Goal: Task Accomplishment & Management: Complete application form

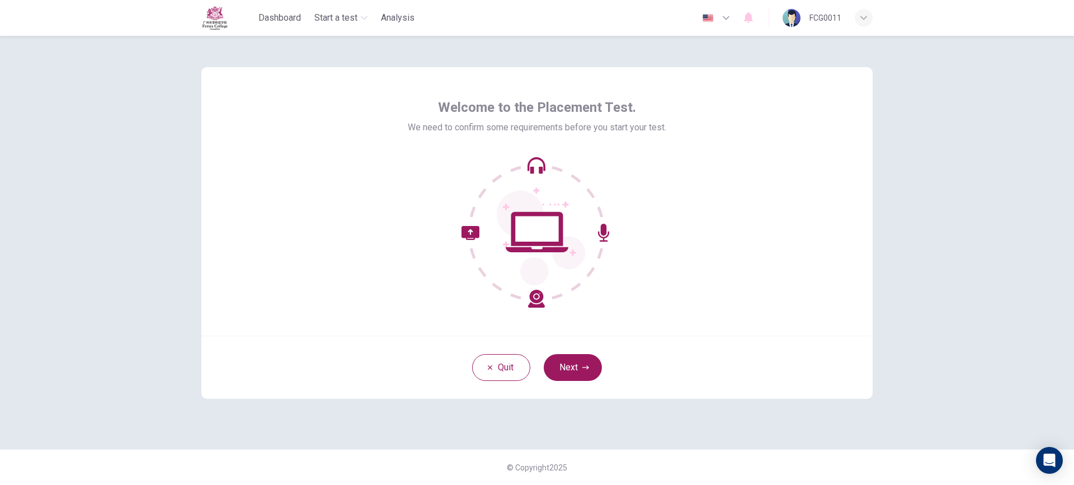
click at [727, 29] on div "English en ​ FCG0011" at bounding box center [784, 17] width 176 height 23
click at [725, 17] on icon "button" at bounding box center [725, 17] width 13 height 13
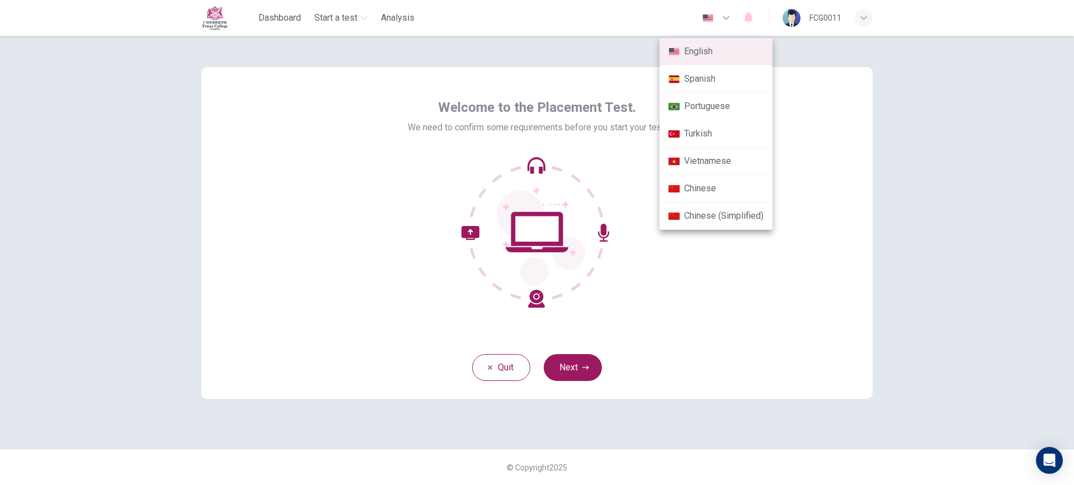
click at [721, 188] on li "Chinese" at bounding box center [715, 188] width 113 height 27
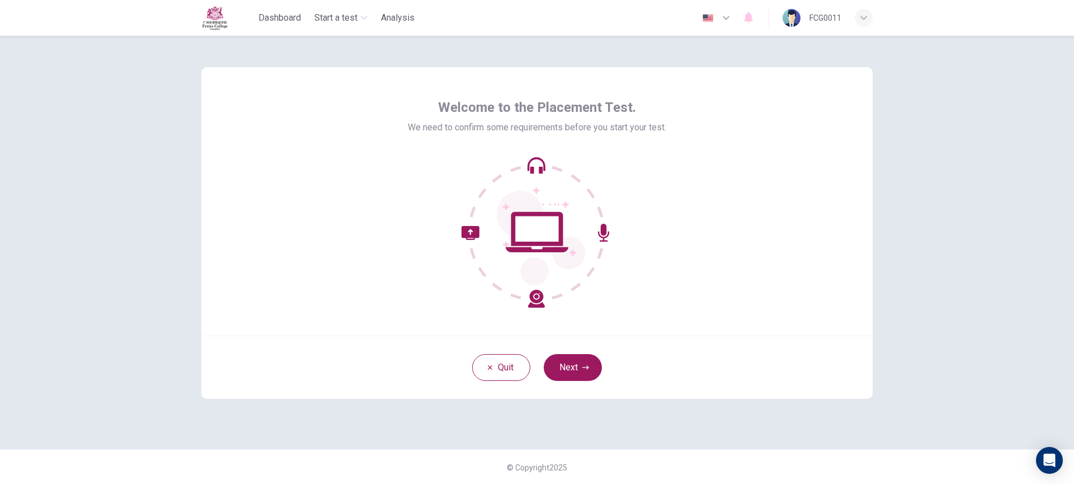
click at [719, 13] on icon "button" at bounding box center [725, 17] width 13 height 13
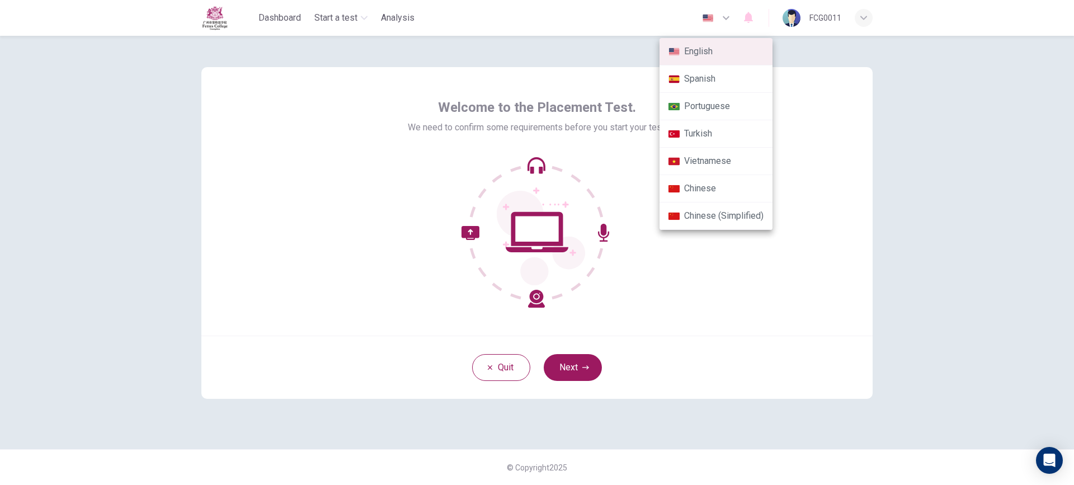
click at [741, 256] on div at bounding box center [537, 242] width 1074 height 485
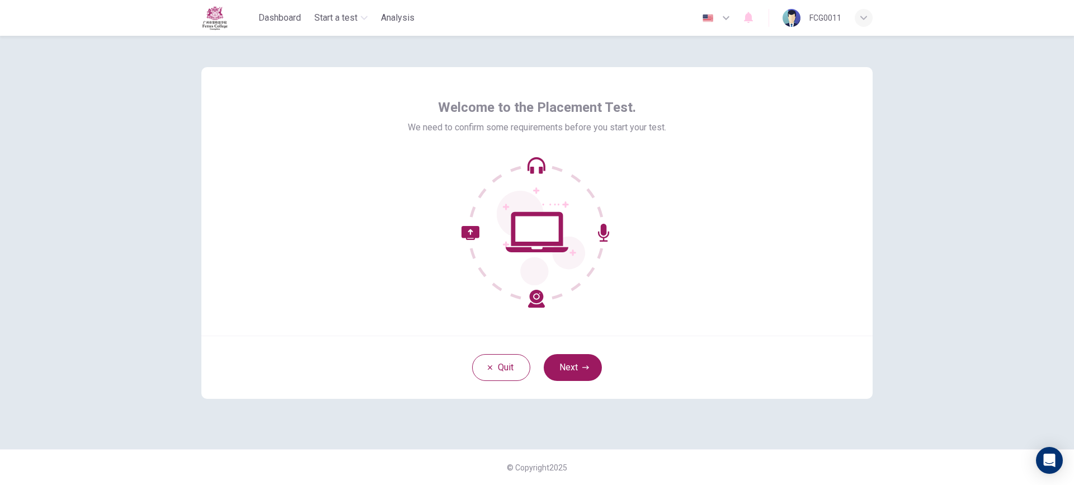
type input "zh"
click at [560, 360] on button "下一页" at bounding box center [572, 367] width 63 height 27
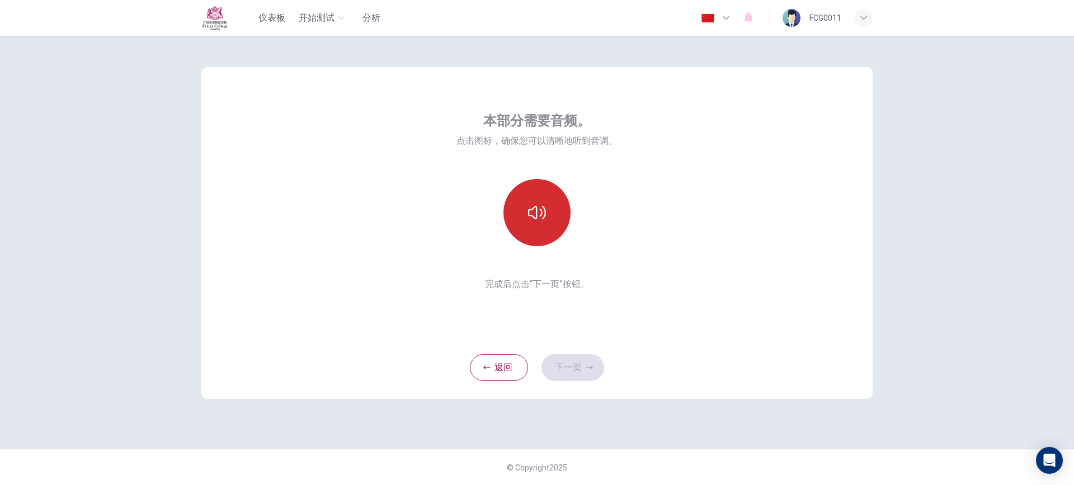
click at [519, 202] on button "button" at bounding box center [536, 212] width 67 height 67
click at [540, 210] on icon "button" at bounding box center [537, 213] width 18 height 18
click at [545, 225] on button "button" at bounding box center [536, 212] width 67 height 67
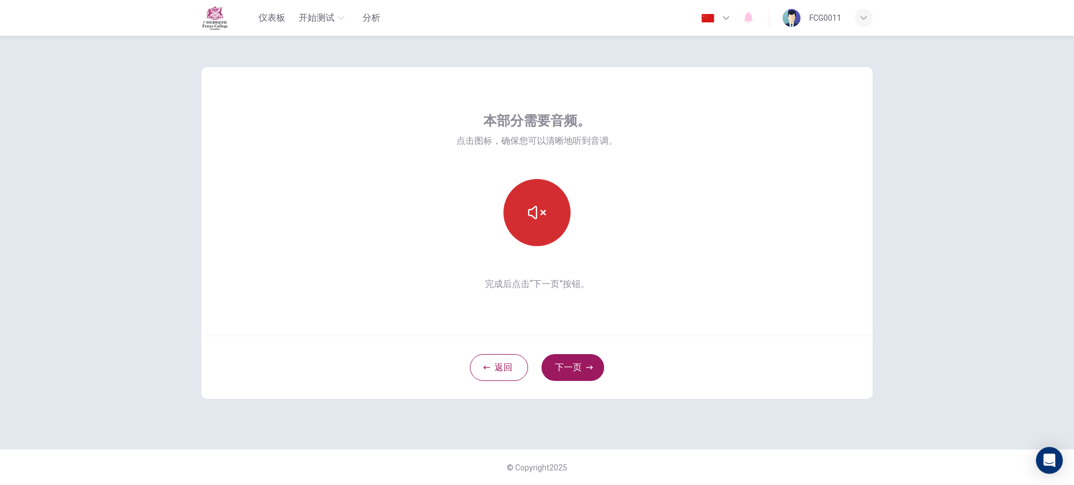
click at [545, 225] on button "button" at bounding box center [536, 212] width 67 height 67
click at [570, 356] on button "下一页" at bounding box center [572, 367] width 63 height 27
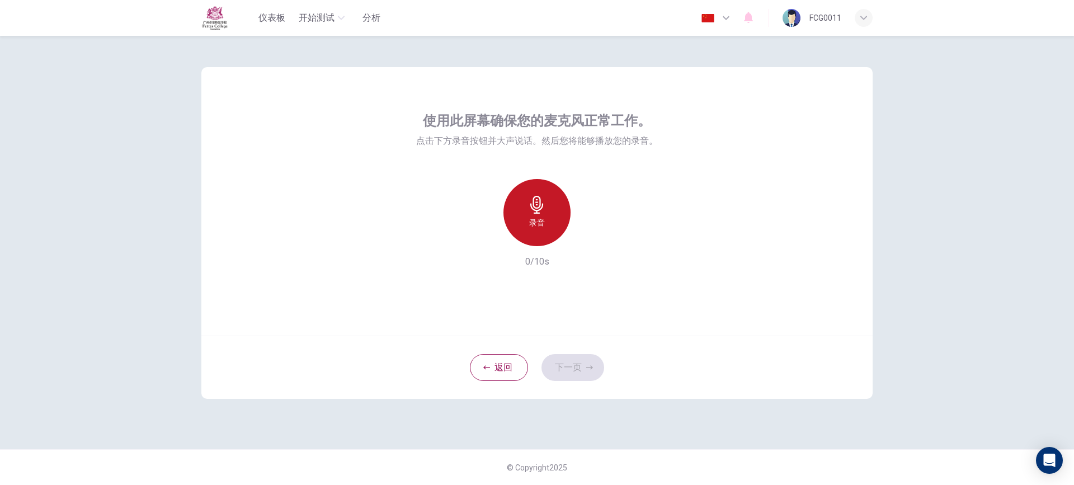
click at [532, 225] on h6 "录音" at bounding box center [537, 222] width 16 height 13
click at [532, 225] on h6 "停止" at bounding box center [537, 222] width 16 height 13
click at [589, 237] on icon "button" at bounding box center [589, 237] width 5 height 7
click at [565, 366] on button "下一页" at bounding box center [572, 367] width 63 height 27
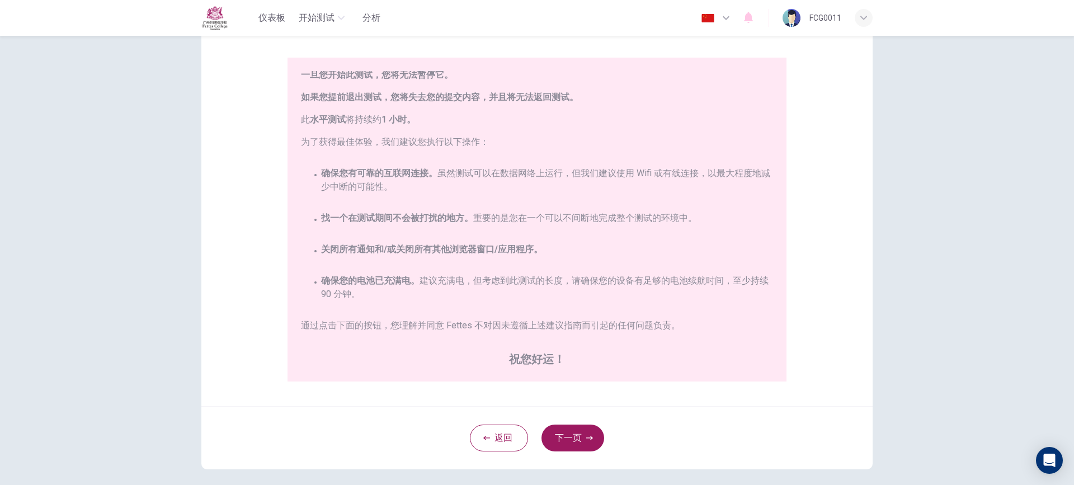
scroll to position [112, 0]
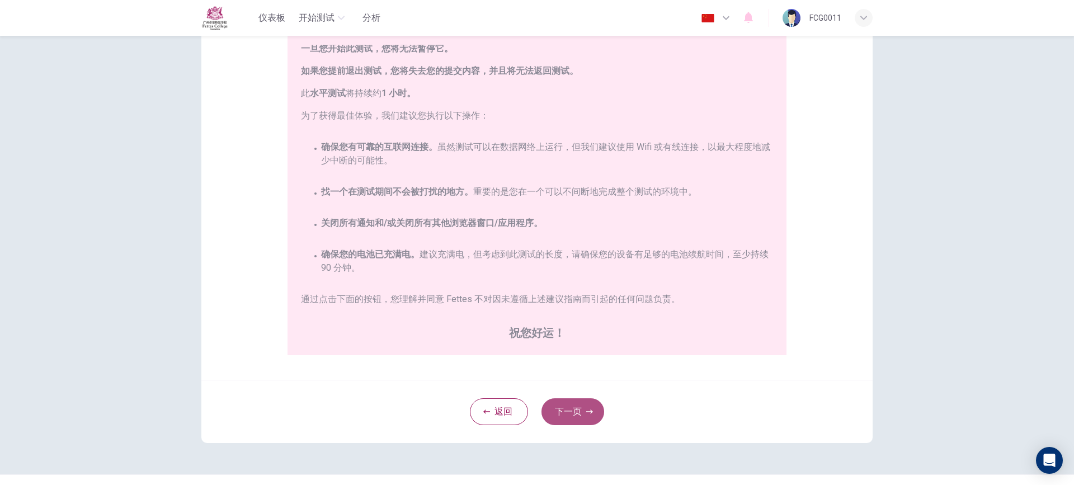
click at [570, 404] on button "下一页" at bounding box center [572, 411] width 63 height 27
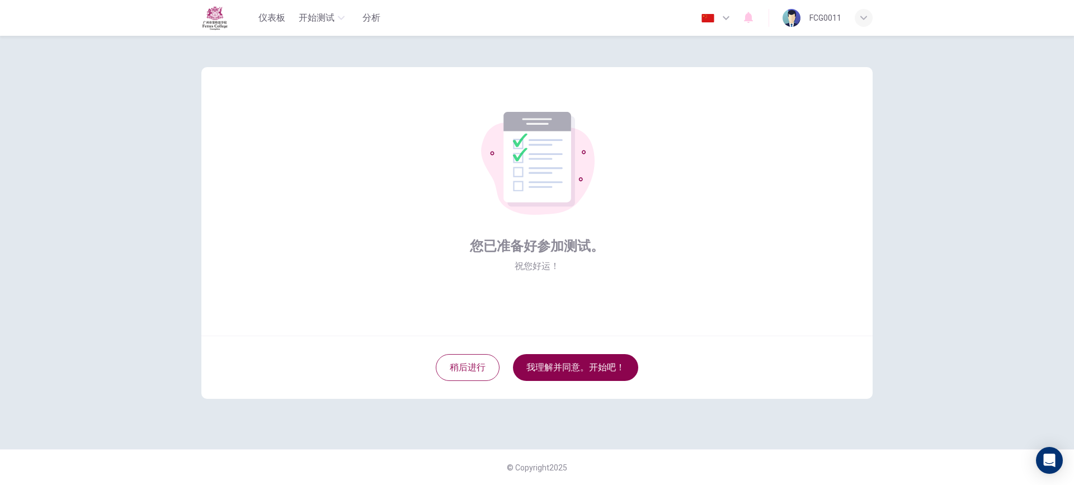
click at [570, 366] on button "我理解并同意。开始吧！" at bounding box center [575, 367] width 125 height 27
click at [573, 370] on button "我理解并同意。开始吧！" at bounding box center [575, 367] width 125 height 27
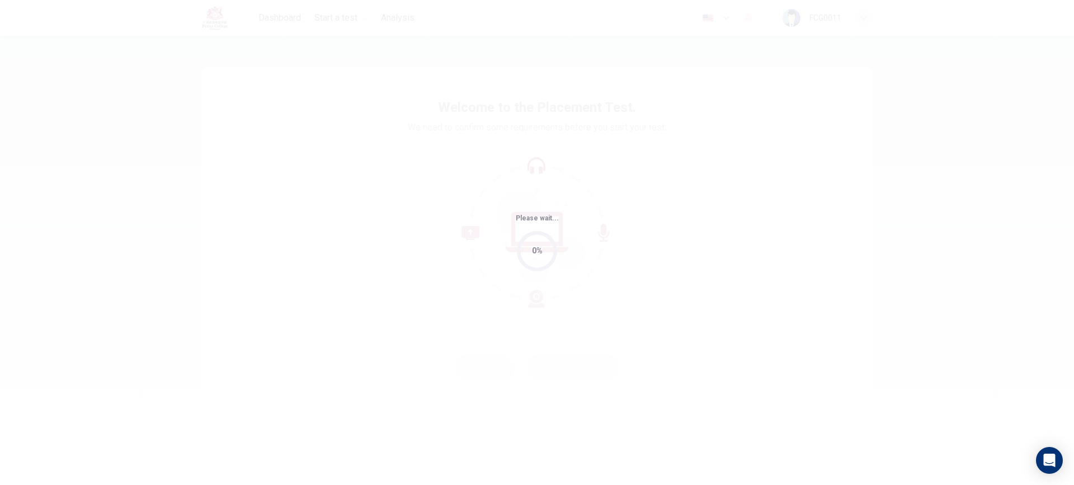
type input "zh"
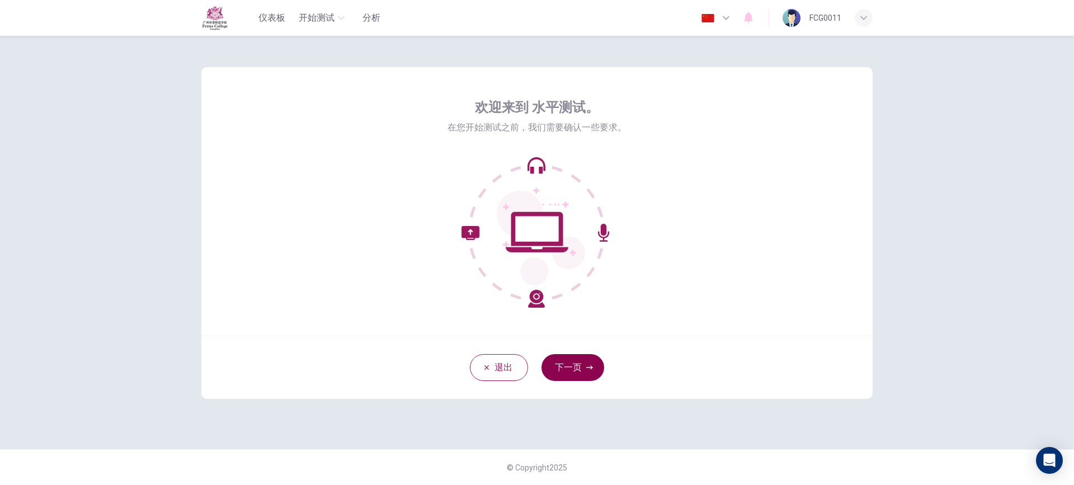
click at [567, 360] on button "下一页" at bounding box center [572, 367] width 63 height 27
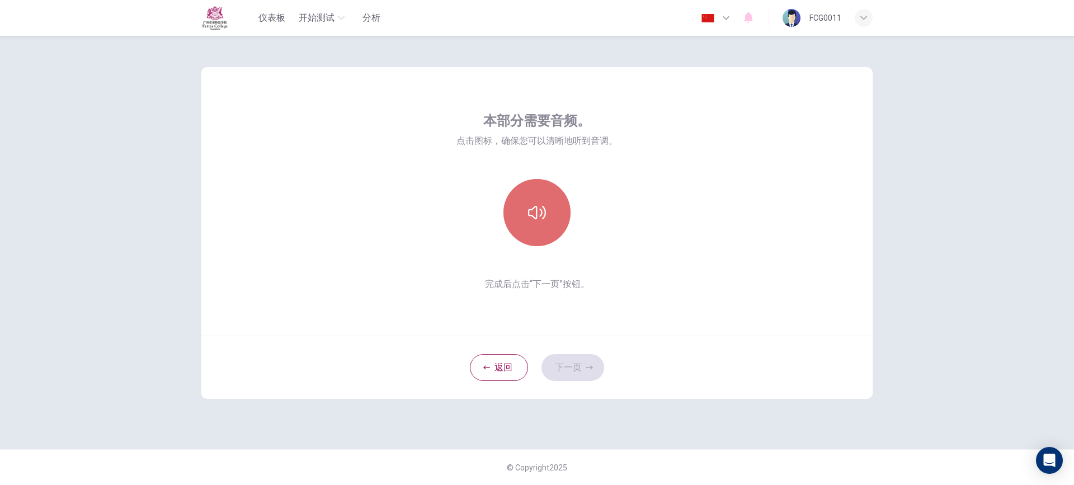
click at [537, 209] on icon "button" at bounding box center [537, 212] width 18 height 13
click at [582, 369] on button "下一页" at bounding box center [572, 367] width 63 height 27
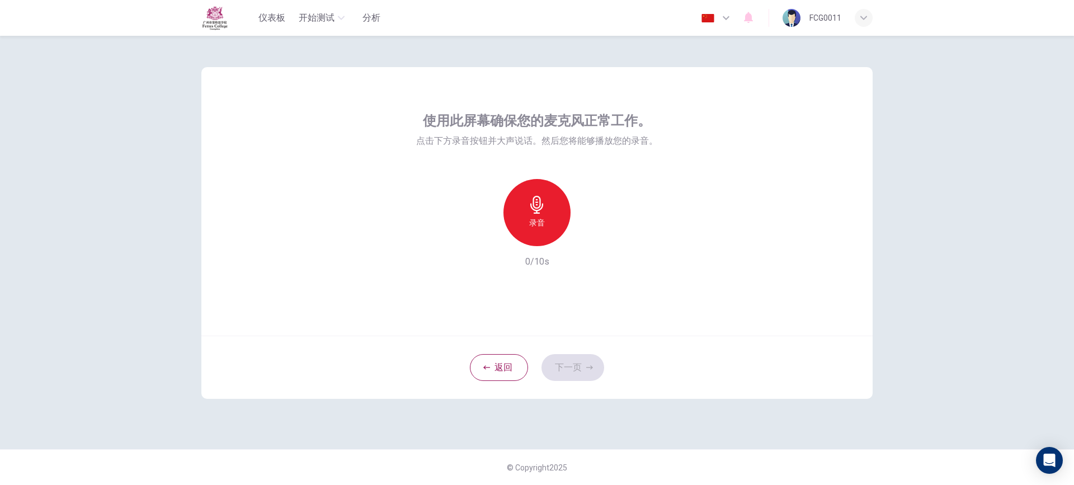
click at [505, 197] on div "录音" at bounding box center [536, 212] width 121 height 67
click at [532, 234] on div "录音" at bounding box center [536, 212] width 67 height 67
click at [543, 233] on div "停止" at bounding box center [536, 212] width 67 height 67
click at [581, 231] on div "button" at bounding box center [588, 237] width 18 height 18
click at [588, 379] on button "下一页" at bounding box center [572, 367] width 63 height 27
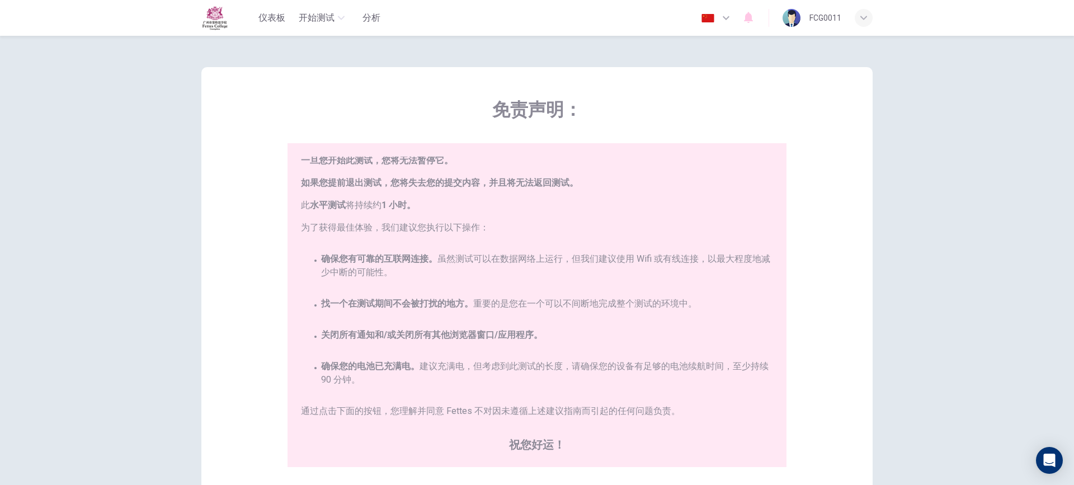
scroll to position [137, 0]
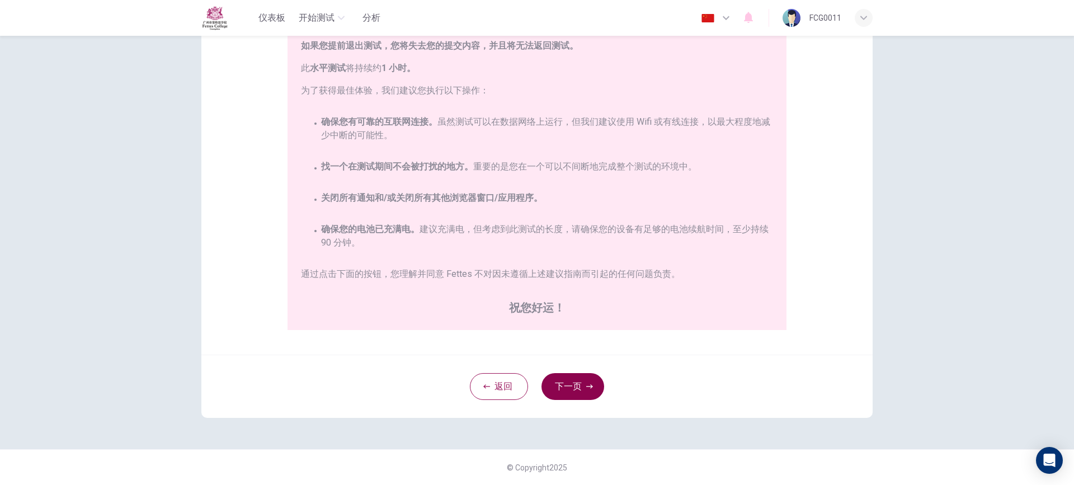
click at [565, 382] on button "下一页" at bounding box center [572, 386] width 63 height 27
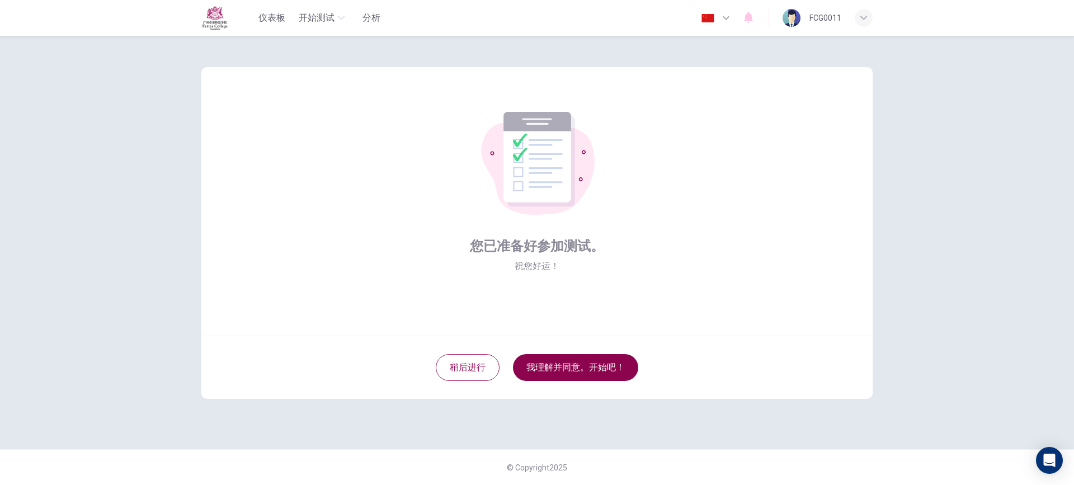
scroll to position [0, 0]
click at [570, 366] on button "我理解并同意。开始吧！" at bounding box center [575, 367] width 125 height 27
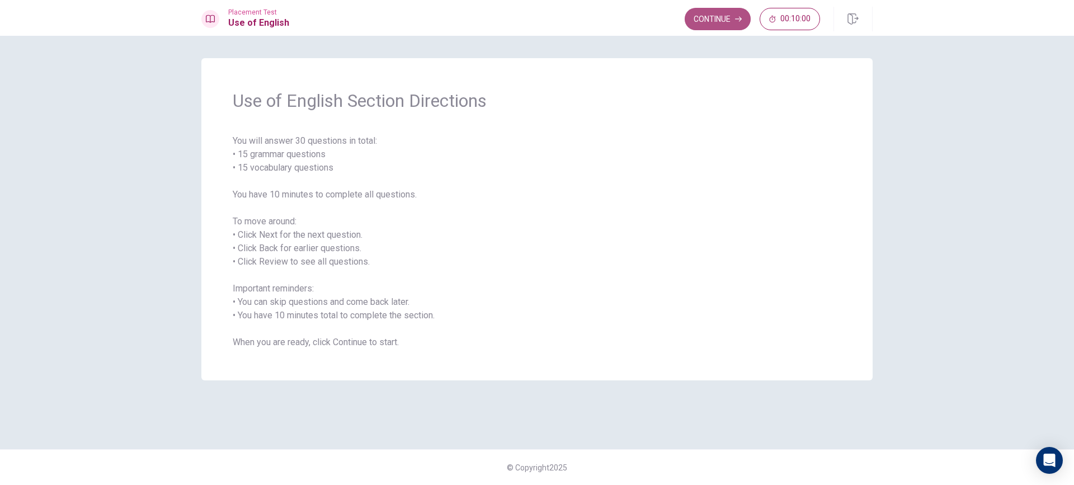
click at [698, 18] on button "Continue" at bounding box center [717, 19] width 66 height 22
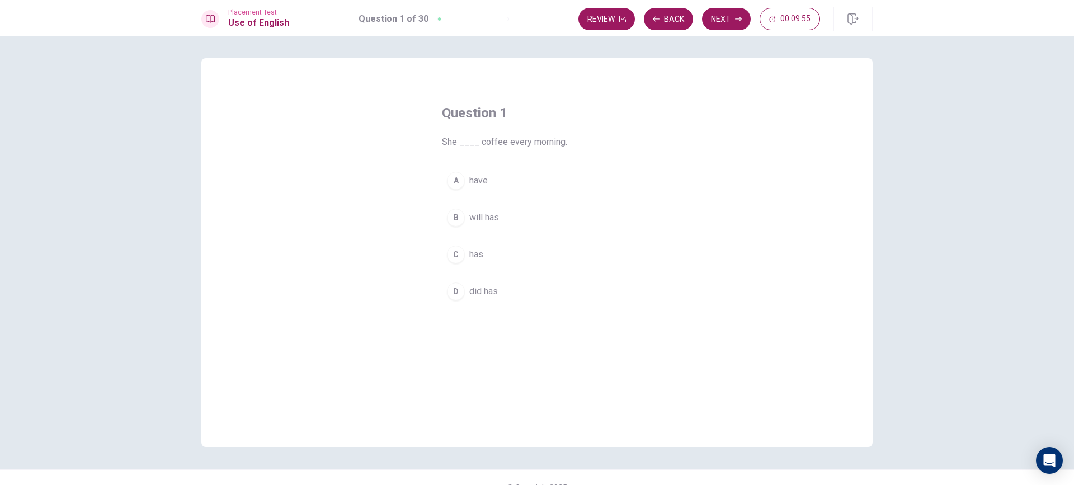
click at [454, 256] on div "C" at bounding box center [456, 254] width 18 height 18
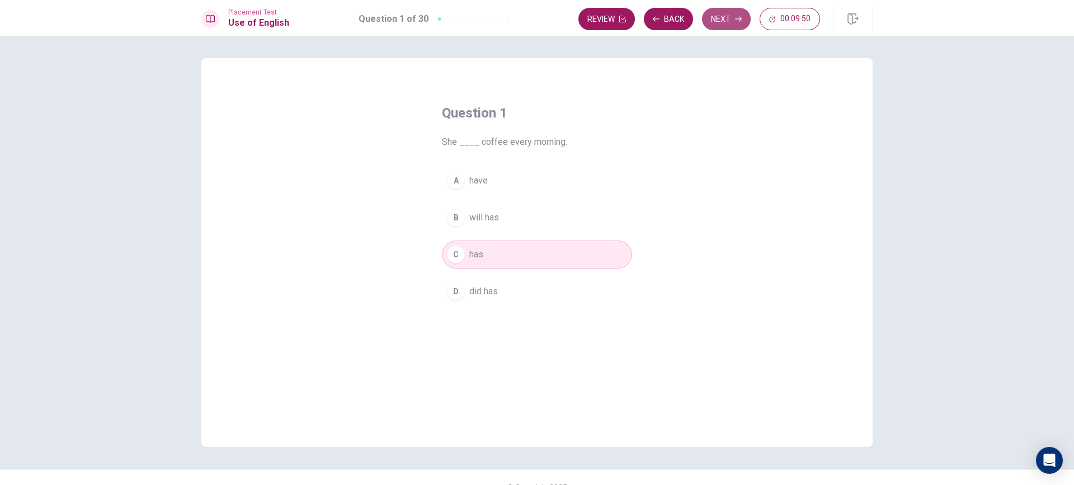
click at [718, 14] on button "Next" at bounding box center [726, 19] width 49 height 22
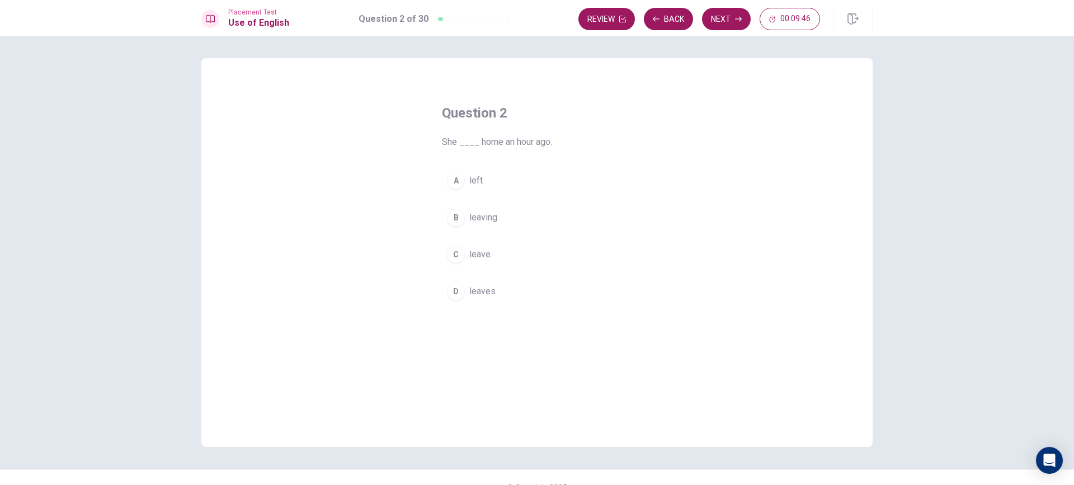
click at [474, 181] on span "left" at bounding box center [475, 180] width 13 height 13
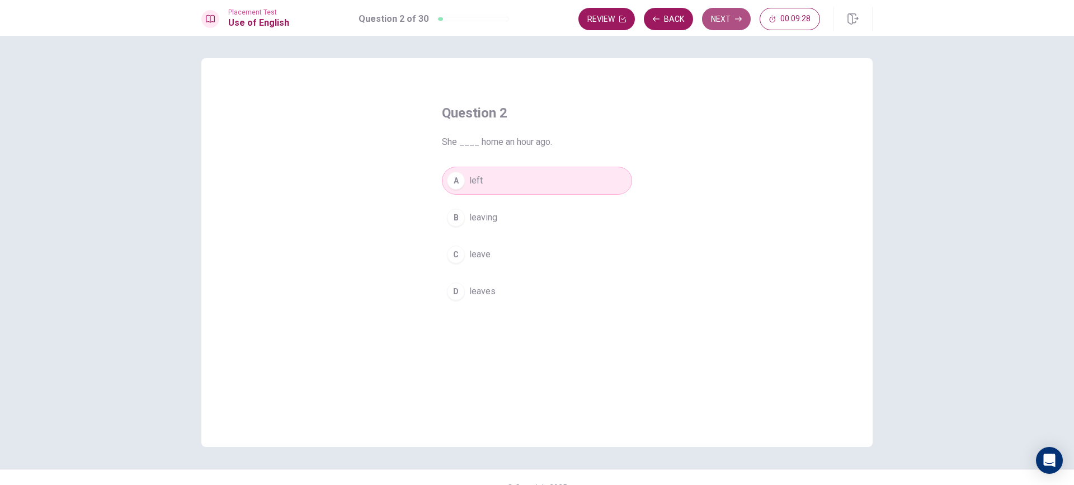
click at [741, 13] on button "Next" at bounding box center [726, 19] width 49 height 22
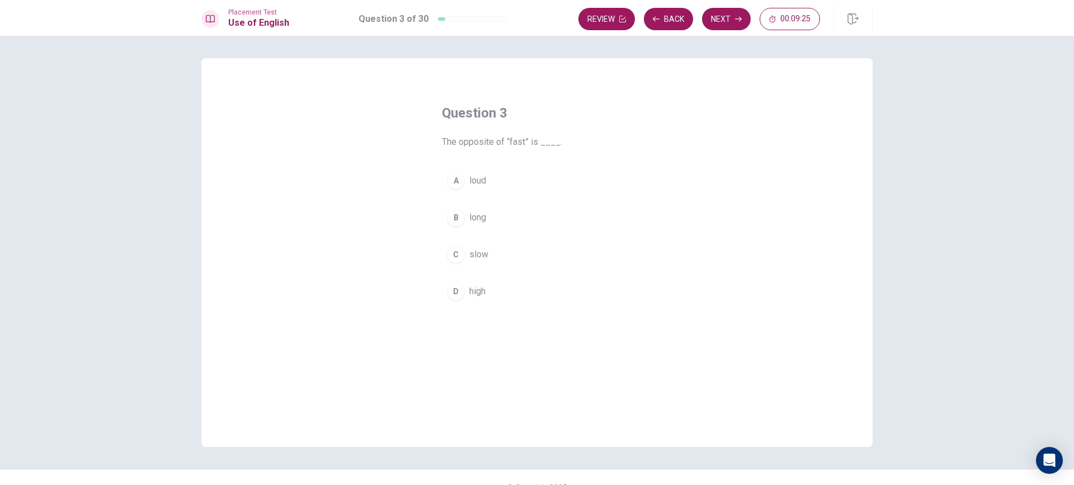
click at [455, 255] on div "C" at bounding box center [456, 254] width 18 height 18
click at [727, 18] on button "Next" at bounding box center [726, 19] width 49 height 22
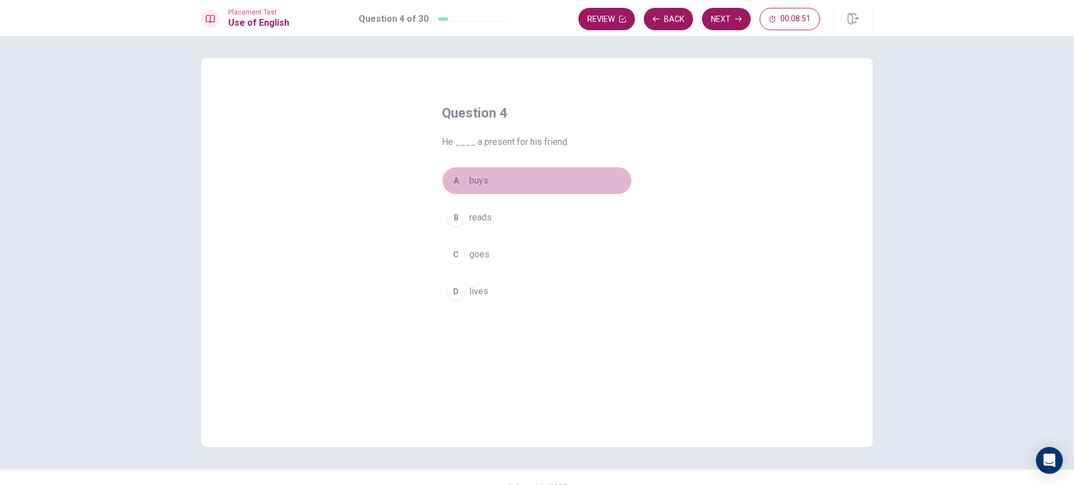
click at [459, 177] on div "A" at bounding box center [456, 181] width 18 height 18
click at [724, 22] on button "Next" at bounding box center [726, 19] width 49 height 22
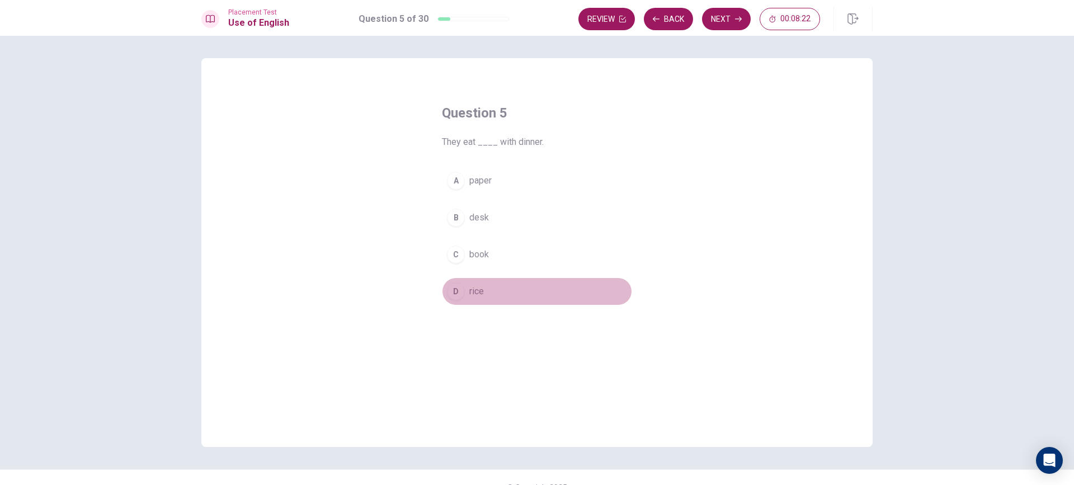
click at [447, 290] on div "D" at bounding box center [456, 291] width 18 height 18
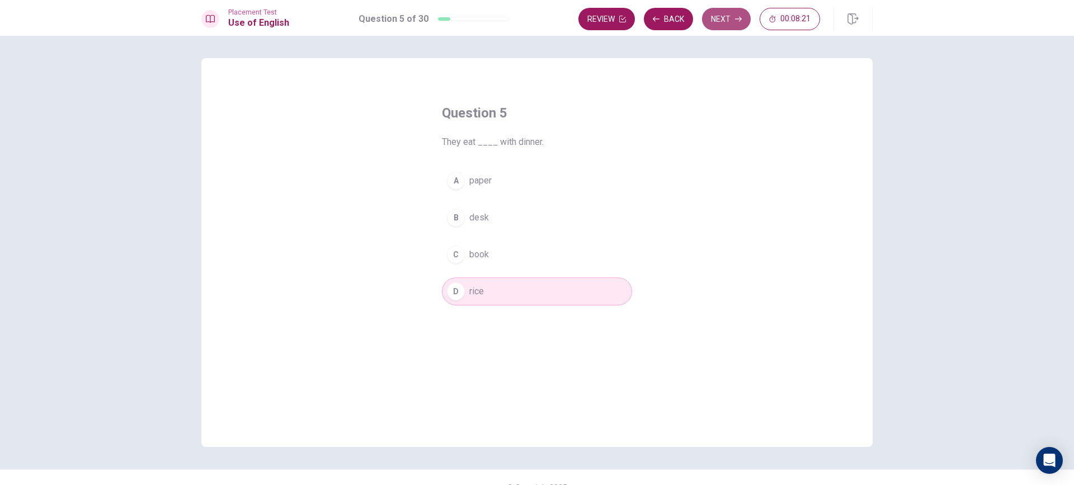
click at [722, 18] on button "Next" at bounding box center [726, 19] width 49 height 22
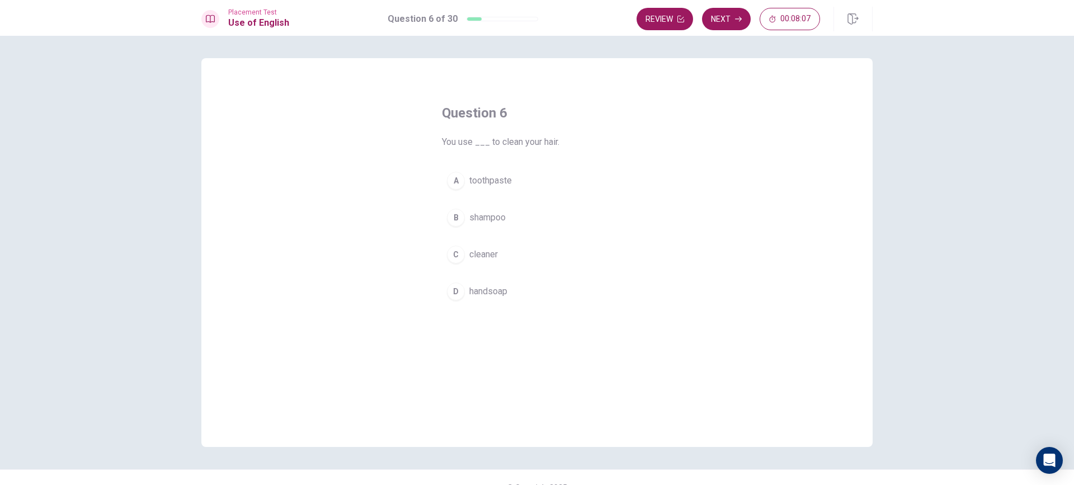
click at [451, 214] on div "B" at bounding box center [456, 218] width 18 height 18
click at [709, 12] on button "Next" at bounding box center [726, 19] width 49 height 22
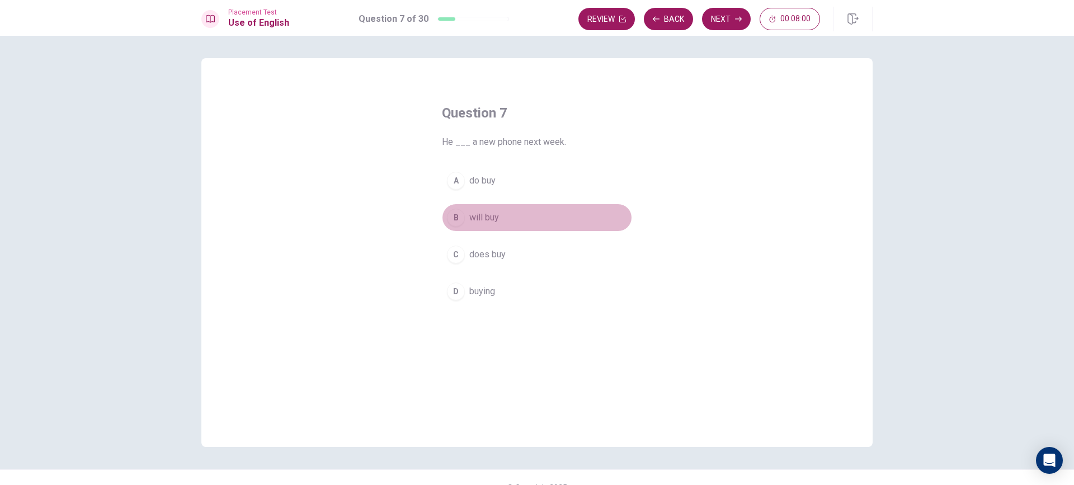
click at [452, 215] on div "B" at bounding box center [456, 218] width 18 height 18
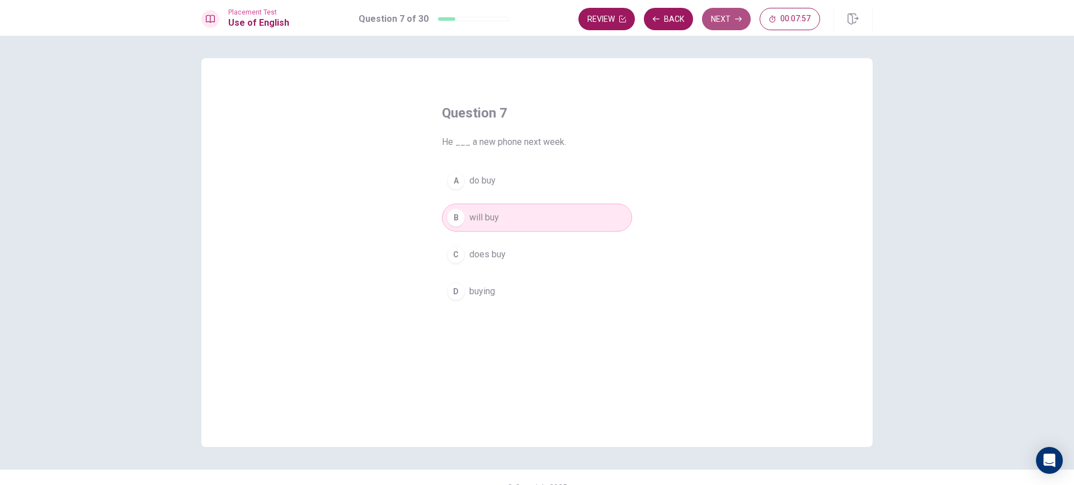
click at [729, 16] on button "Next" at bounding box center [726, 19] width 49 height 22
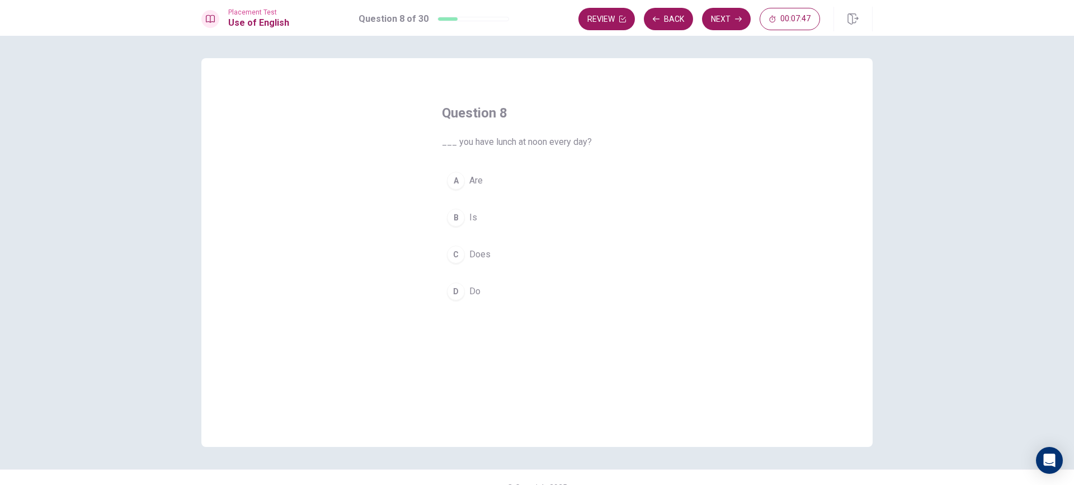
click at [459, 291] on div "D" at bounding box center [456, 291] width 18 height 18
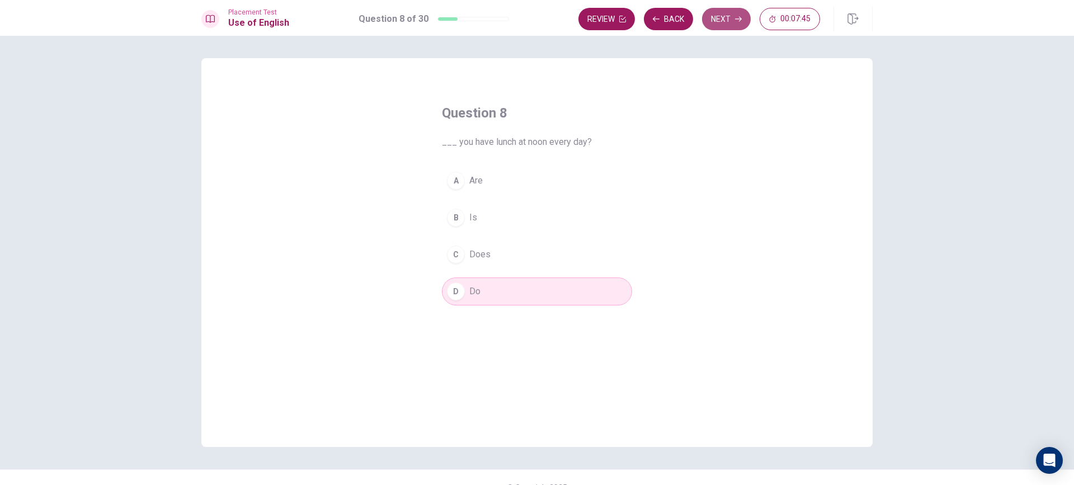
click at [726, 21] on button "Next" at bounding box center [726, 19] width 49 height 22
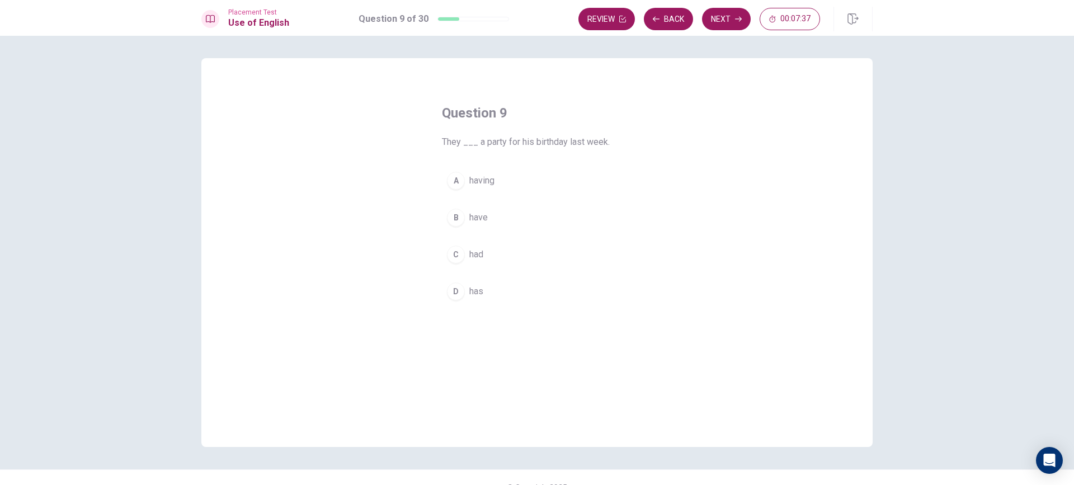
drag, startPoint x: 451, startPoint y: 263, endPoint x: 461, endPoint y: 242, distance: 23.8
click at [451, 263] on button "C had" at bounding box center [537, 254] width 190 height 28
click at [726, 13] on button "Next" at bounding box center [726, 19] width 49 height 22
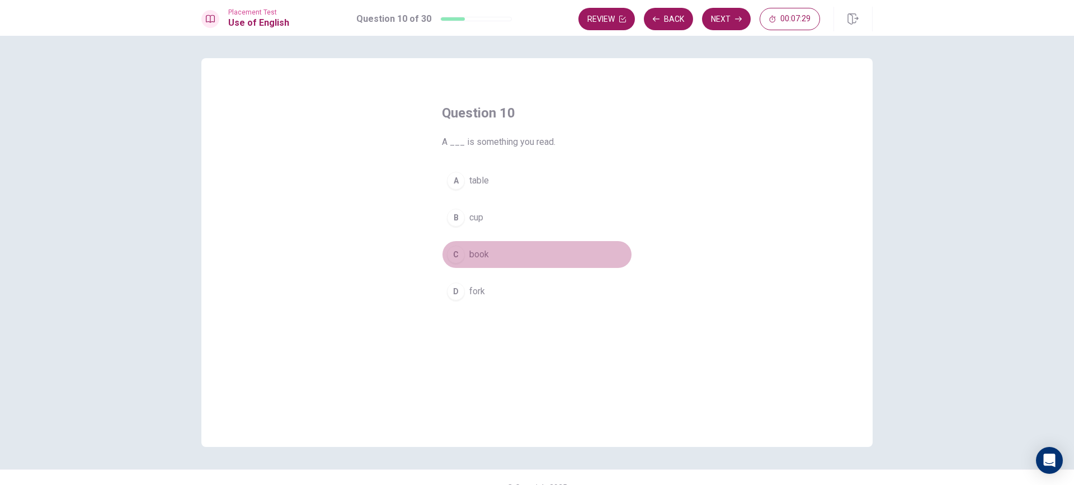
click at [462, 260] on button "C book" at bounding box center [537, 254] width 190 height 28
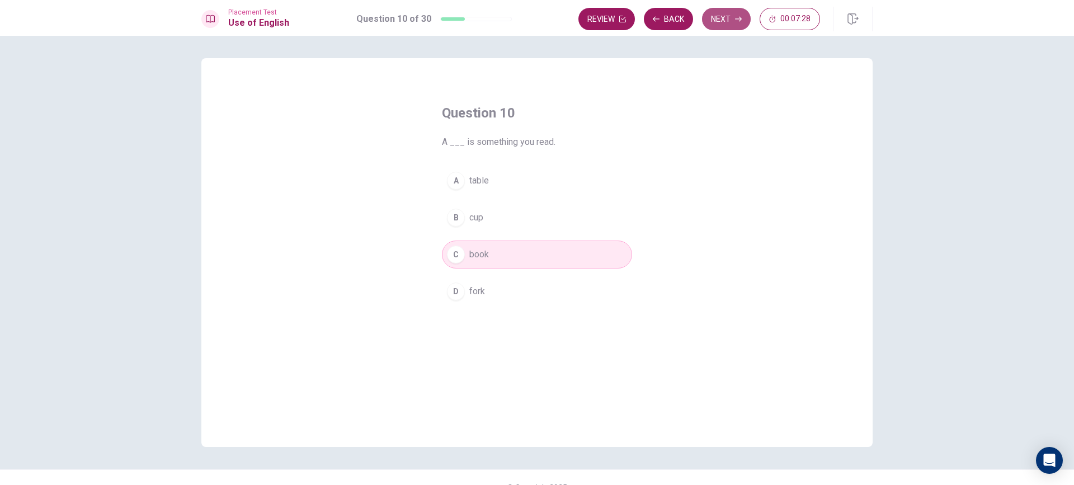
click at [725, 21] on button "Next" at bounding box center [726, 19] width 49 height 22
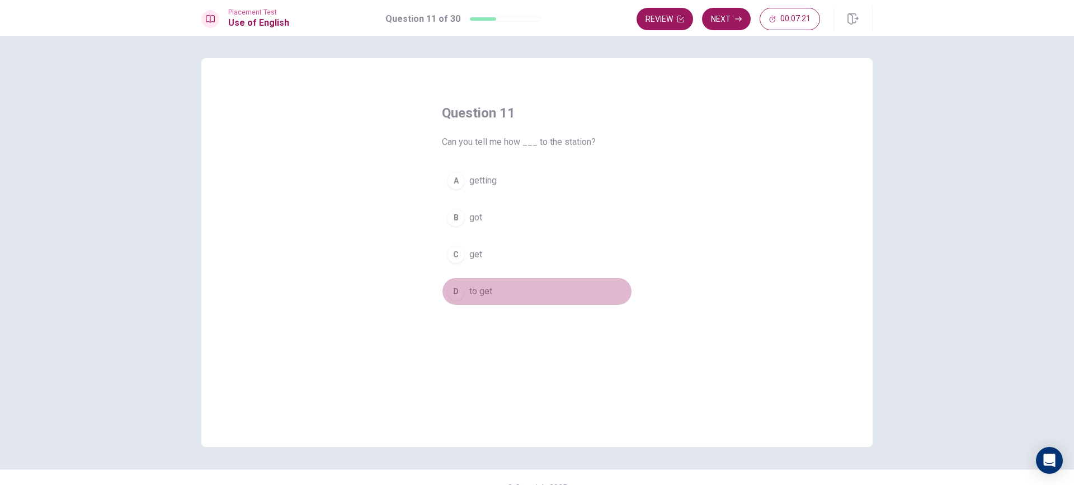
click at [463, 290] on button "D to get" at bounding box center [537, 291] width 190 height 28
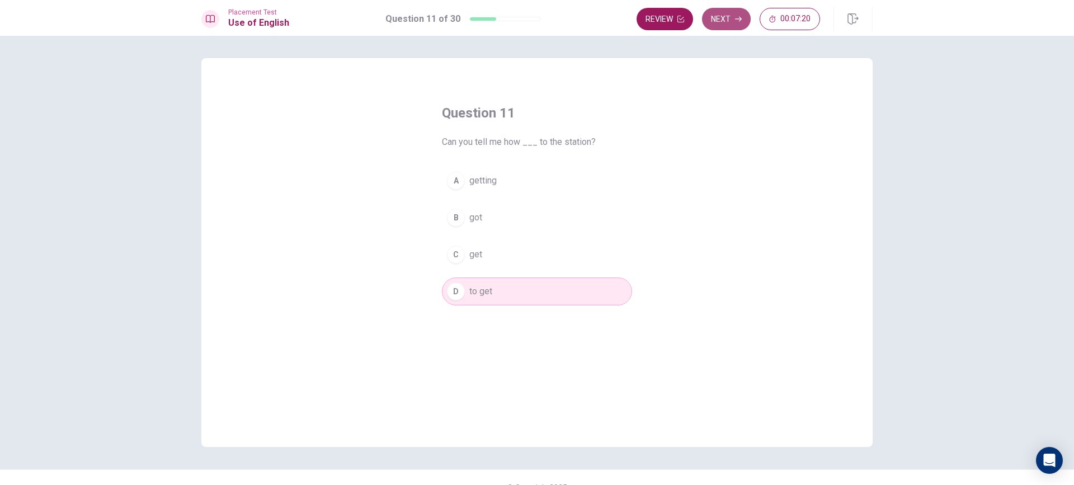
click at [731, 13] on button "Next" at bounding box center [726, 19] width 49 height 22
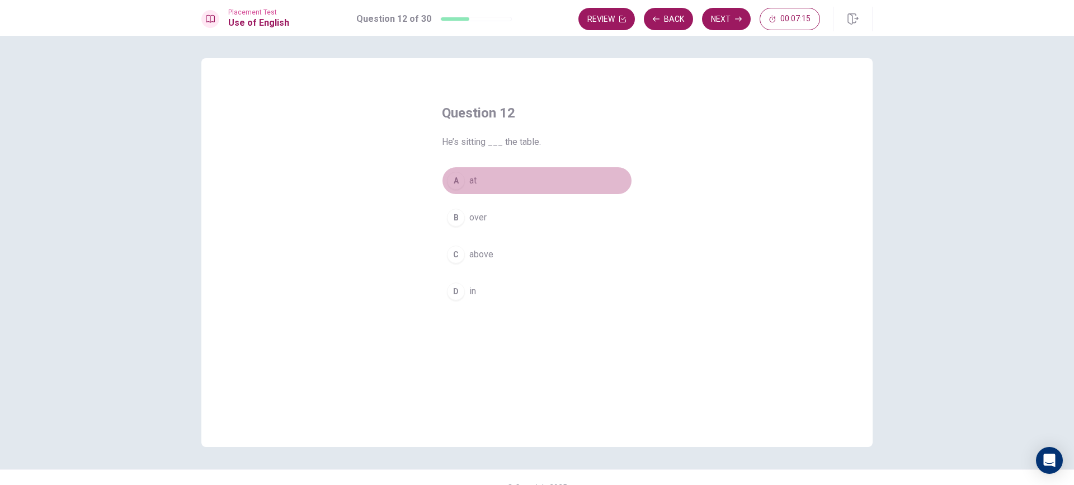
click at [450, 177] on div "A" at bounding box center [456, 181] width 18 height 18
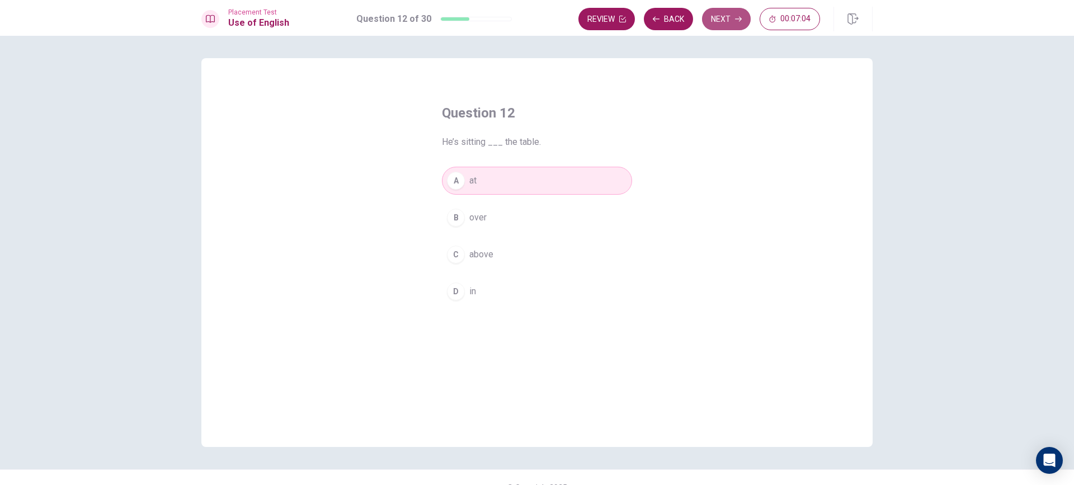
click at [715, 24] on button "Next" at bounding box center [726, 19] width 49 height 22
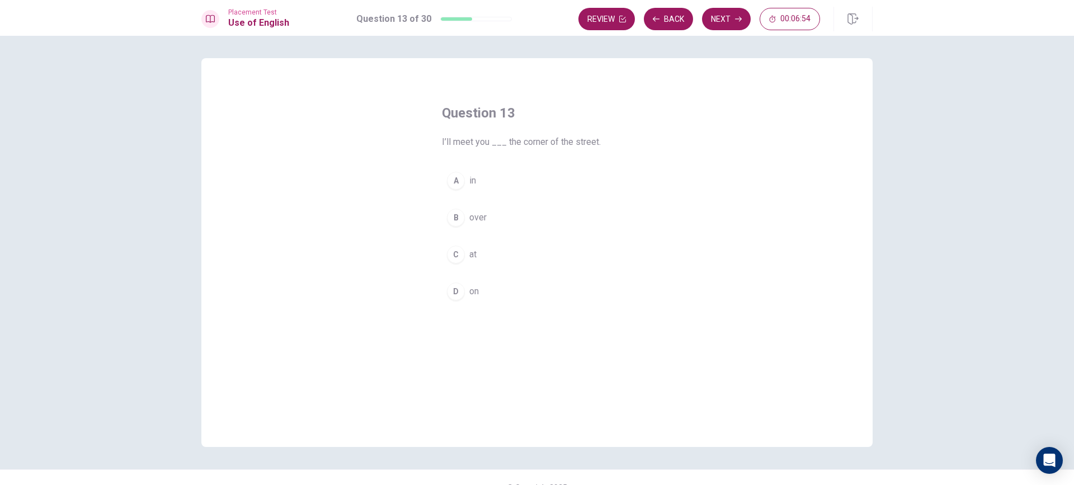
click at [456, 250] on div "C" at bounding box center [456, 254] width 18 height 18
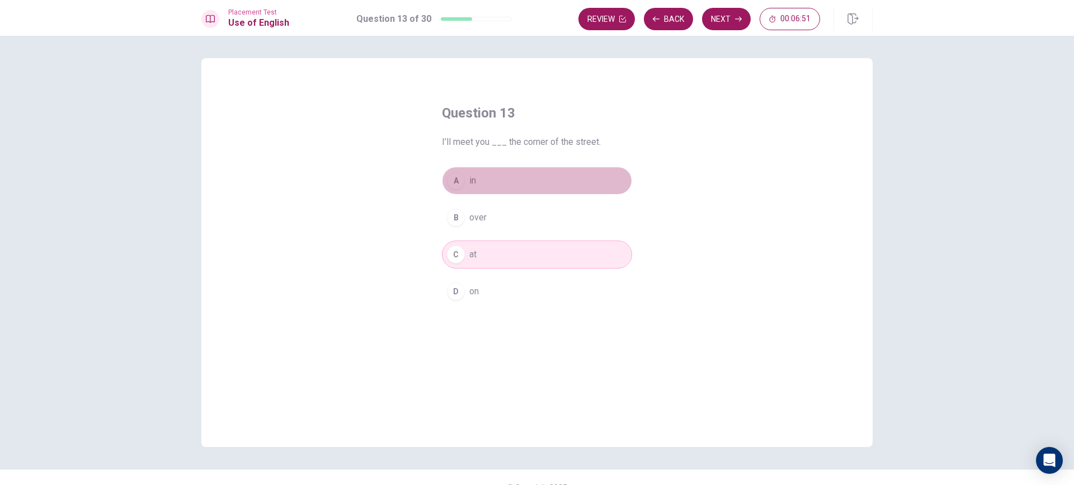
click at [458, 184] on div "A" at bounding box center [456, 181] width 18 height 18
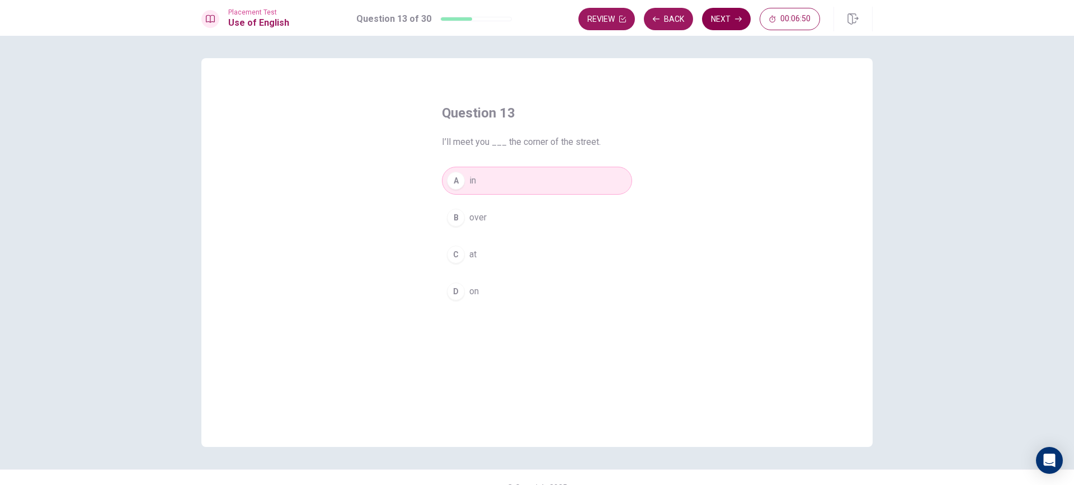
click at [723, 18] on button "Next" at bounding box center [726, 19] width 49 height 22
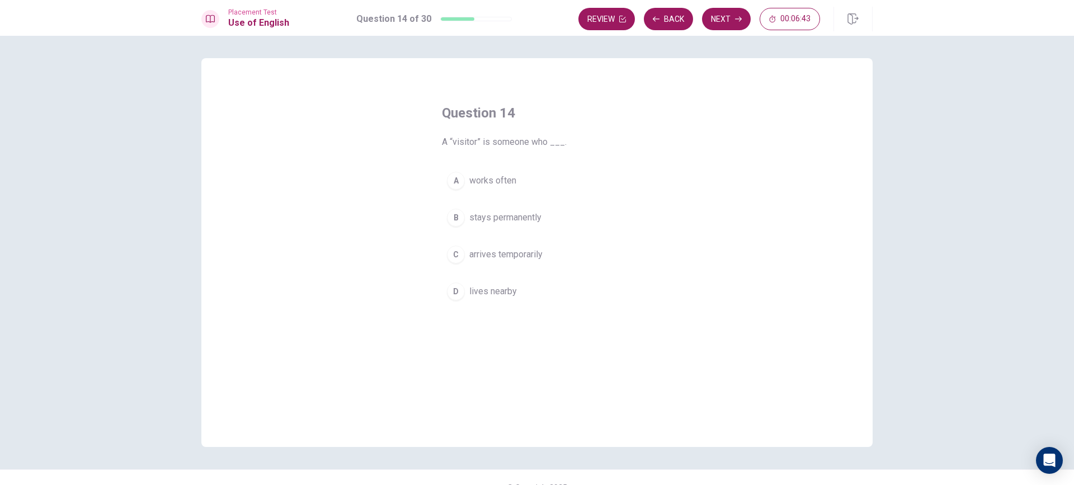
click at [450, 256] on div "C" at bounding box center [456, 254] width 18 height 18
click at [722, 17] on button "Next" at bounding box center [726, 19] width 49 height 22
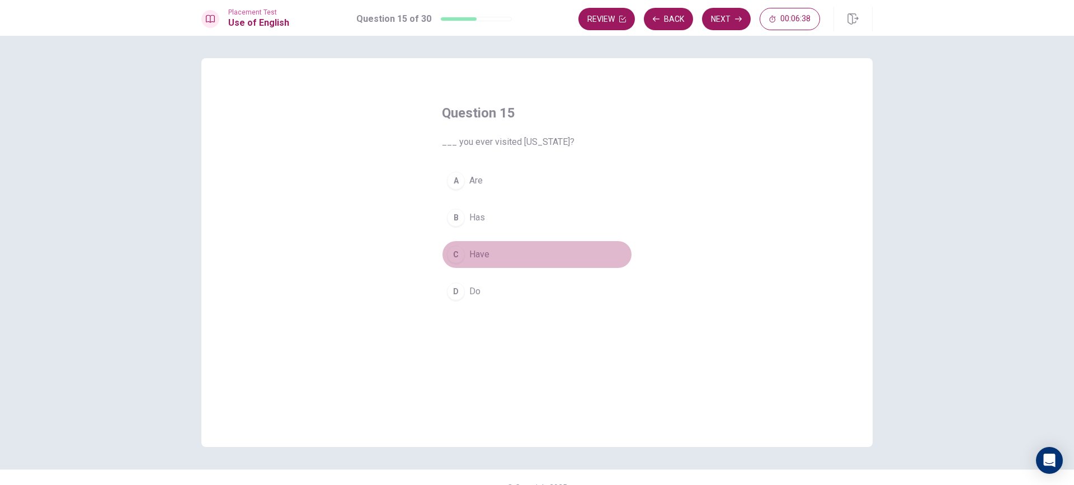
click at [460, 262] on button "C Have" at bounding box center [537, 254] width 190 height 28
click at [711, 18] on button "Next" at bounding box center [726, 19] width 49 height 22
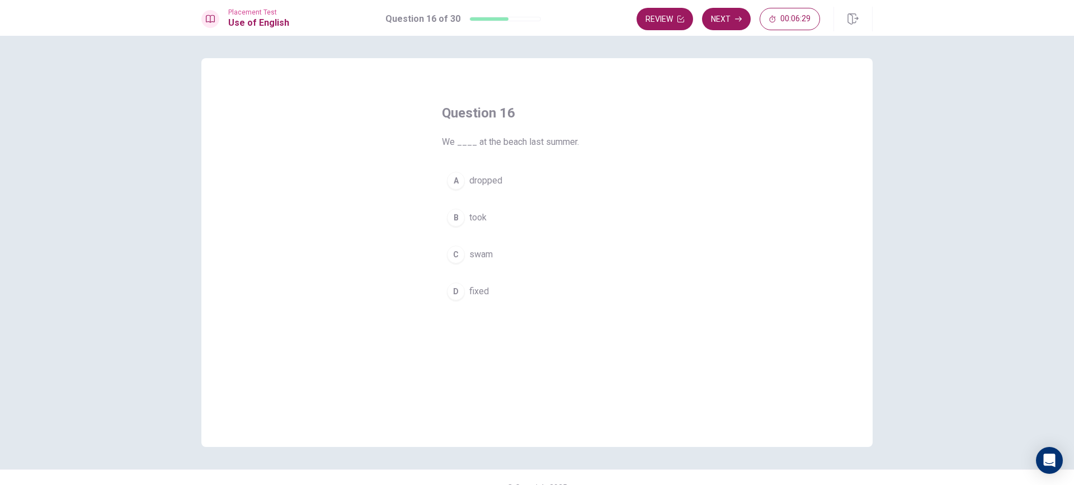
click at [481, 248] on span "swam" at bounding box center [480, 254] width 23 height 13
click at [501, 220] on button "B took" at bounding box center [537, 218] width 190 height 28
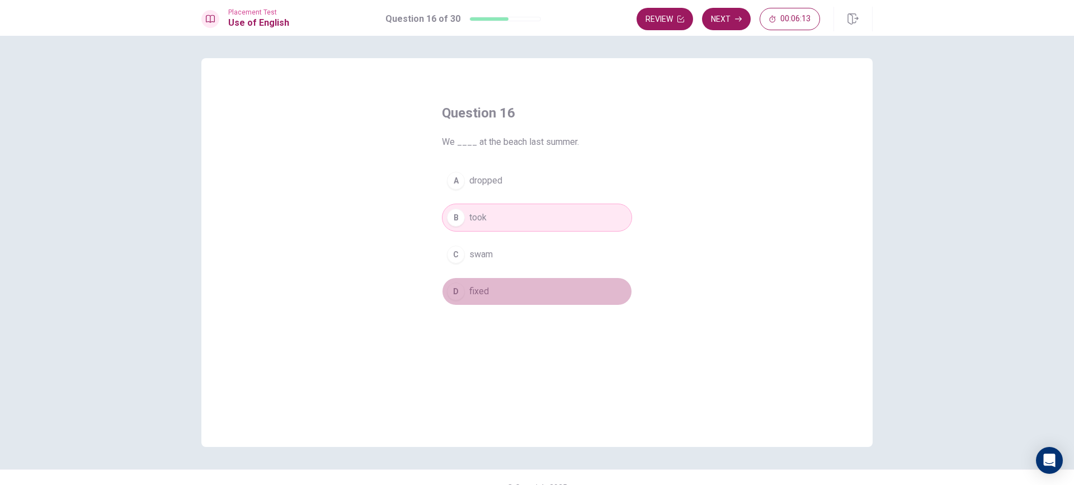
click at [509, 292] on button "D fixed" at bounding box center [537, 291] width 190 height 28
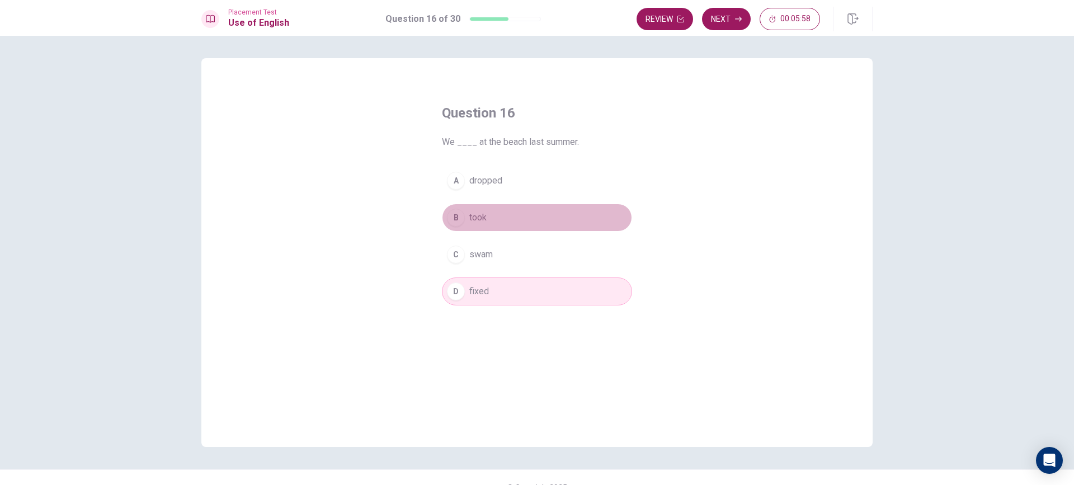
click at [494, 214] on button "B took" at bounding box center [537, 218] width 190 height 28
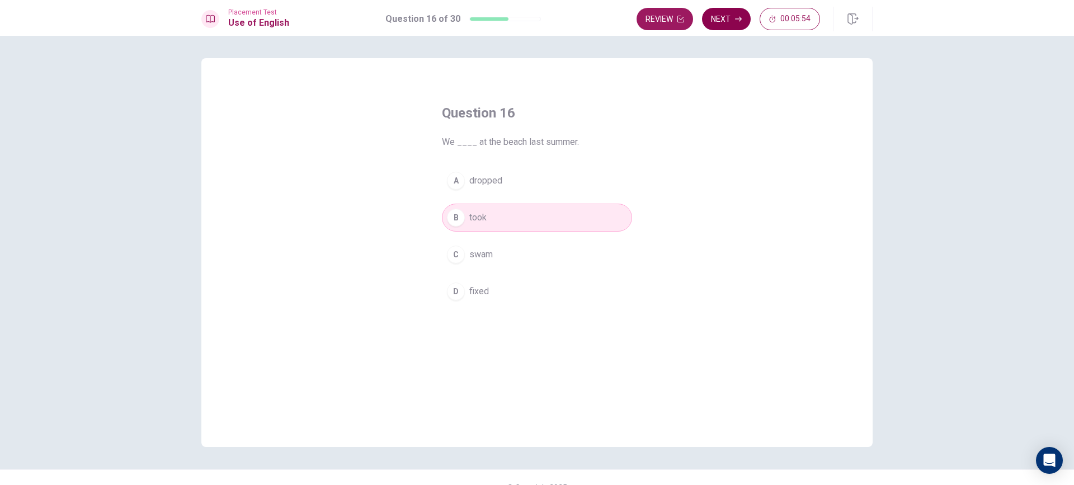
click at [735, 17] on icon "button" at bounding box center [738, 19] width 7 height 7
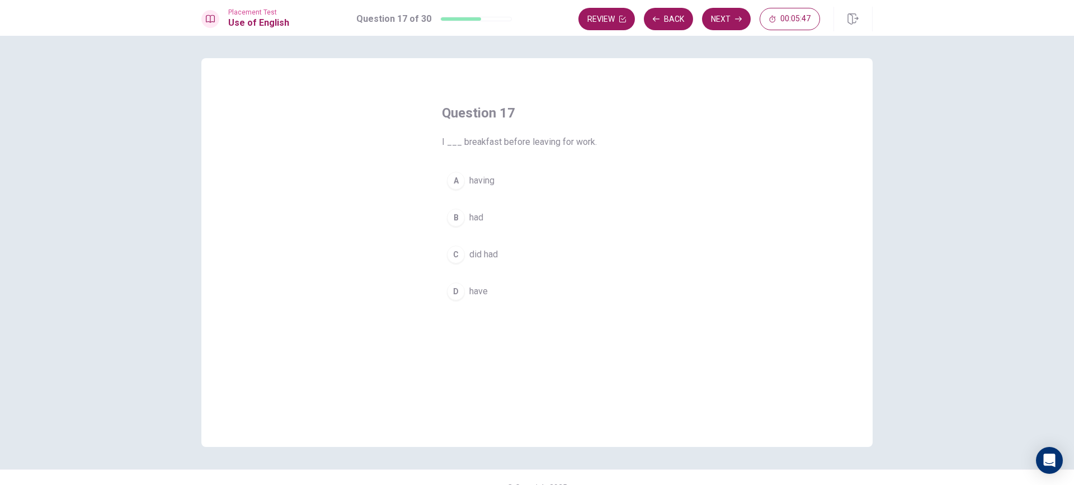
click at [489, 292] on button "D have" at bounding box center [537, 291] width 190 height 28
drag, startPoint x: 730, startPoint y: 23, endPoint x: 730, endPoint y: 36, distance: 12.9
click at [730, 36] on div "Placement Test Use of English Question 17 of 30 Review Back Next 00:05:27 Quest…" at bounding box center [537, 242] width 1074 height 485
click at [730, 22] on button "Next" at bounding box center [726, 19] width 49 height 22
click at [475, 211] on span "didn’t" at bounding box center [479, 217] width 21 height 13
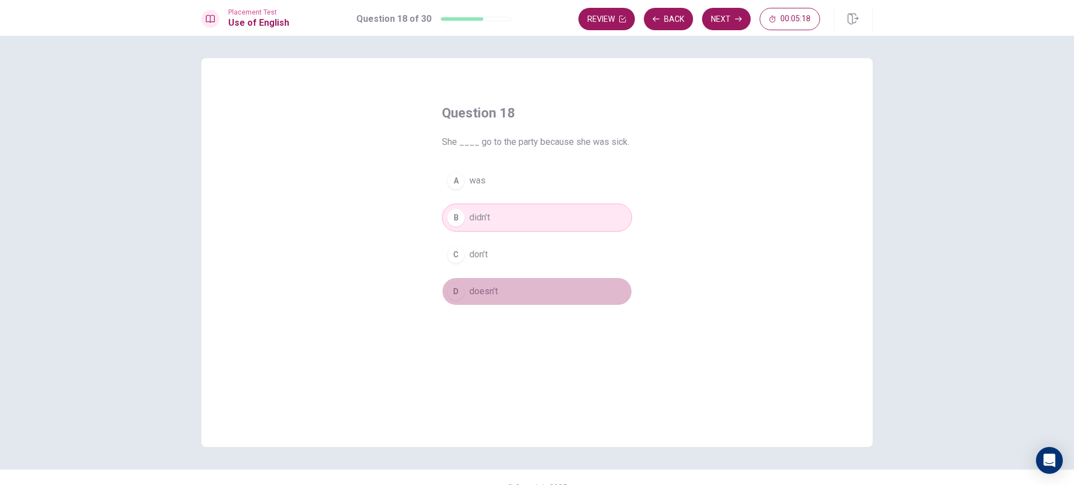
click at [490, 288] on span "doesn’t" at bounding box center [483, 291] width 29 height 13
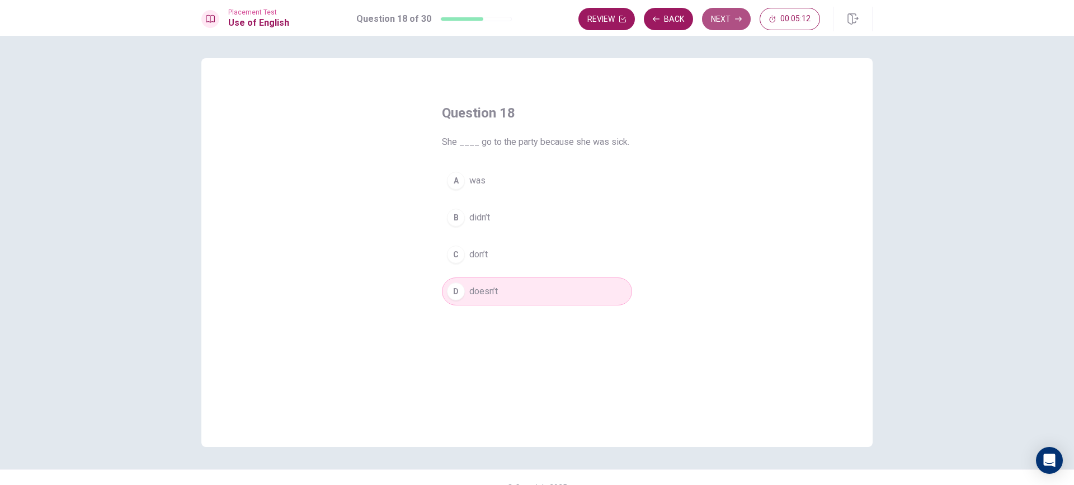
click at [727, 12] on button "Next" at bounding box center [726, 19] width 49 height 22
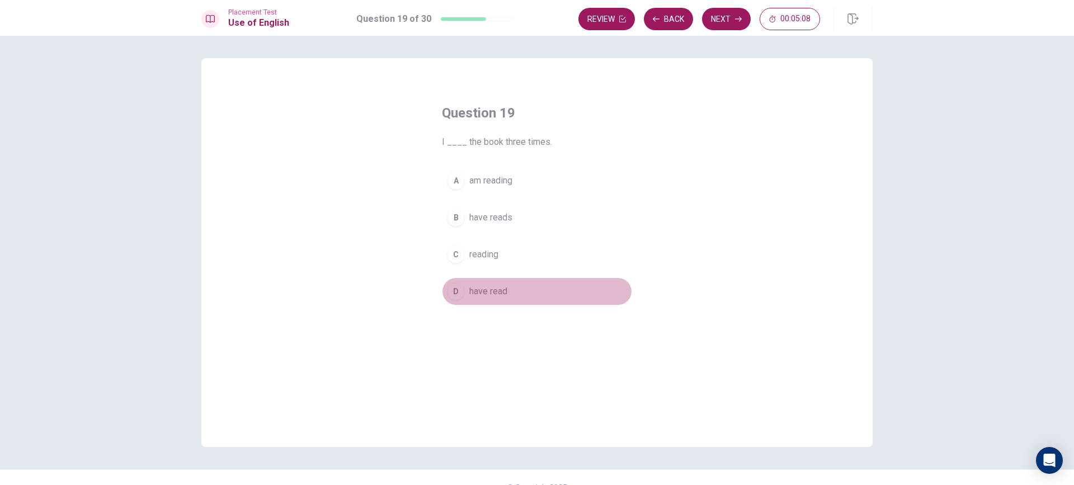
click at [505, 294] on button "D have read" at bounding box center [537, 291] width 190 height 28
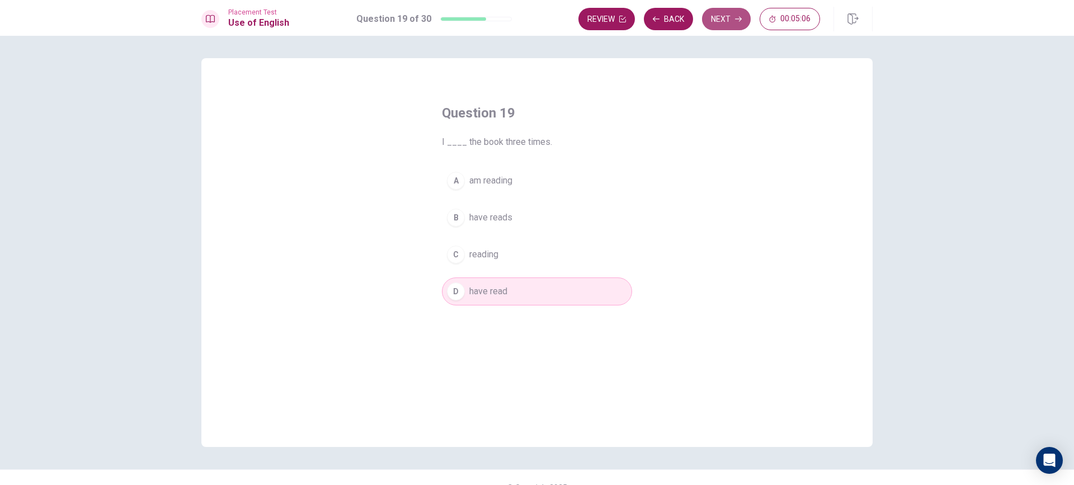
click at [718, 21] on button "Next" at bounding box center [726, 19] width 49 height 22
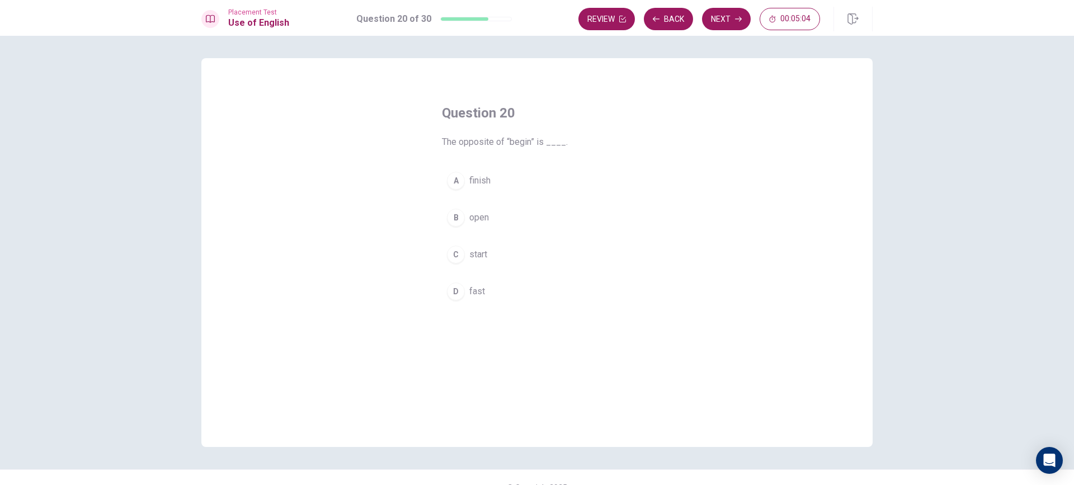
click at [485, 181] on span "finish" at bounding box center [479, 180] width 21 height 13
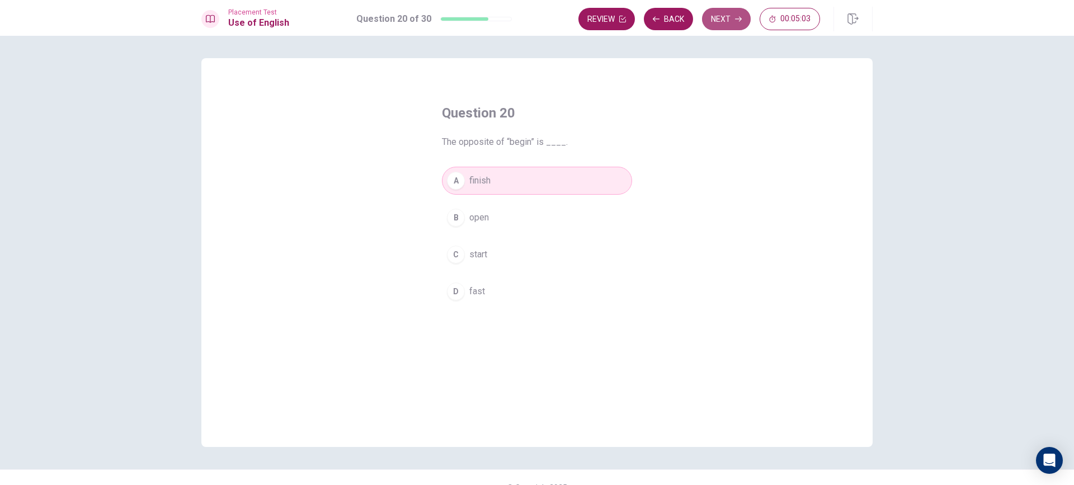
click at [722, 17] on button "Next" at bounding box center [726, 19] width 49 height 22
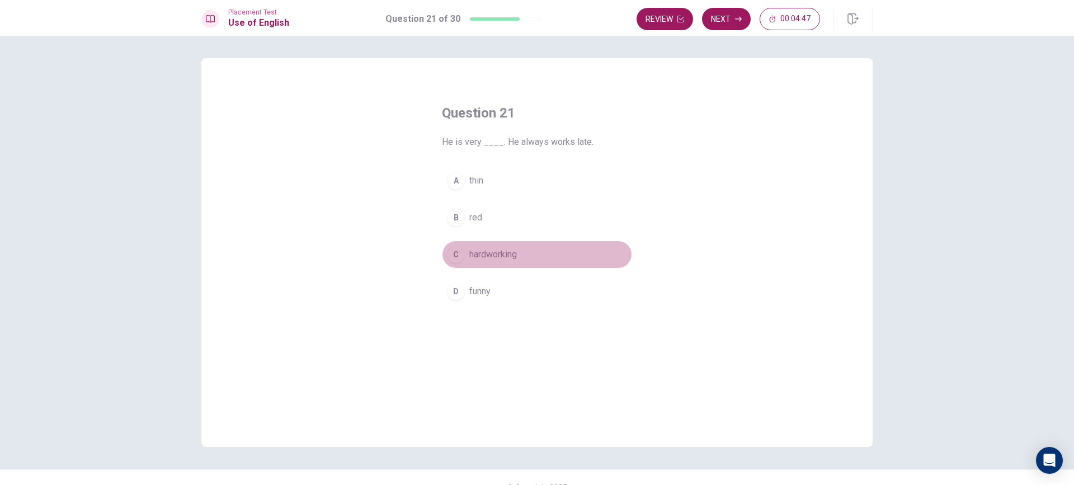
click at [470, 254] on span "hardworking" at bounding box center [493, 254] width 48 height 13
click at [726, 15] on button "Next" at bounding box center [726, 19] width 49 height 22
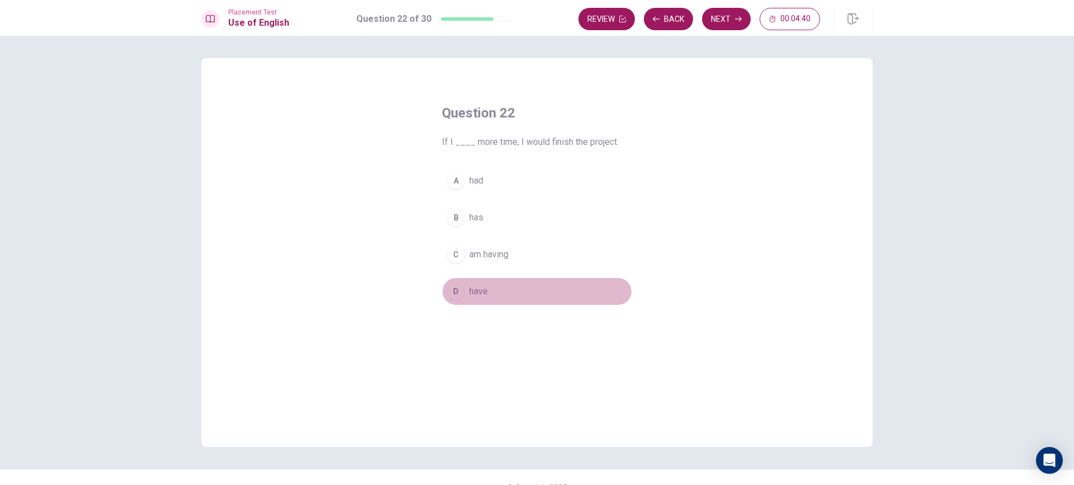
click at [487, 285] on button "D have" at bounding box center [537, 291] width 190 height 28
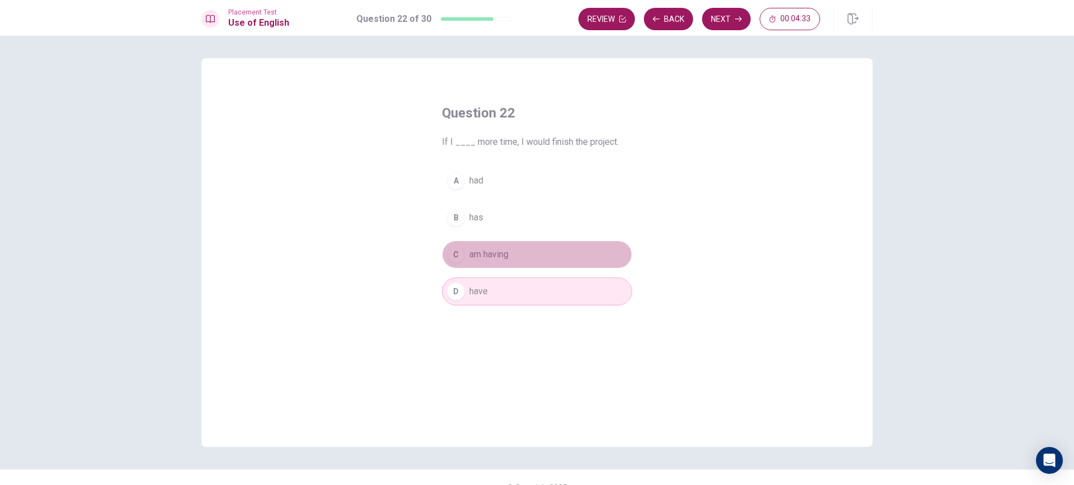
click at [488, 254] on span "am having" at bounding box center [488, 254] width 39 height 13
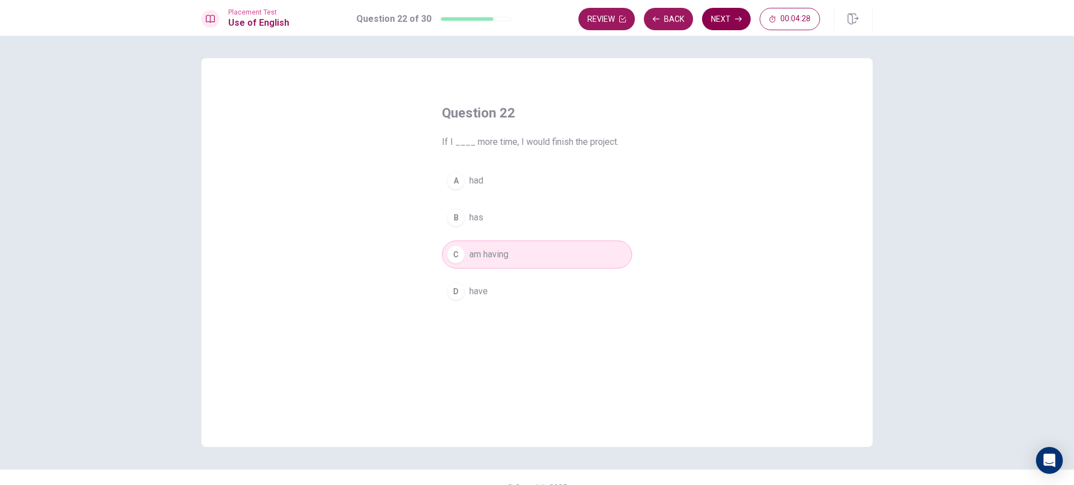
click at [732, 27] on button "Next" at bounding box center [726, 19] width 49 height 22
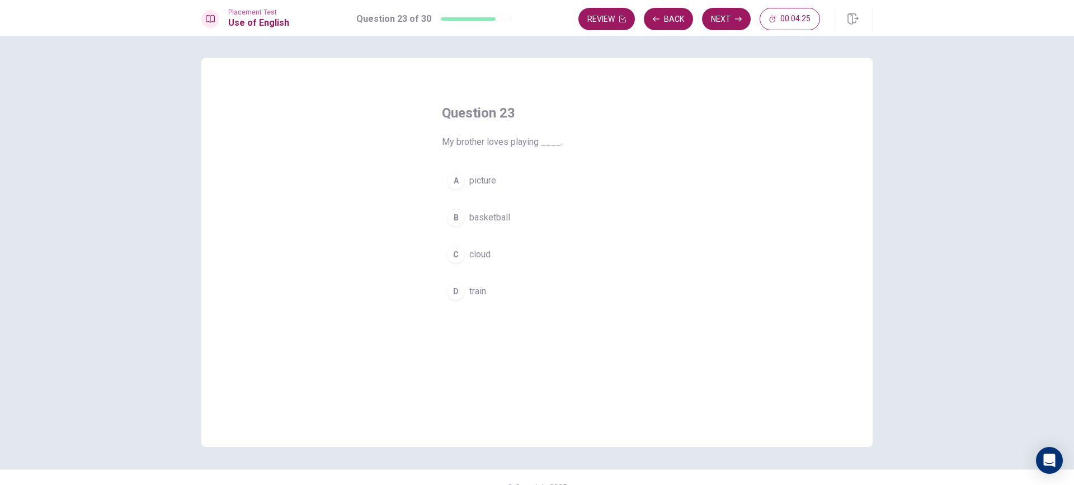
click at [499, 220] on span "basketball" at bounding box center [489, 217] width 41 height 13
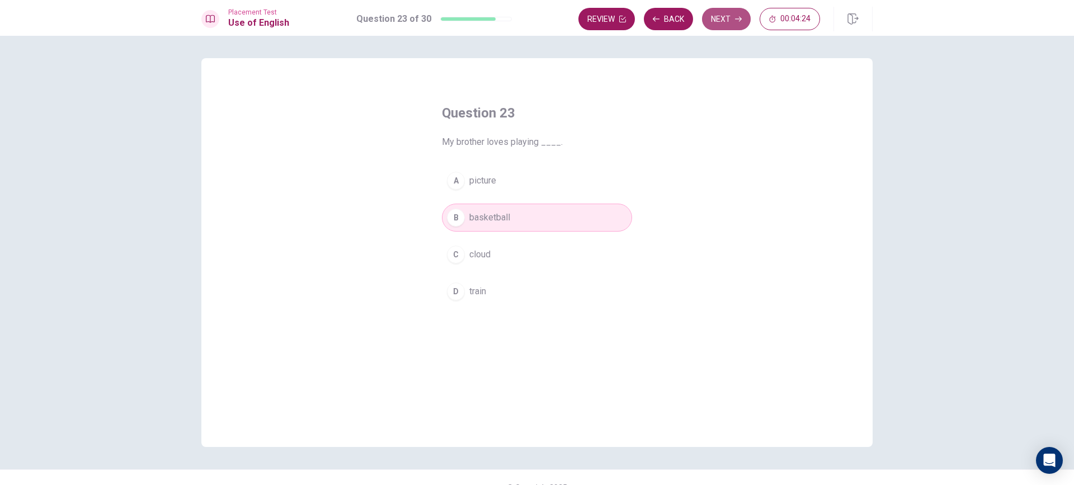
click at [731, 21] on button "Next" at bounding box center [726, 19] width 49 height 22
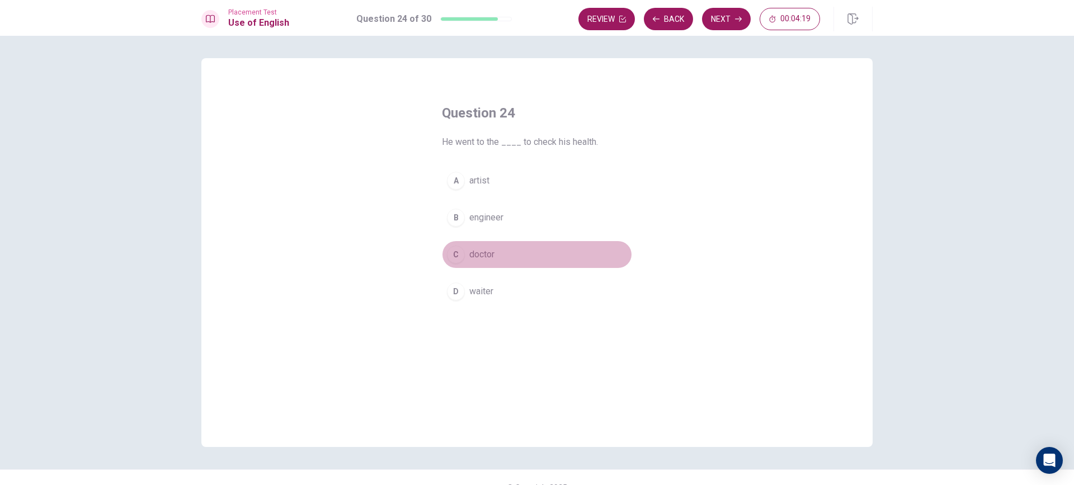
click at [485, 264] on button "C doctor" at bounding box center [537, 254] width 190 height 28
click at [722, 13] on button "Next" at bounding box center [726, 19] width 49 height 22
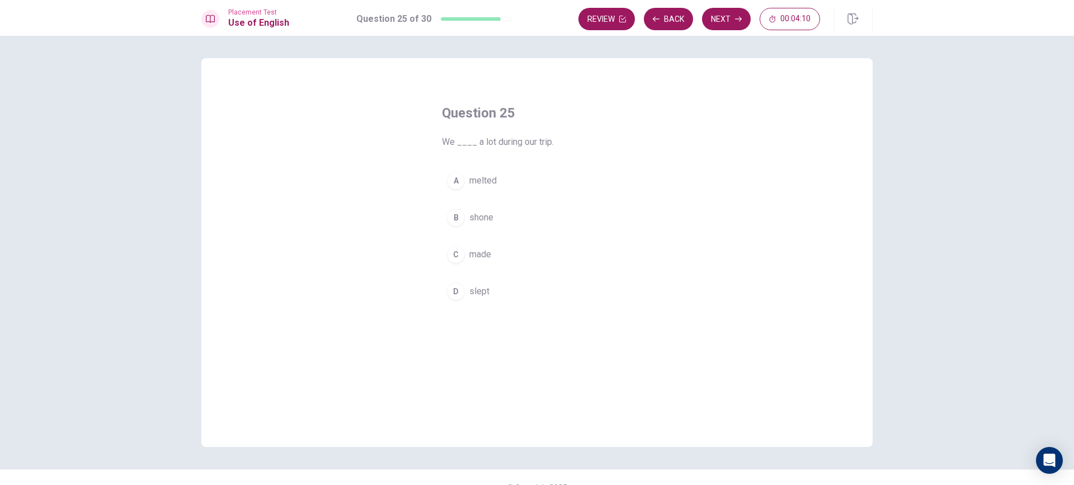
click at [478, 294] on span "slept" at bounding box center [479, 291] width 20 height 13
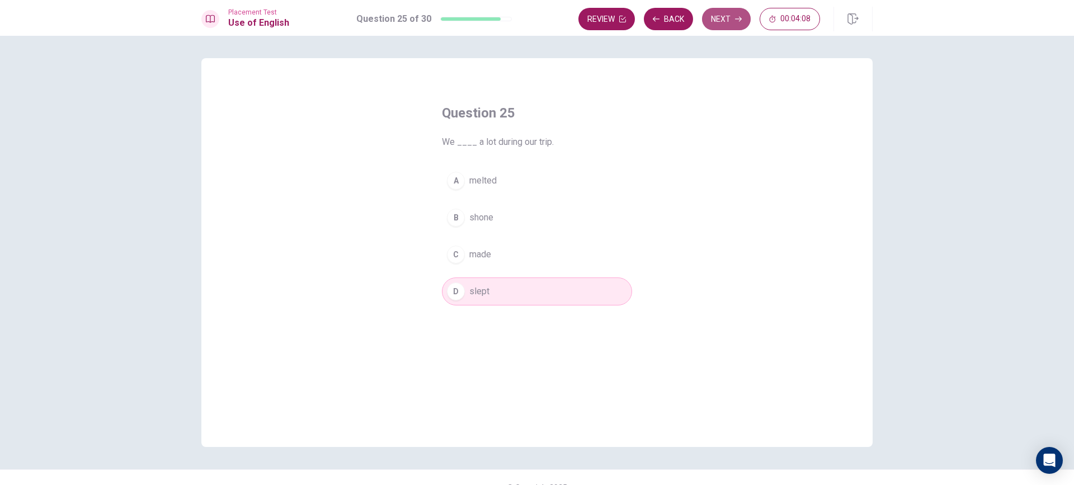
click at [707, 16] on button "Next" at bounding box center [726, 19] width 49 height 22
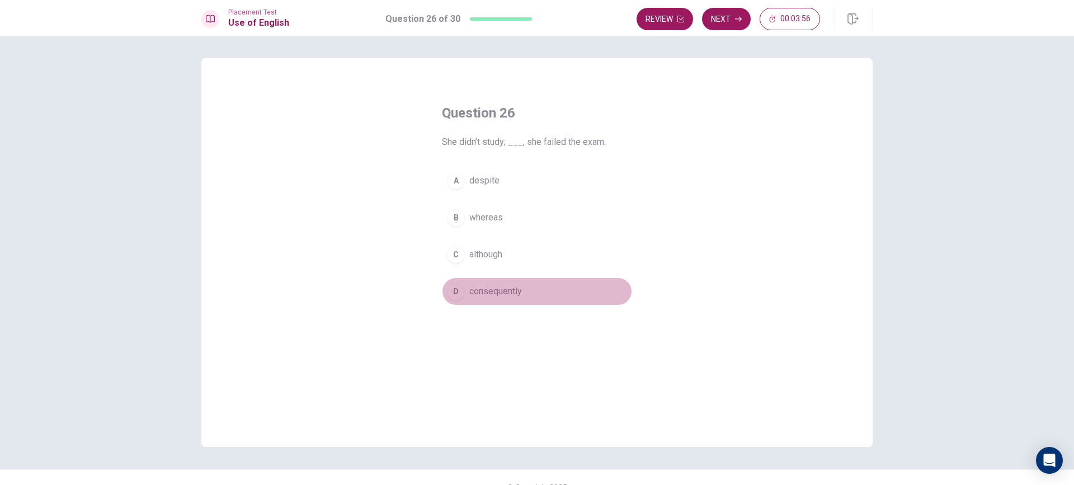
click at [488, 290] on span "consequently" at bounding box center [495, 291] width 53 height 13
click at [725, 22] on button "Next" at bounding box center [726, 19] width 49 height 22
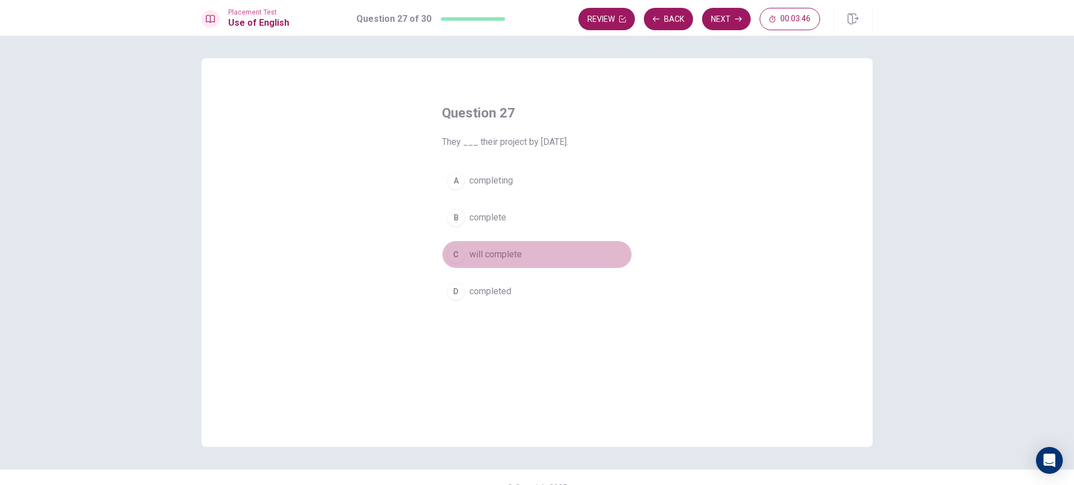
click at [492, 258] on span "will complete" at bounding box center [495, 254] width 53 height 13
click at [713, 22] on button "Next" at bounding box center [726, 19] width 49 height 22
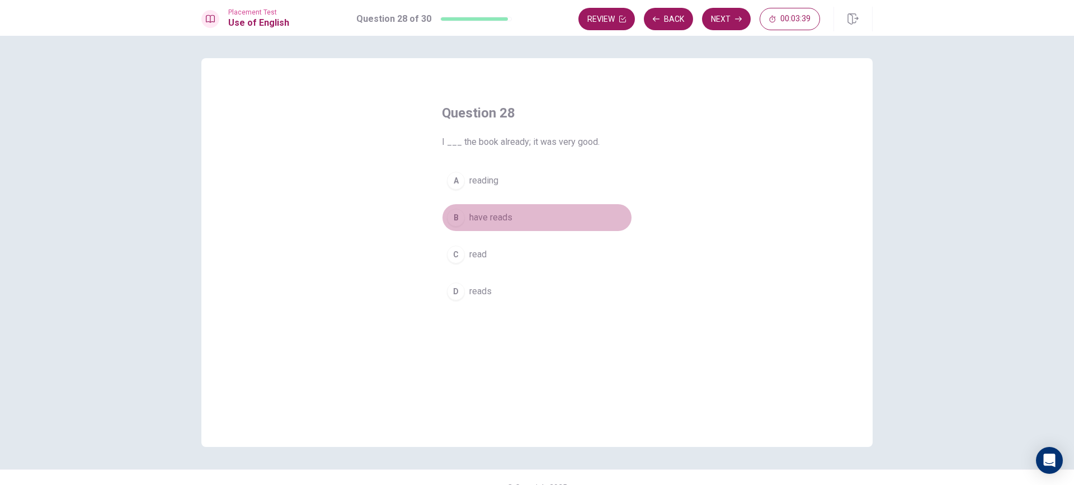
click at [481, 219] on span "have reads" at bounding box center [490, 217] width 43 height 13
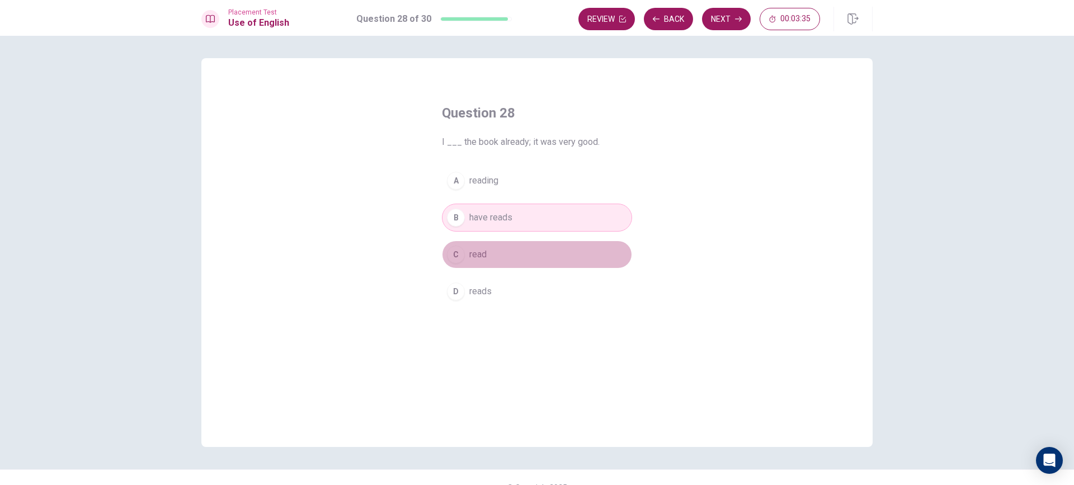
click at [494, 252] on button "C read" at bounding box center [537, 254] width 190 height 28
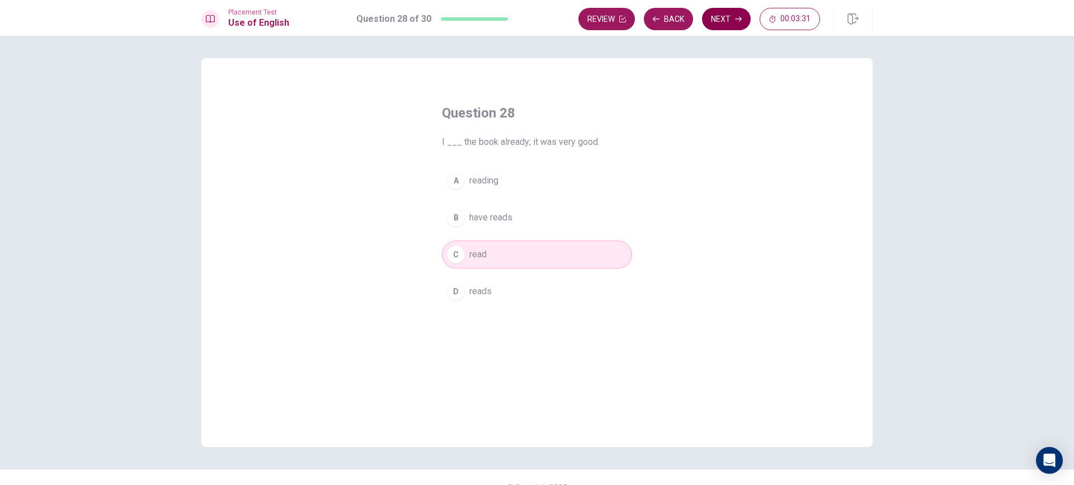
click at [720, 22] on button "Next" at bounding box center [726, 19] width 49 height 22
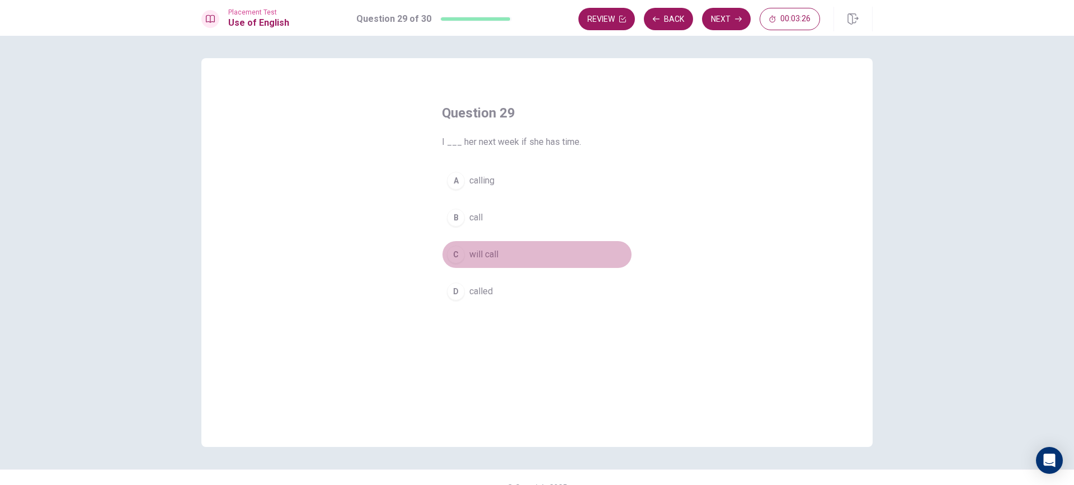
click at [510, 258] on button "C will call" at bounding box center [537, 254] width 190 height 28
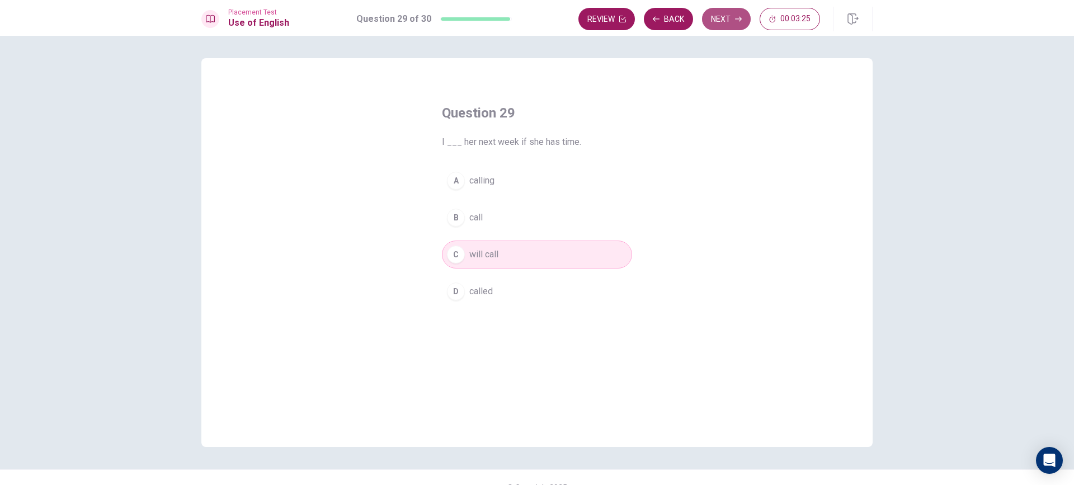
click at [732, 18] on button "Next" at bounding box center [726, 19] width 49 height 22
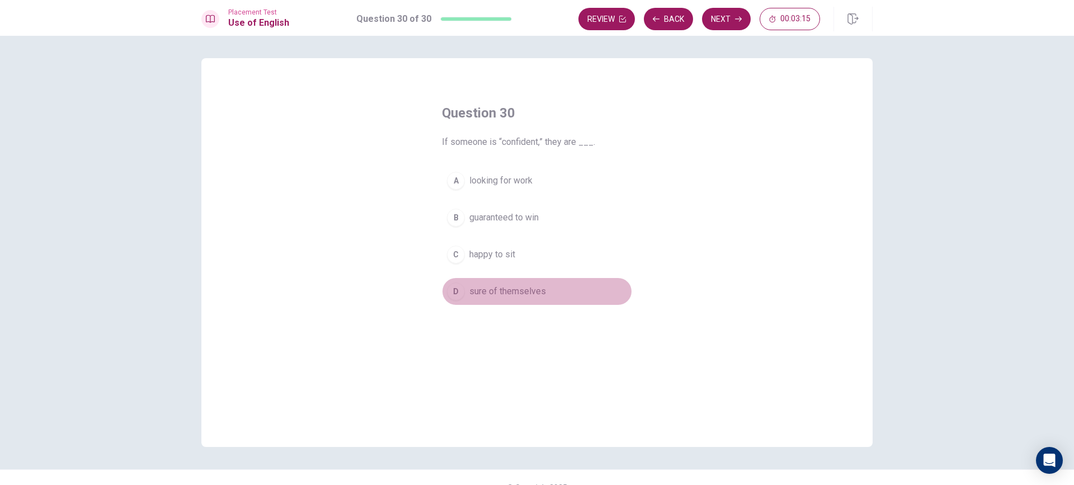
click at [517, 291] on span "sure of themselves" at bounding box center [507, 291] width 77 height 13
click at [720, 16] on button "Next" at bounding box center [726, 19] width 49 height 22
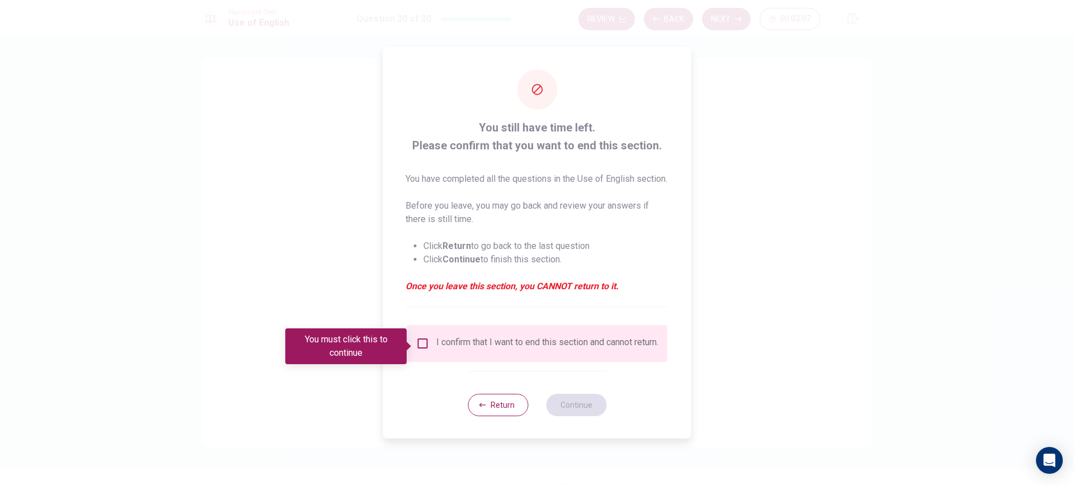
click at [422, 345] on input "You must click this to continue" at bounding box center [422, 343] width 13 height 13
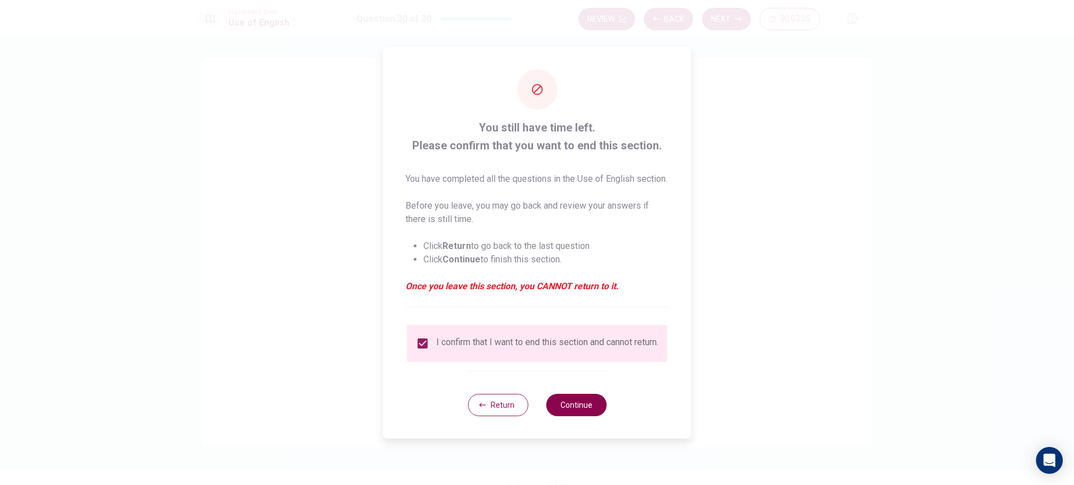
click at [574, 416] on button "Continue" at bounding box center [576, 405] width 60 height 22
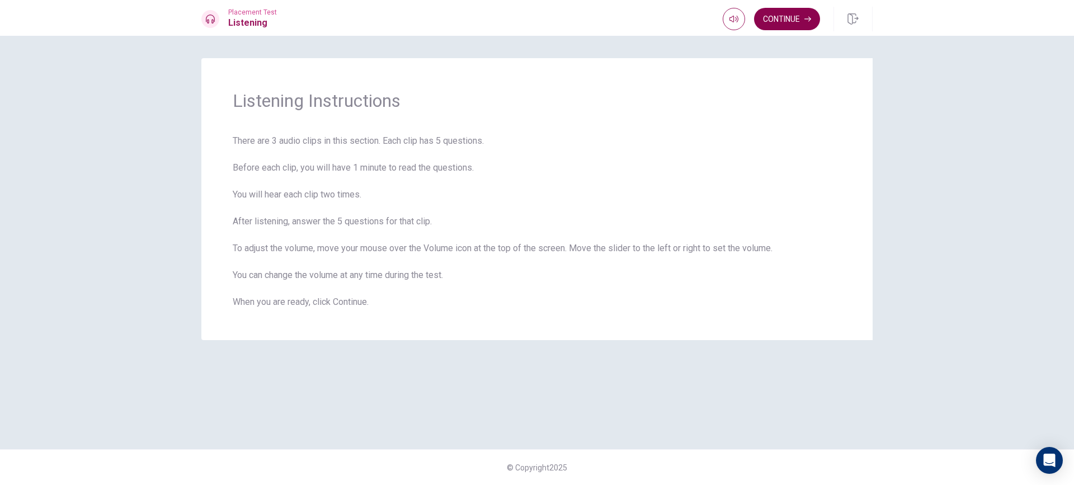
click at [799, 21] on button "Continue" at bounding box center [787, 19] width 66 height 22
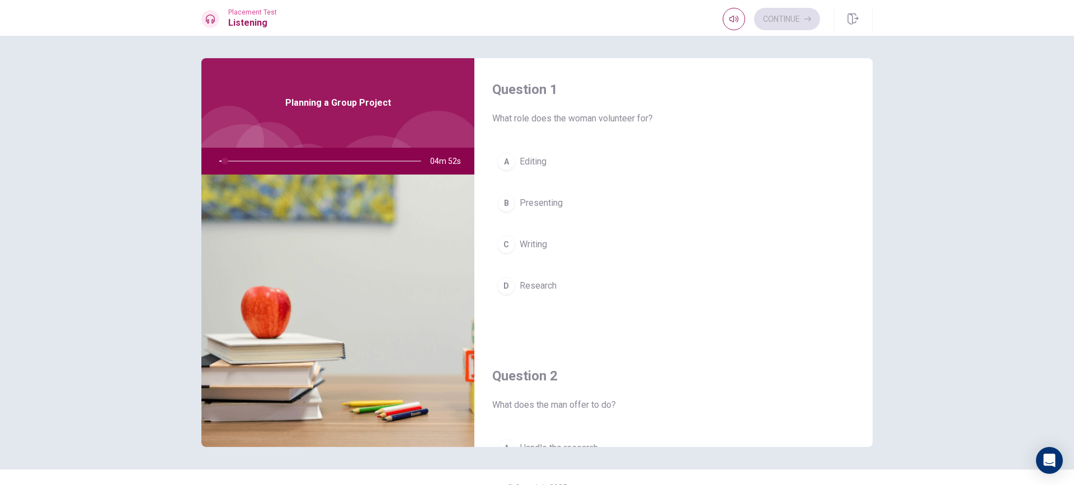
click at [763, 271] on div "A Editing B Presenting C Writing D Research" at bounding box center [673, 235] width 362 height 174
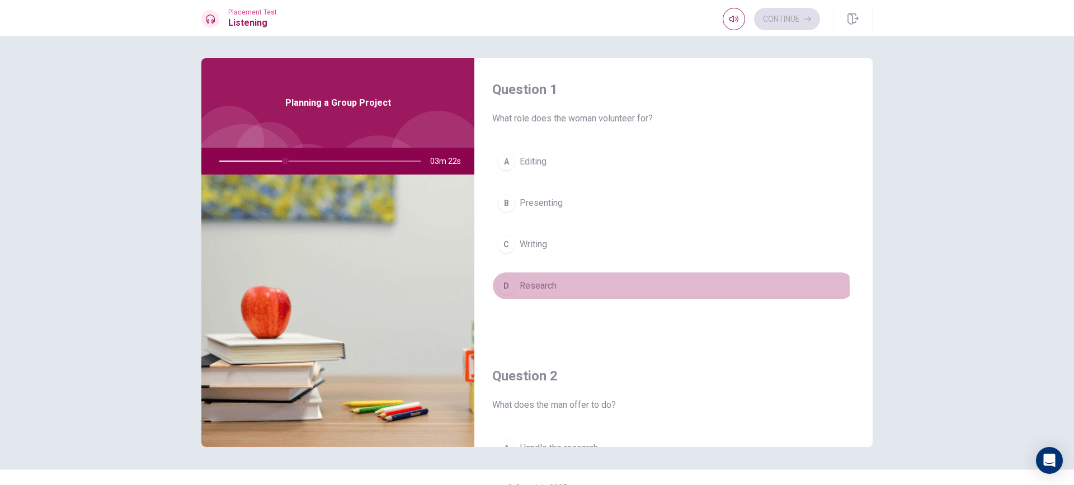
click at [528, 289] on span "Research" at bounding box center [537, 285] width 37 height 13
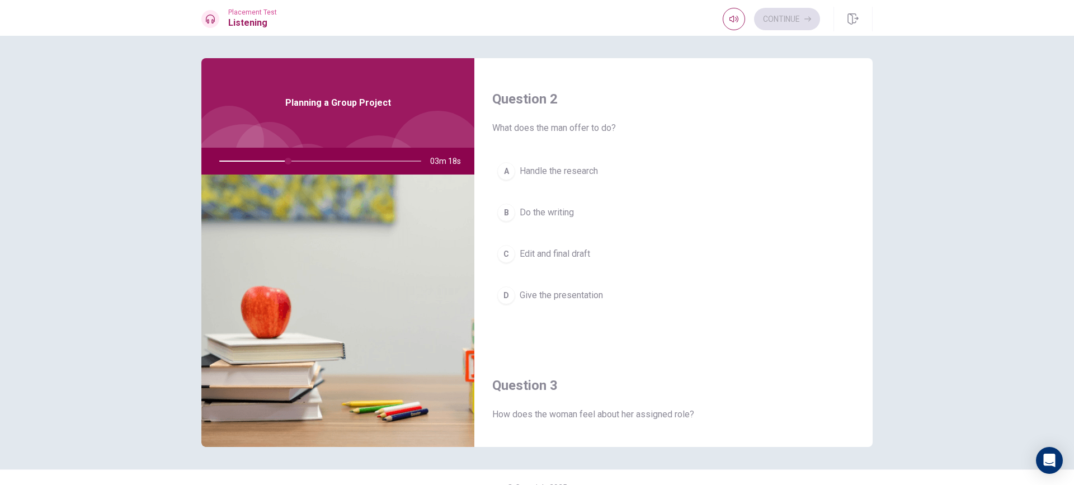
scroll to position [280, 0]
click at [580, 294] on span "Give the presentation" at bounding box center [560, 292] width 83 height 13
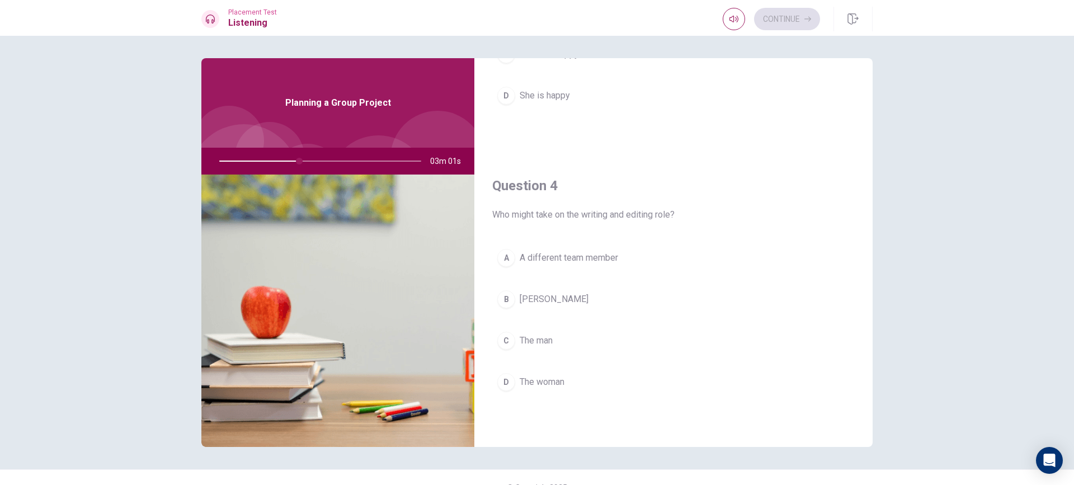
scroll to position [783, 0]
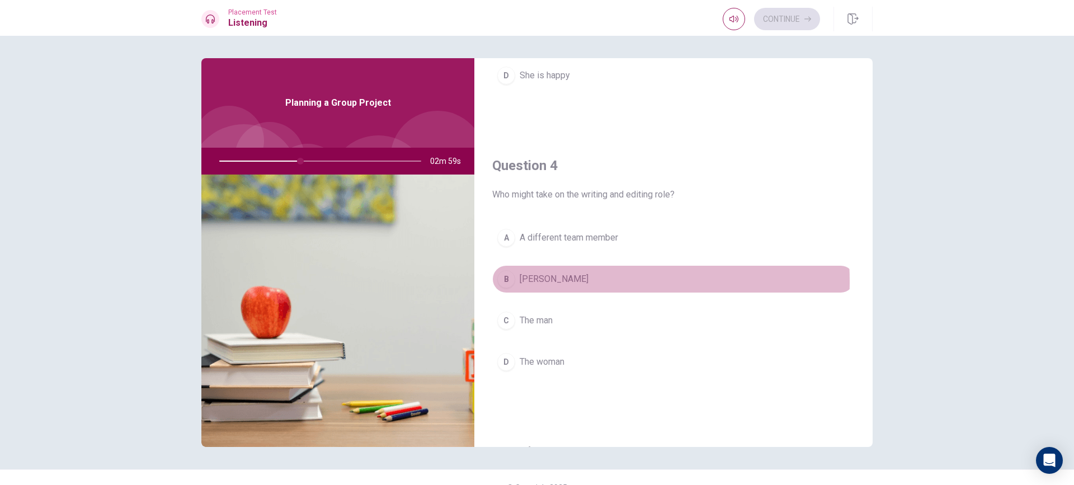
click at [530, 281] on span "[PERSON_NAME]" at bounding box center [553, 278] width 69 height 13
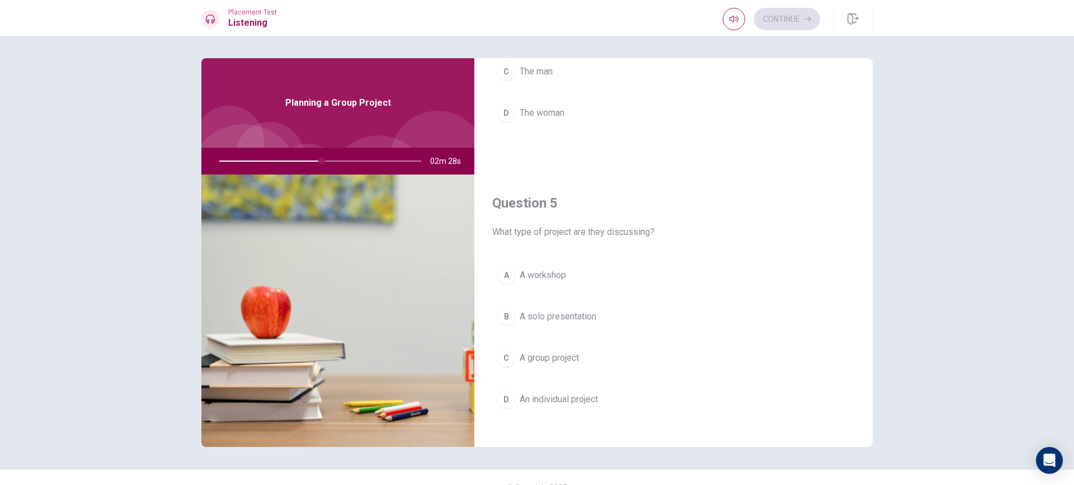
scroll to position [1043, 0]
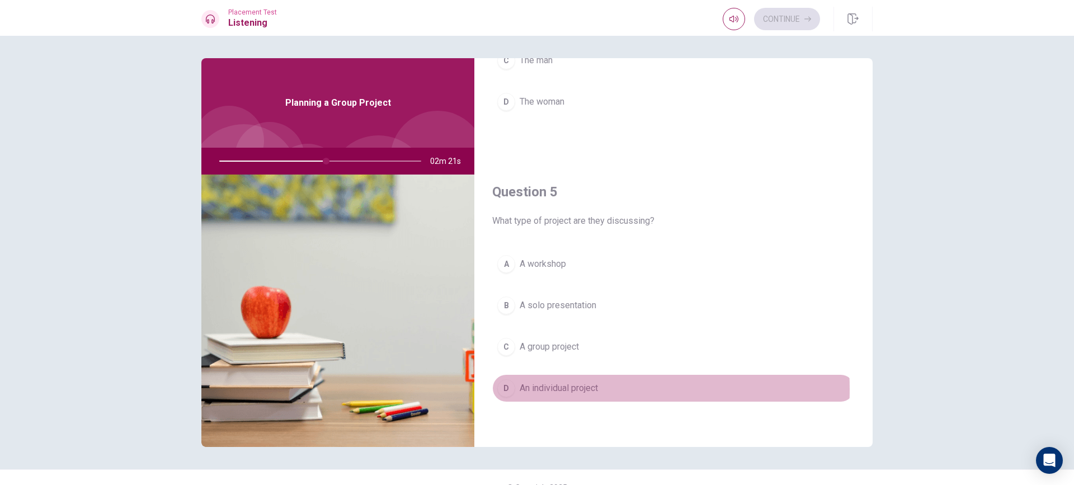
click at [550, 389] on span "An individual project" at bounding box center [558, 387] width 78 height 13
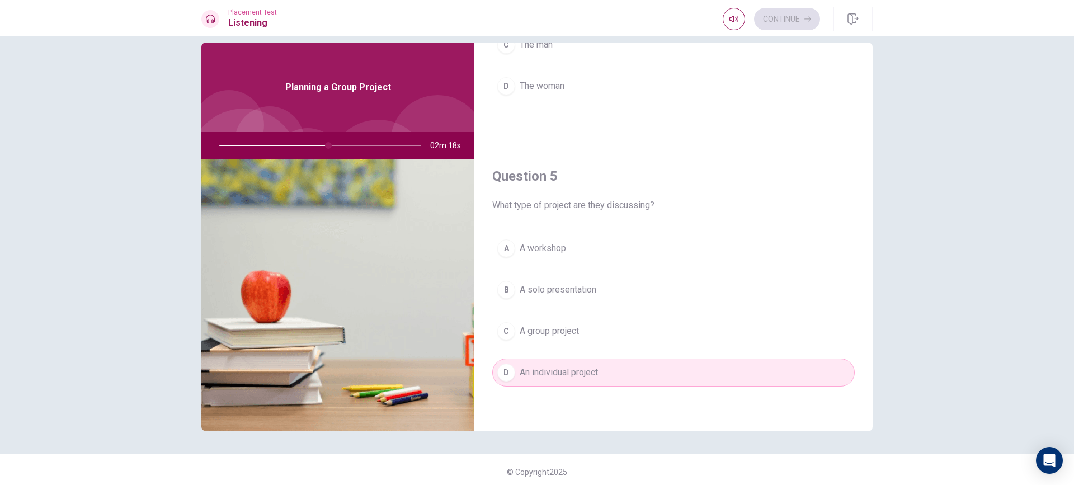
scroll to position [20, 0]
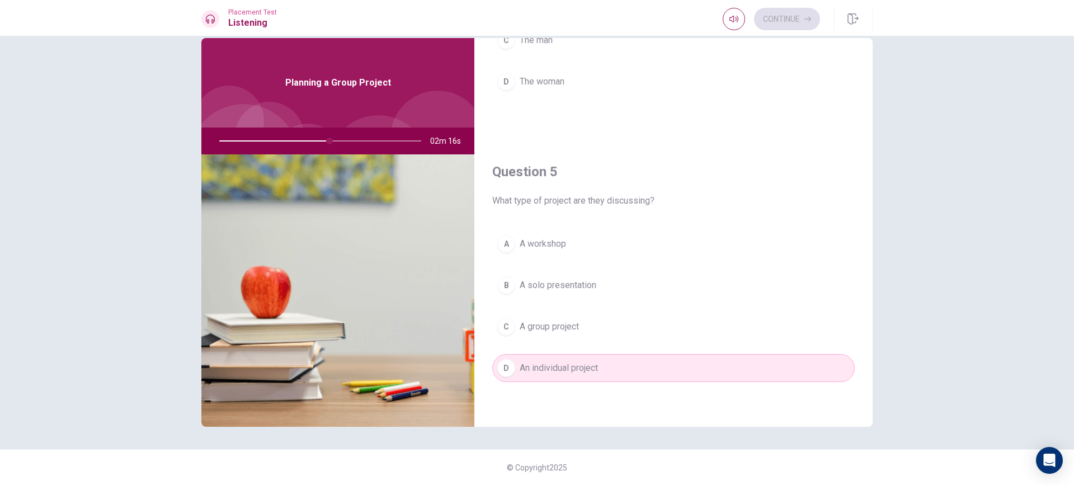
click at [547, 322] on span "A group project" at bounding box center [548, 326] width 59 height 13
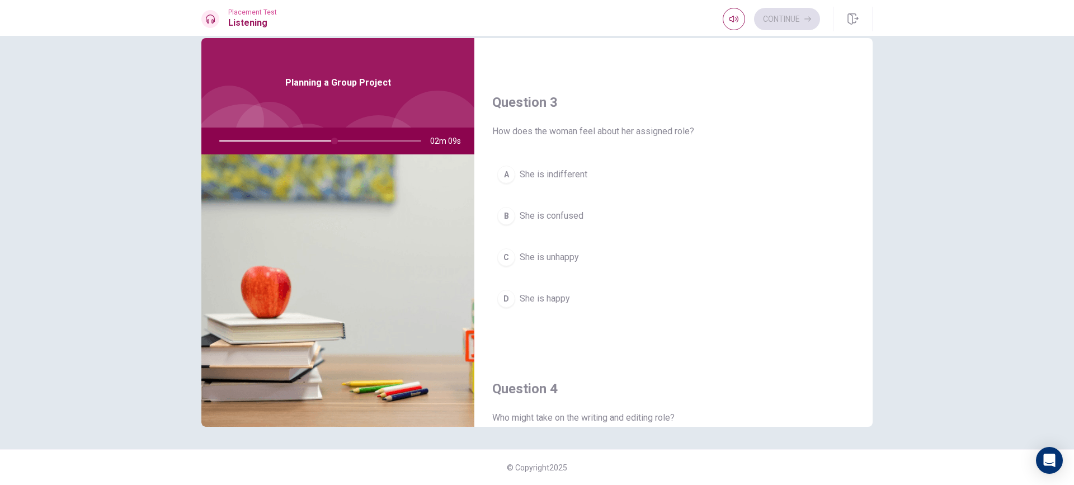
scroll to position [0, 0]
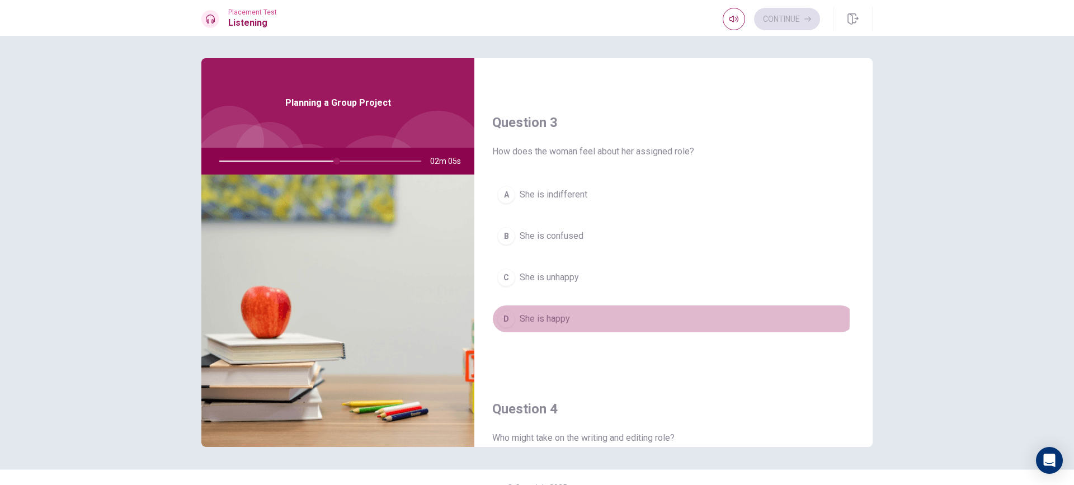
click at [510, 317] on div "D" at bounding box center [506, 319] width 18 height 18
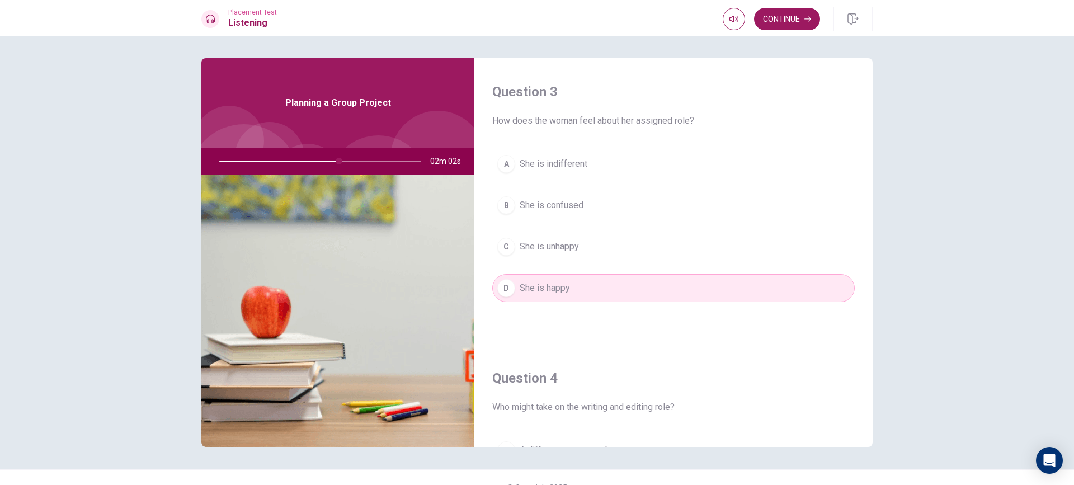
scroll to position [595, 0]
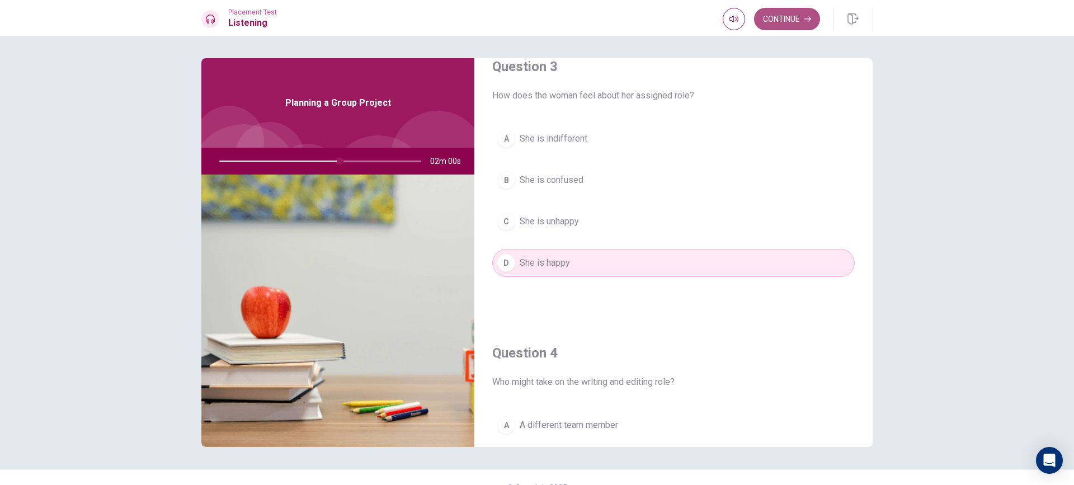
click at [756, 12] on button "Continue" at bounding box center [787, 19] width 66 height 22
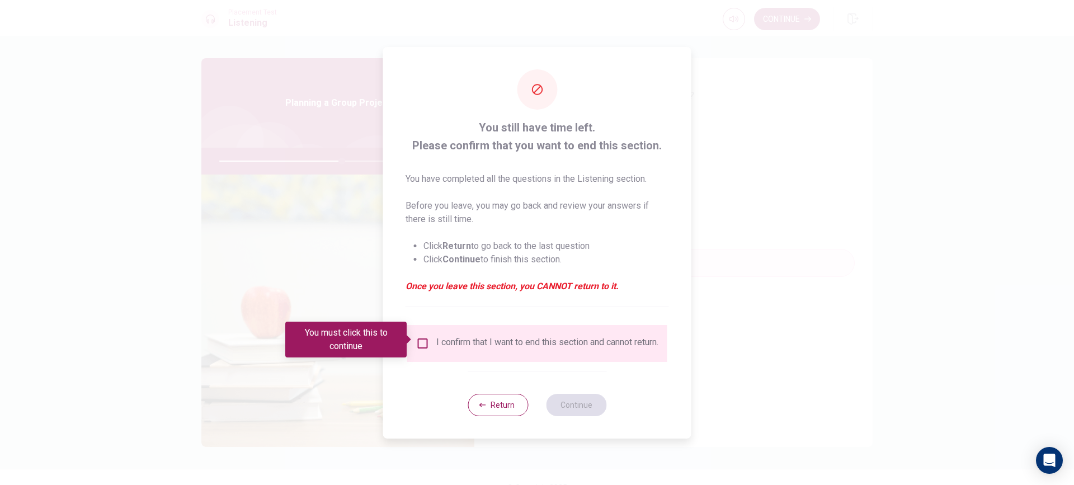
click at [423, 338] on input "You must click this to continue" at bounding box center [422, 343] width 13 height 13
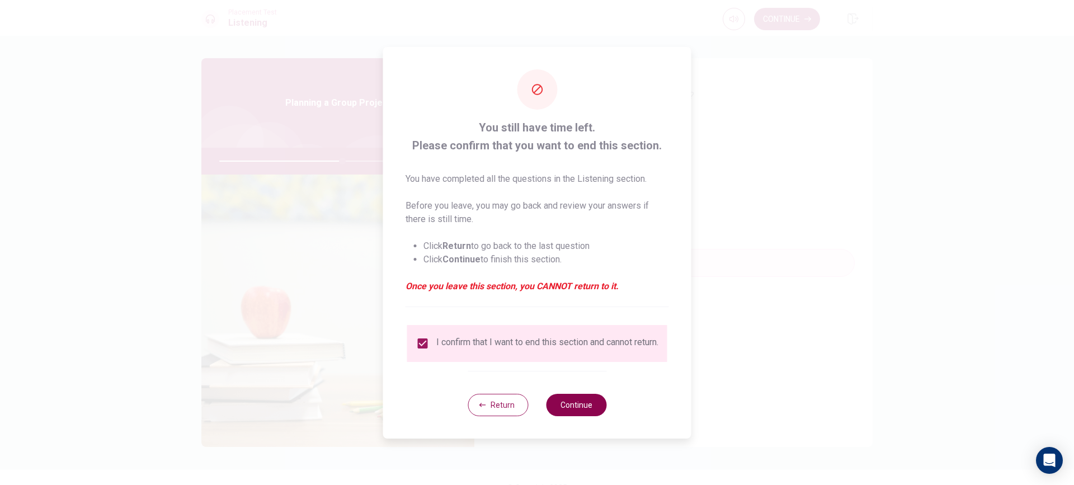
click at [579, 409] on button "Continue" at bounding box center [576, 405] width 60 height 22
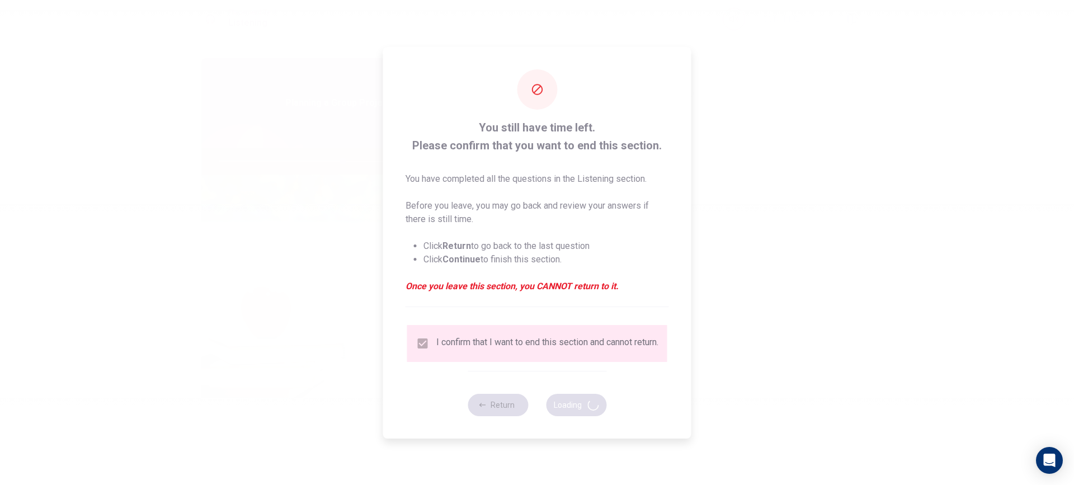
type input "62"
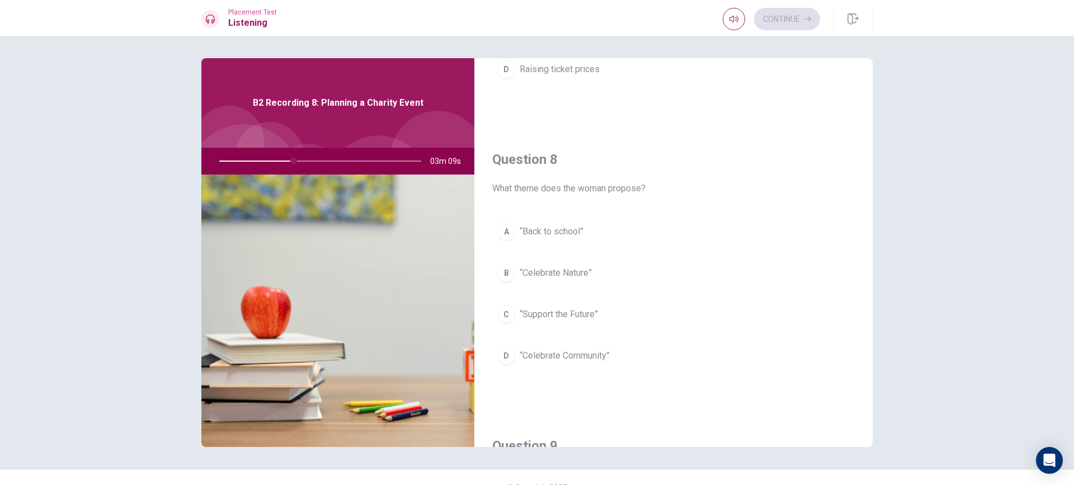
scroll to position [503, 0]
click at [498, 353] on div "D" at bounding box center [506, 355] width 18 height 18
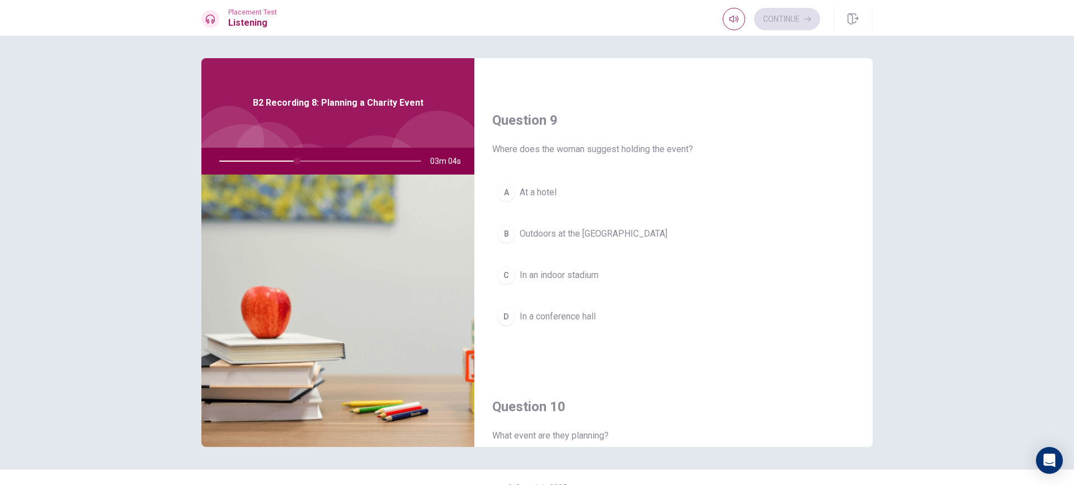
scroll to position [839, 0]
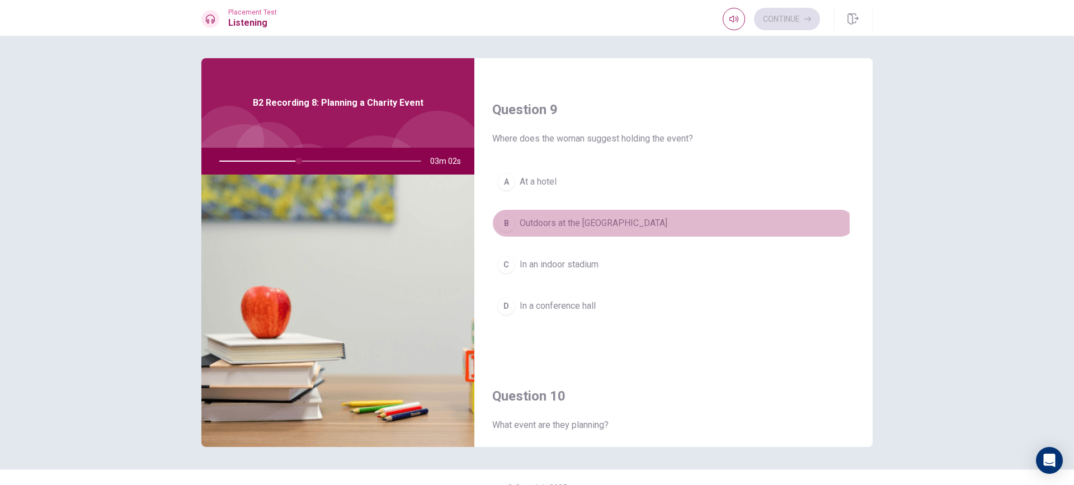
click at [505, 225] on div "B" at bounding box center [506, 223] width 18 height 18
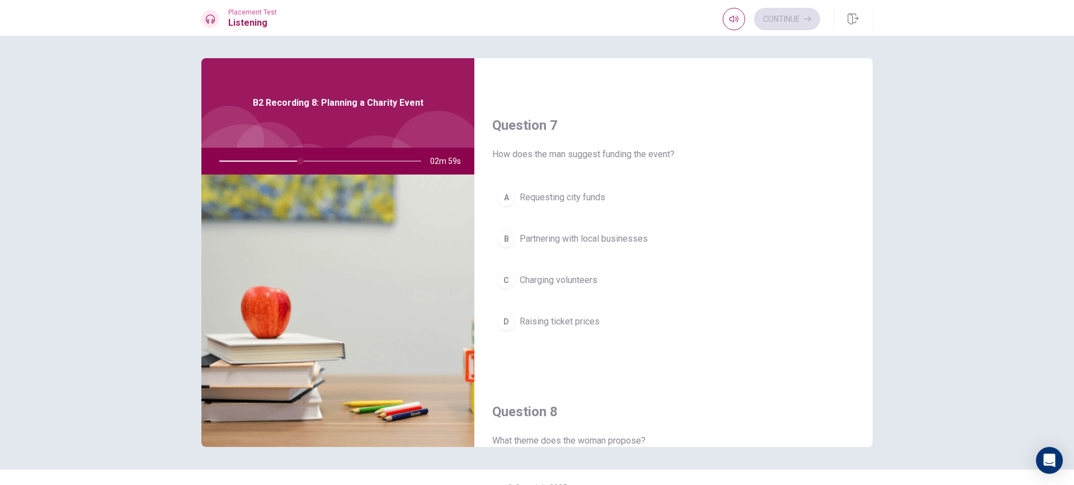
scroll to position [224, 0]
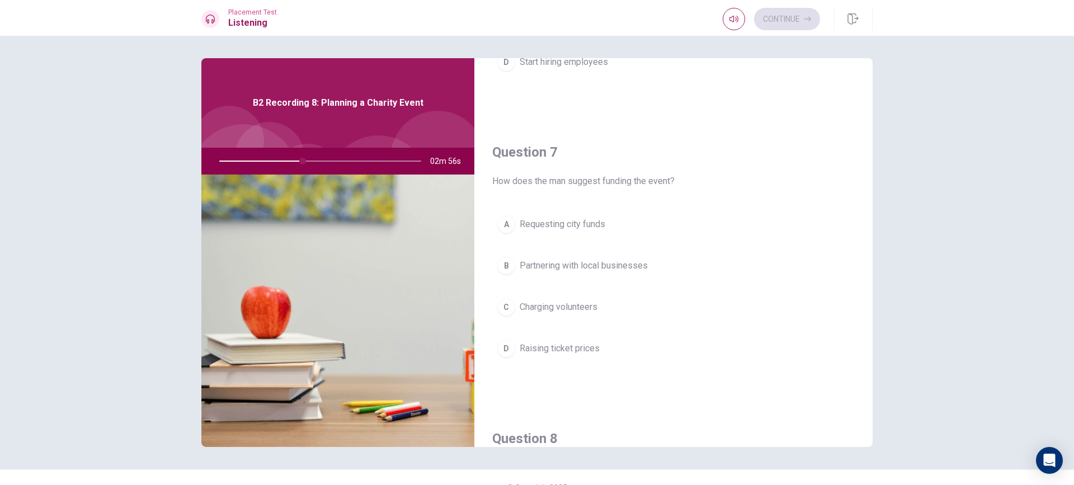
click at [505, 259] on div "B" at bounding box center [506, 266] width 18 height 18
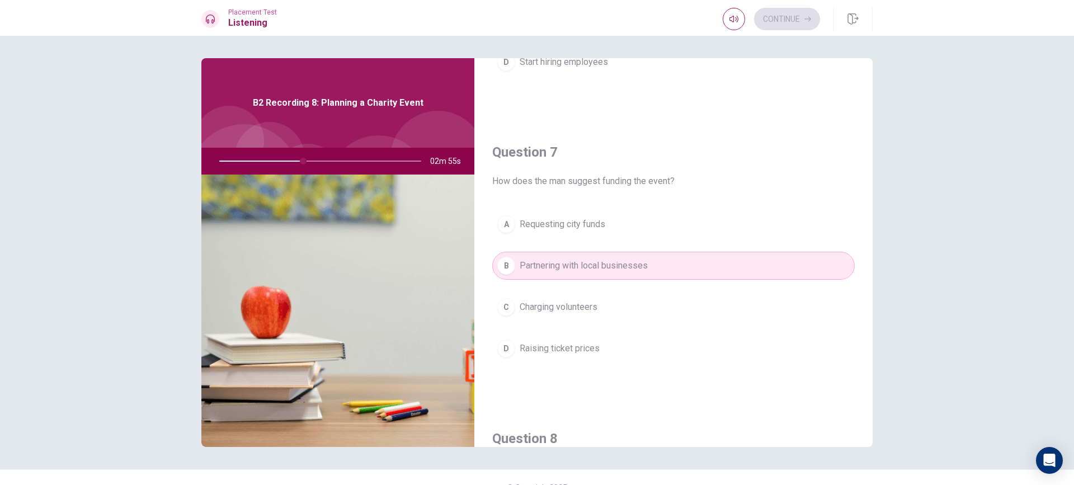
scroll to position [0, 0]
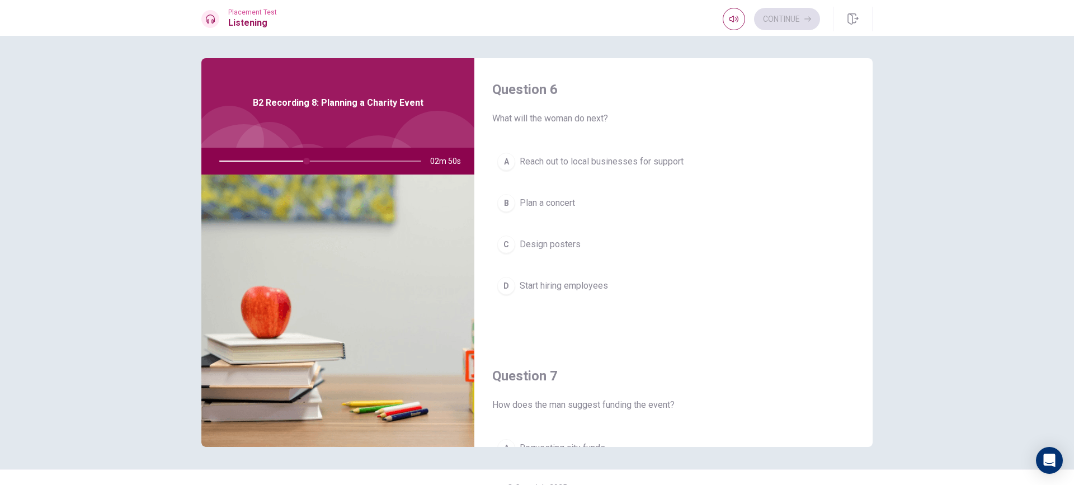
click at [499, 159] on div "A" at bounding box center [506, 162] width 18 height 18
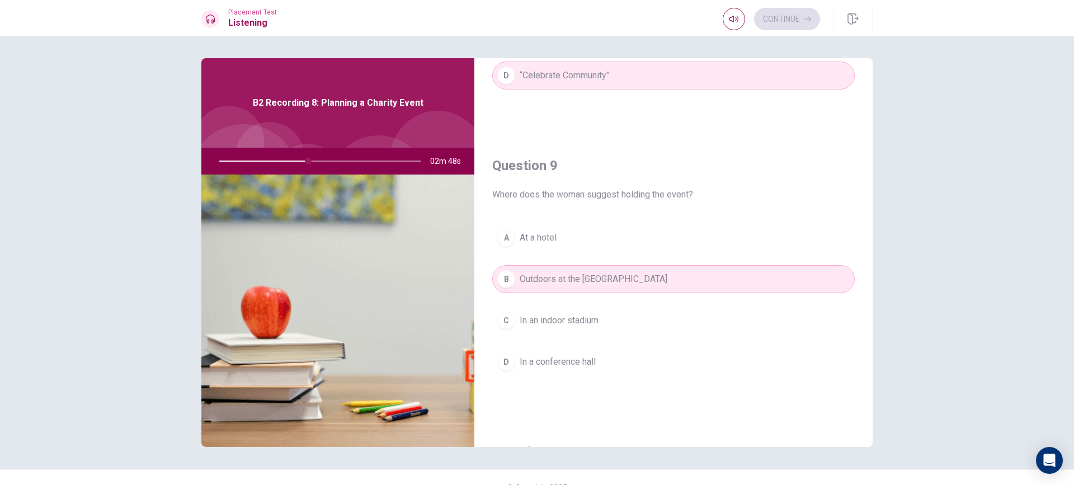
scroll to position [1043, 0]
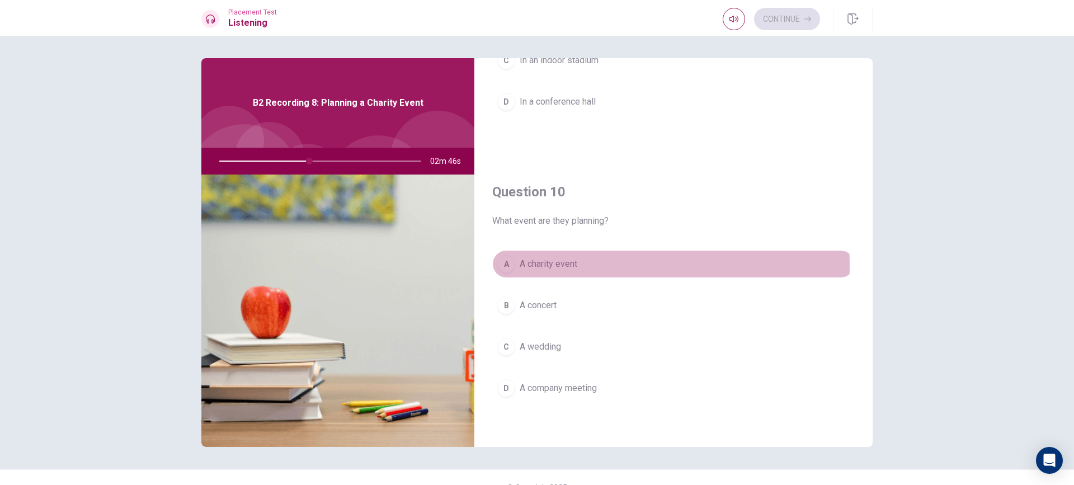
click at [560, 266] on span "A charity event" at bounding box center [548, 263] width 58 height 13
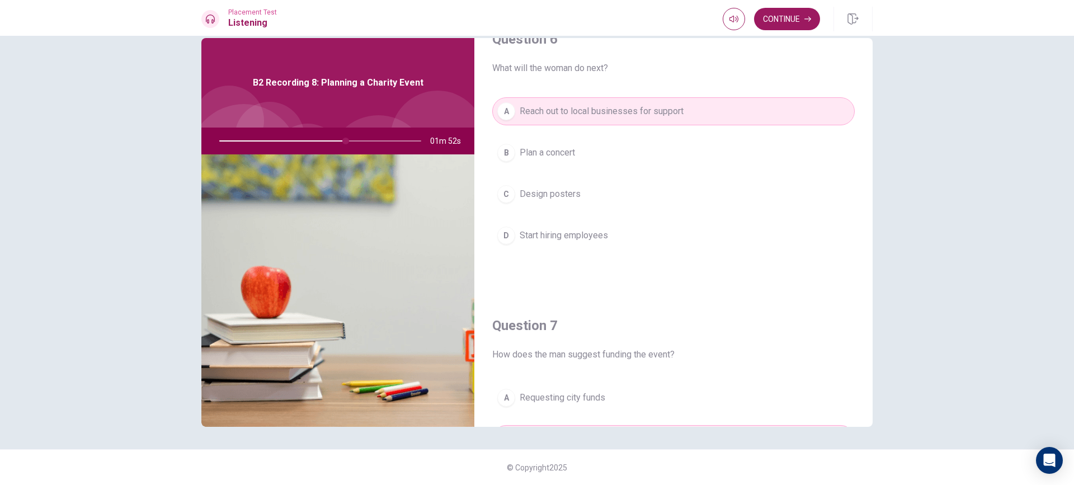
scroll to position [56, 0]
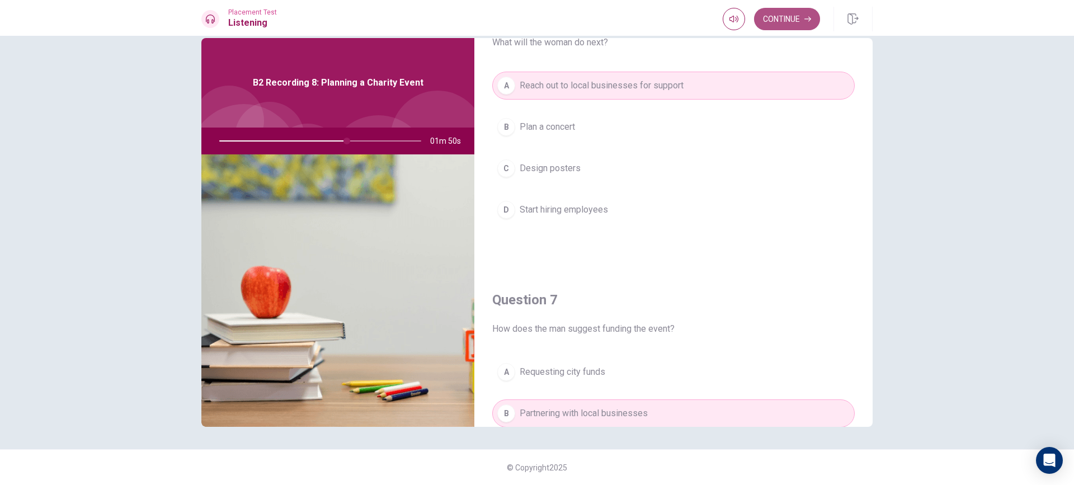
click at [777, 21] on button "Continue" at bounding box center [787, 19] width 66 height 22
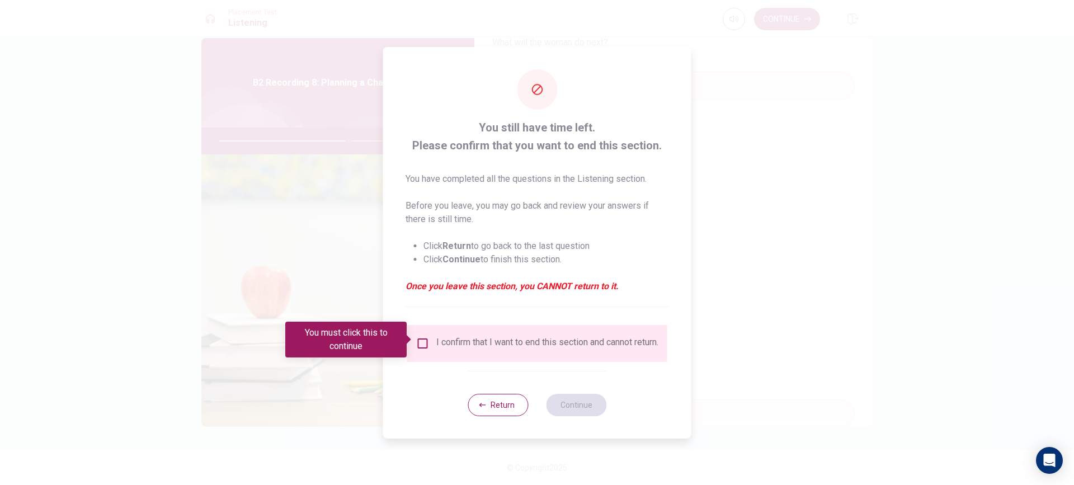
click at [410, 336] on span at bounding box center [409, 339] width 6 height 9
click at [421, 342] on input "You must click this to continue" at bounding box center [422, 343] width 13 height 13
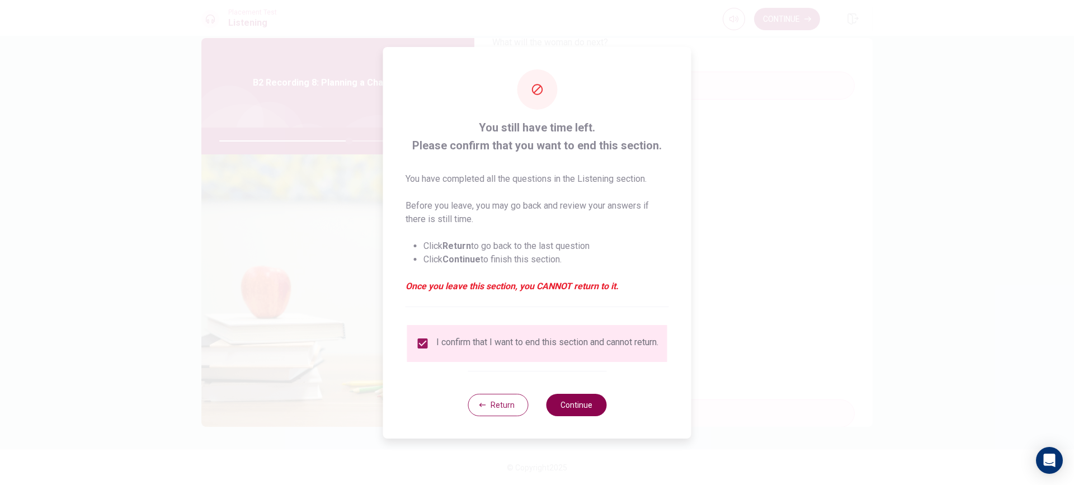
click at [571, 409] on button "Continue" at bounding box center [576, 405] width 60 height 22
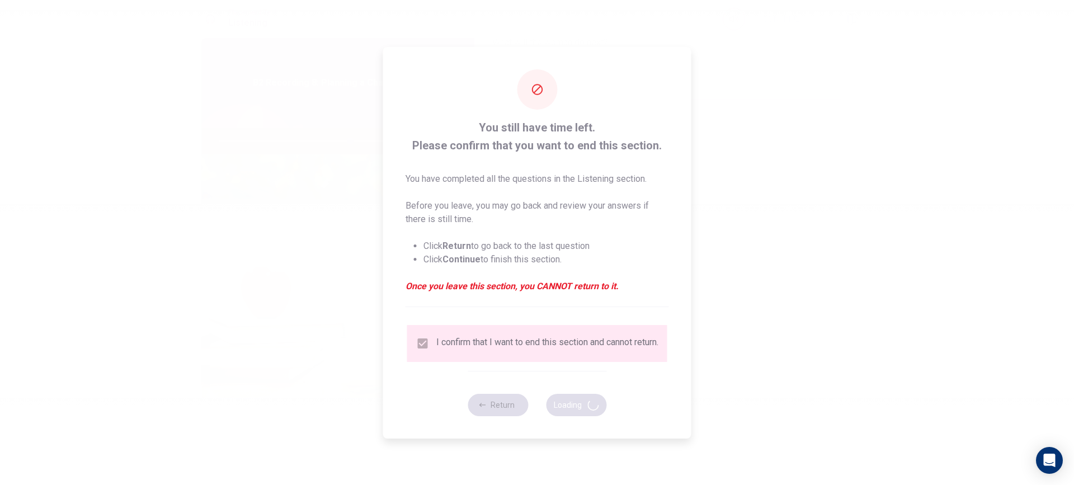
type input "65"
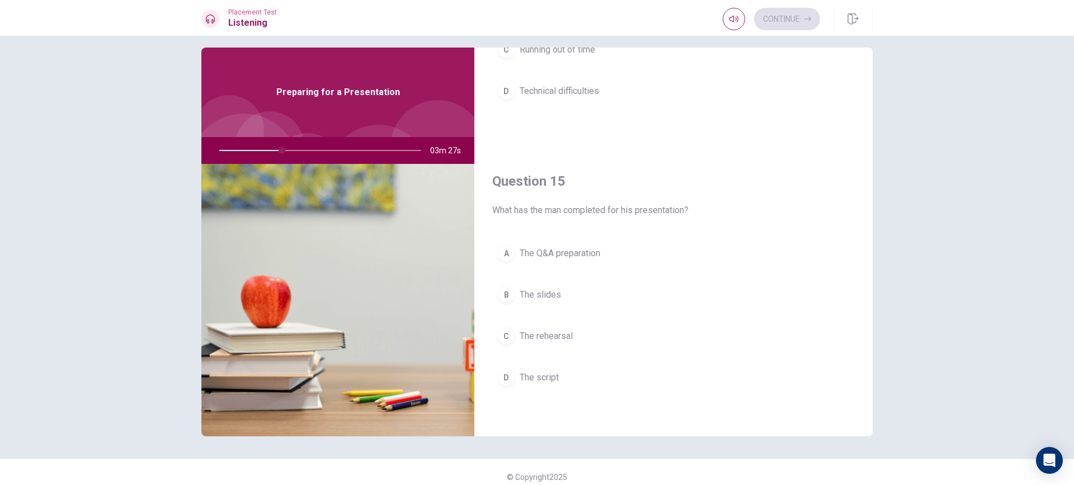
scroll to position [20, 0]
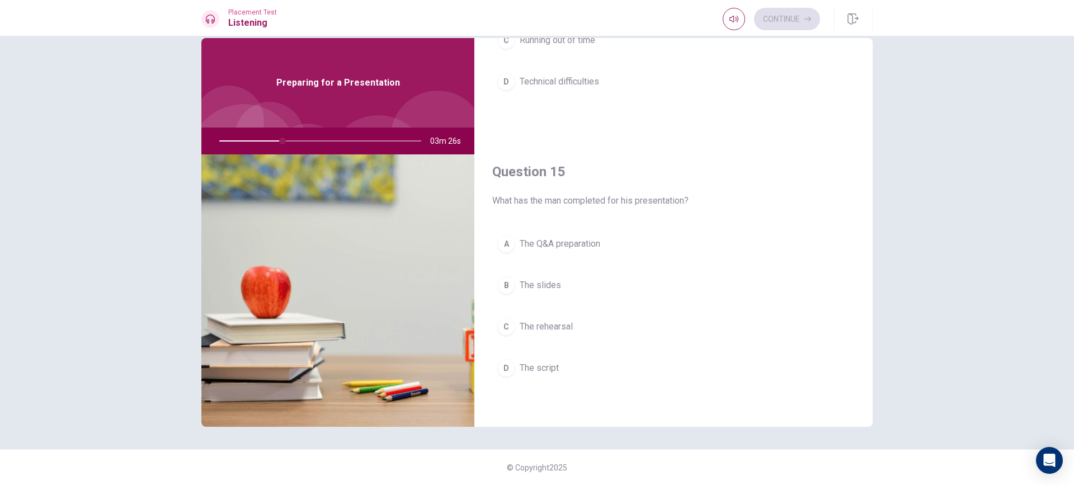
click at [550, 289] on span "The slides" at bounding box center [539, 284] width 41 height 13
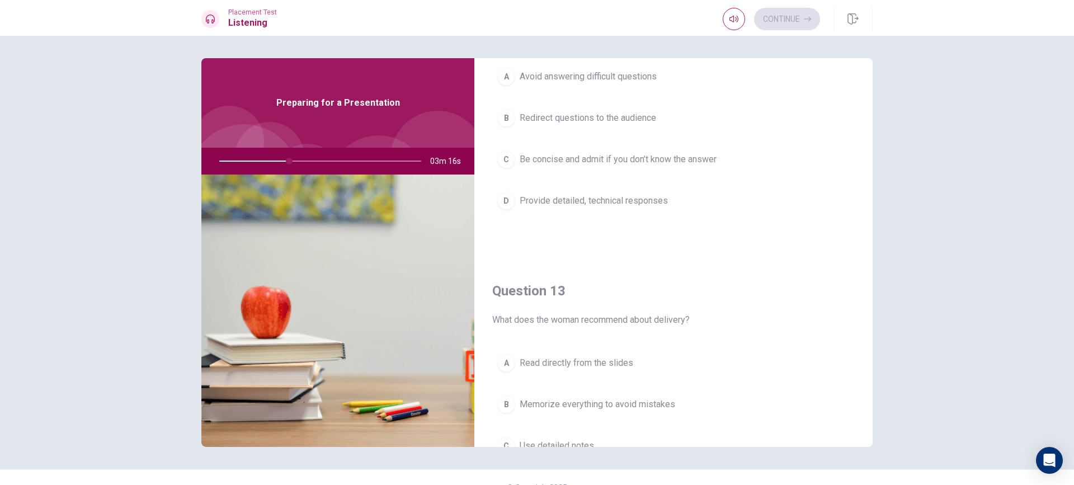
scroll to position [260, 0]
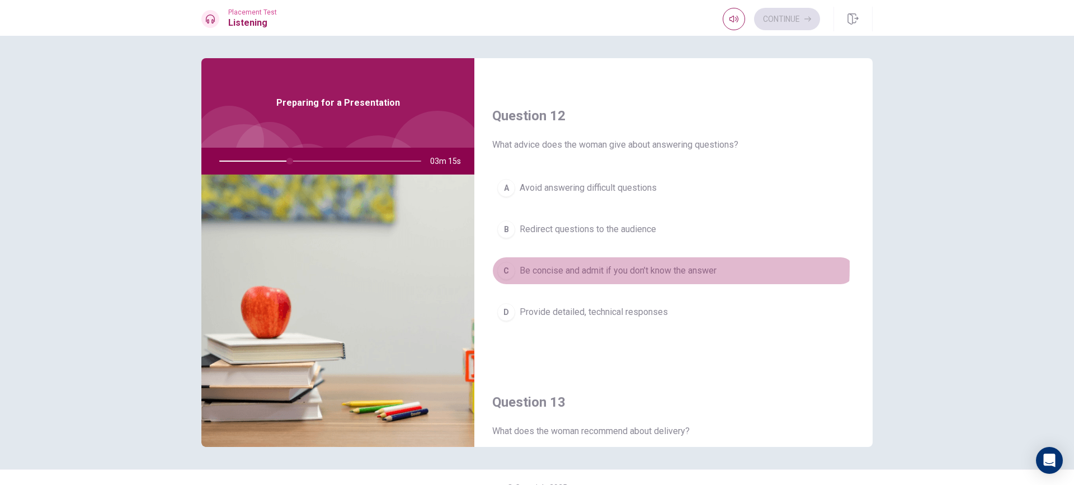
click at [588, 267] on span "Be concise and admit if you don’t know the answer" at bounding box center [617, 270] width 197 height 13
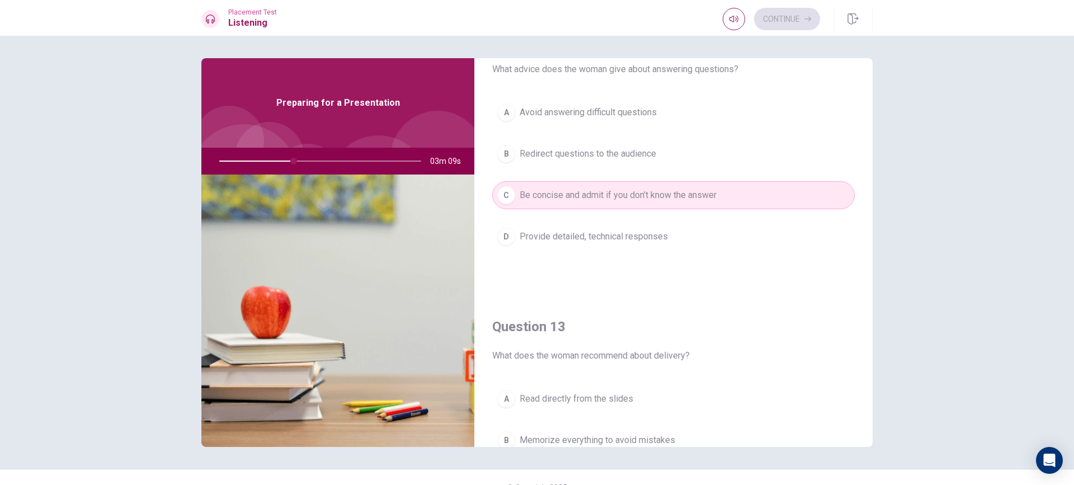
scroll to position [503, 0]
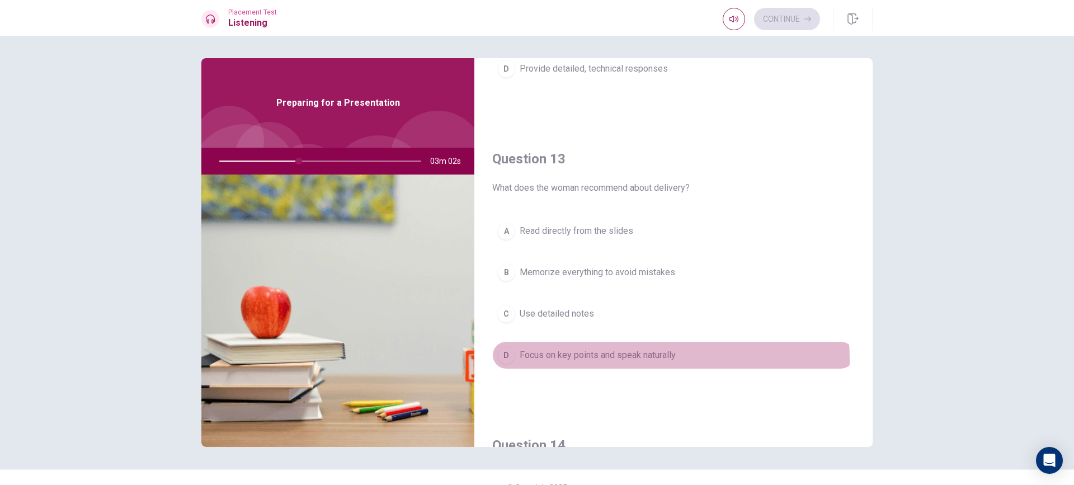
click at [595, 360] on span "Focus on key points and speak naturally" at bounding box center [597, 354] width 156 height 13
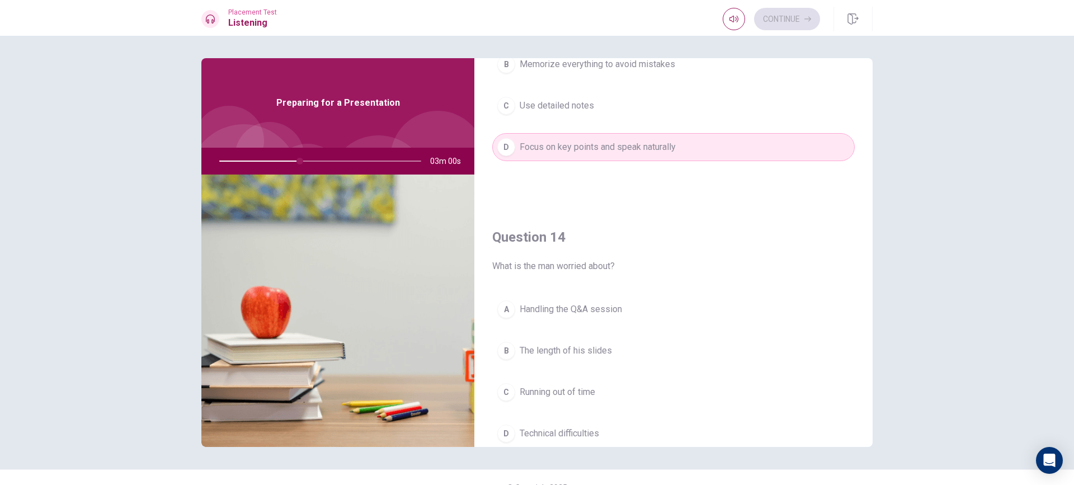
scroll to position [727, 0]
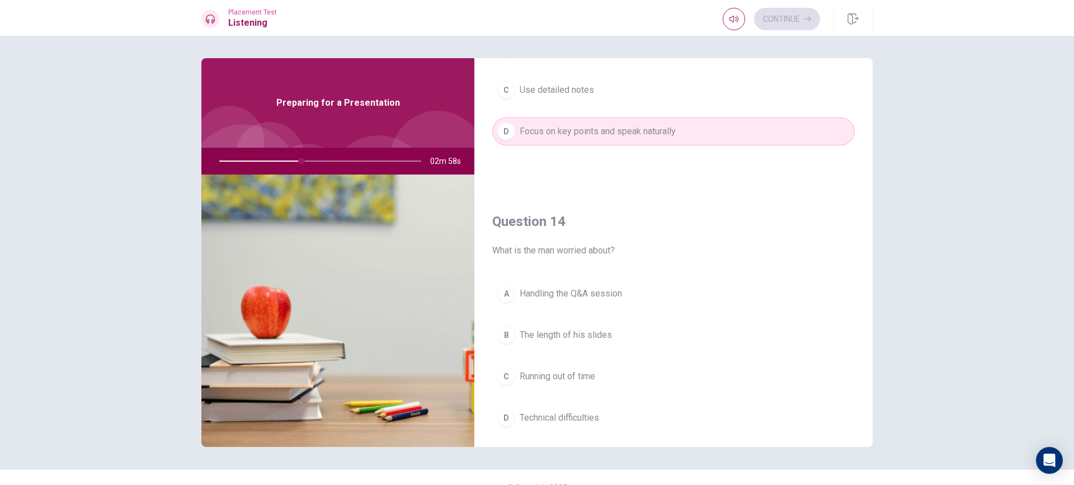
click at [599, 301] on button "A Handling the Q&A session" at bounding box center [673, 294] width 362 height 28
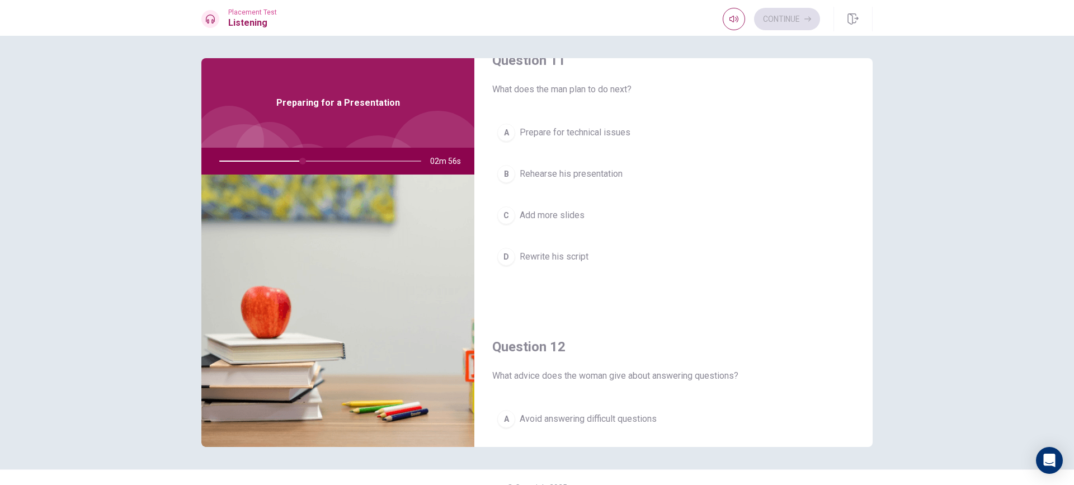
scroll to position [0, 0]
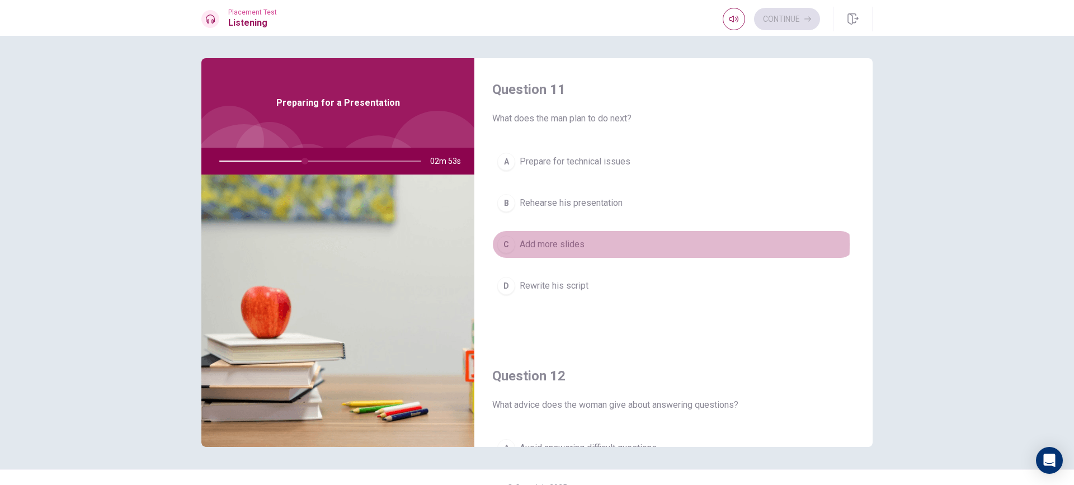
click at [570, 244] on span "Add more slides" at bounding box center [551, 244] width 65 height 13
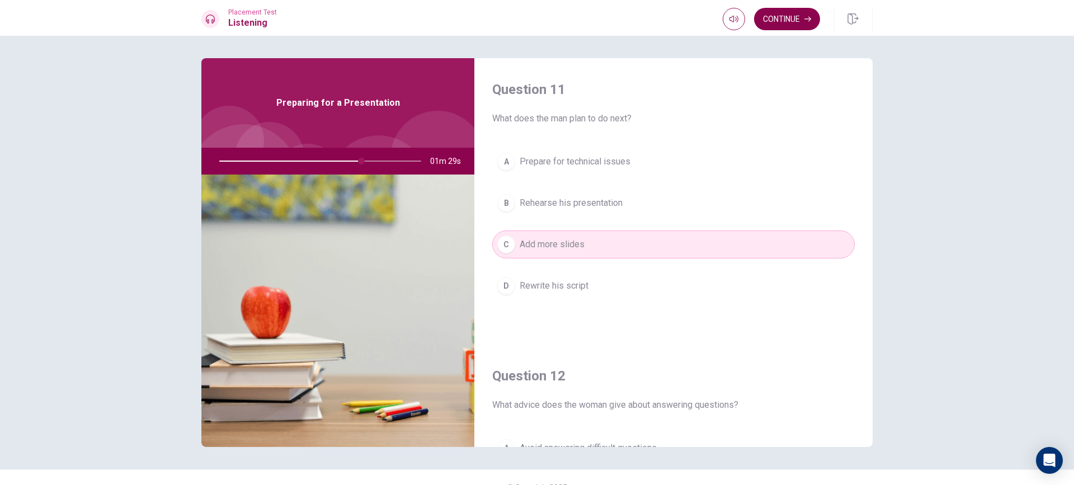
click at [793, 13] on button "Continue" at bounding box center [787, 19] width 66 height 22
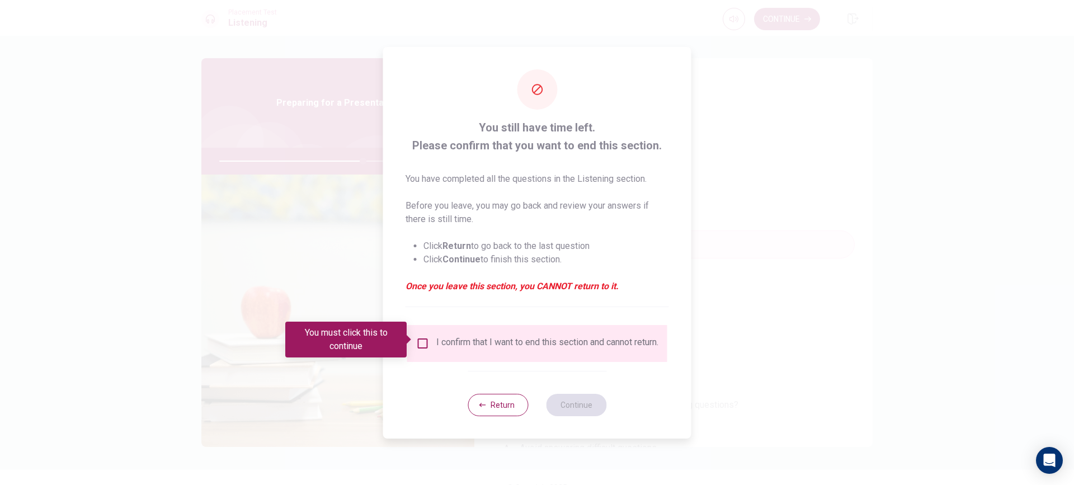
click at [419, 339] on input "You must click this to continue" at bounding box center [422, 343] width 13 height 13
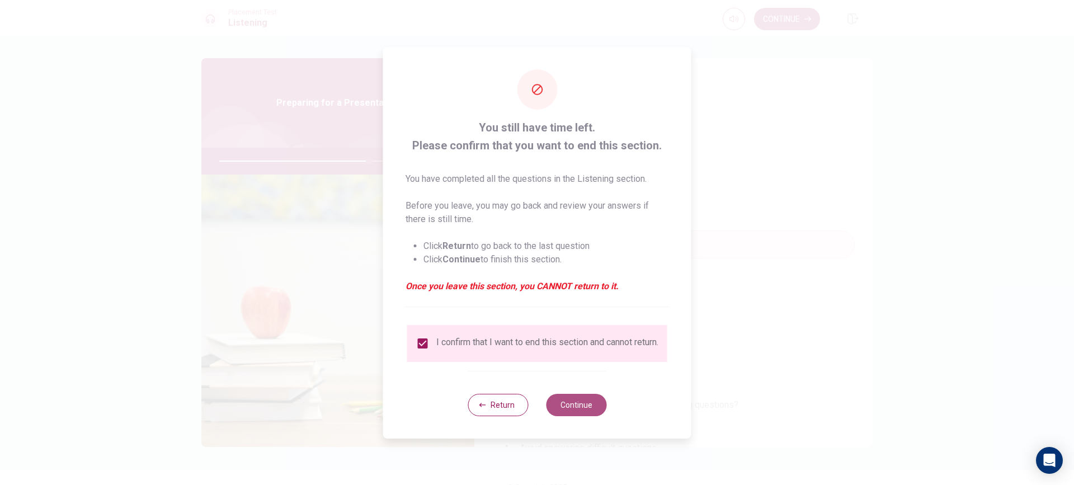
click at [578, 401] on button "Continue" at bounding box center [576, 405] width 60 height 22
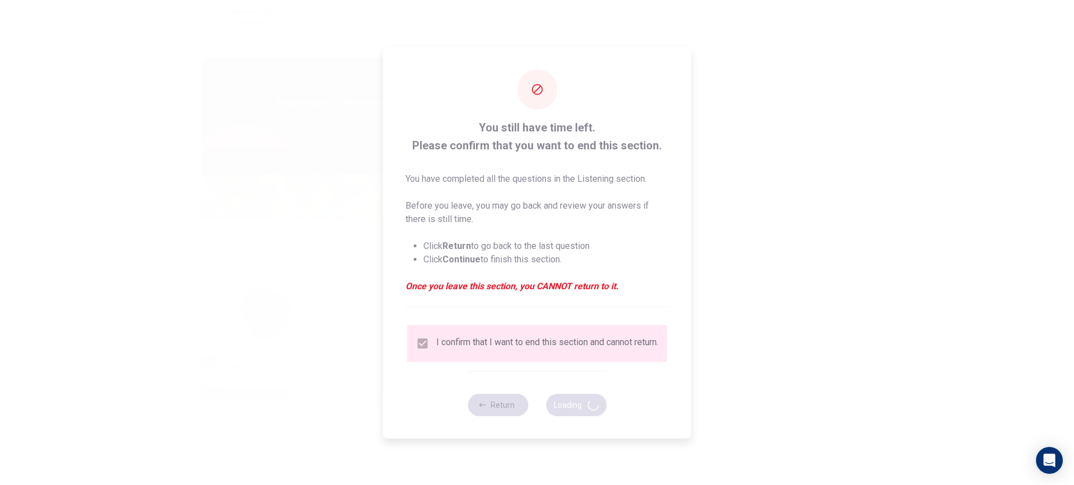
type input "75"
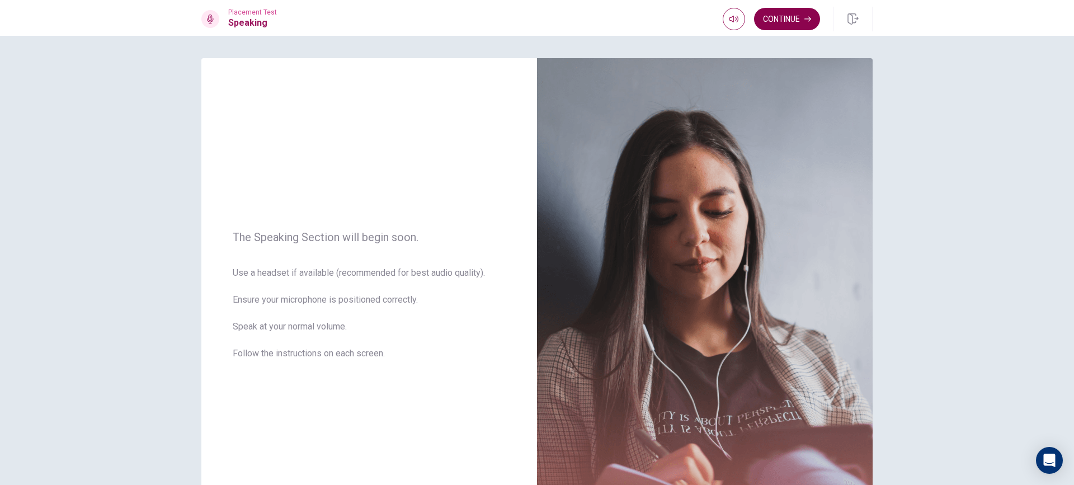
click at [777, 20] on button "Continue" at bounding box center [787, 19] width 66 height 22
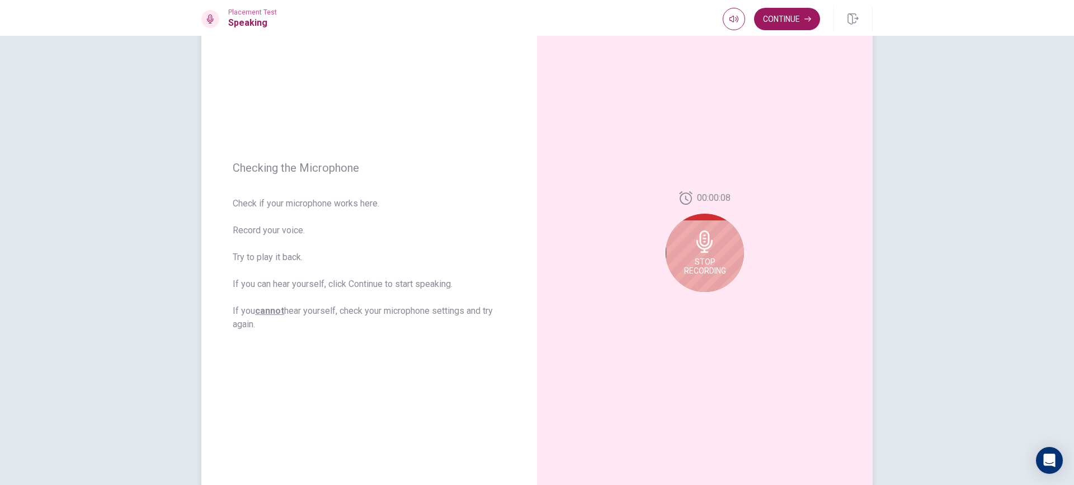
scroll to position [112, 0]
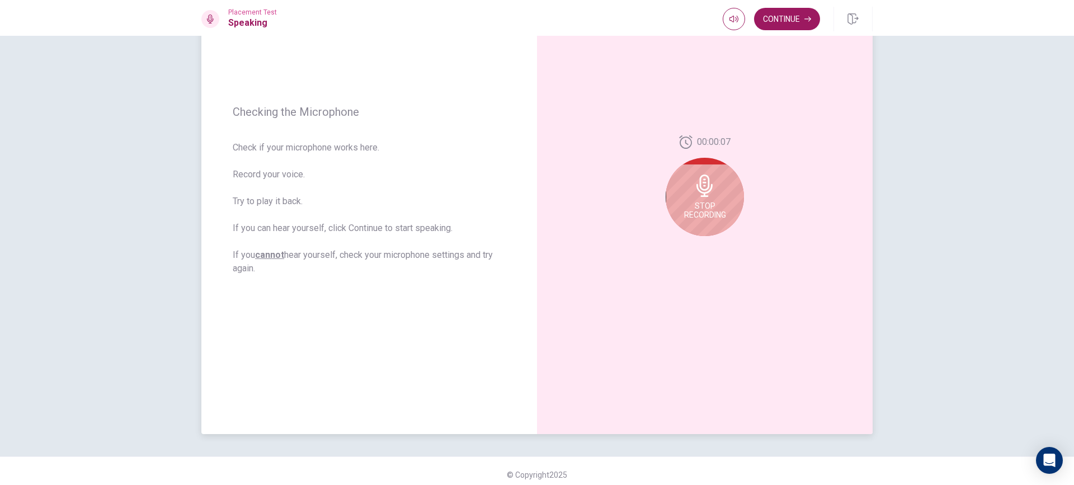
click at [695, 195] on icon at bounding box center [704, 185] width 22 height 22
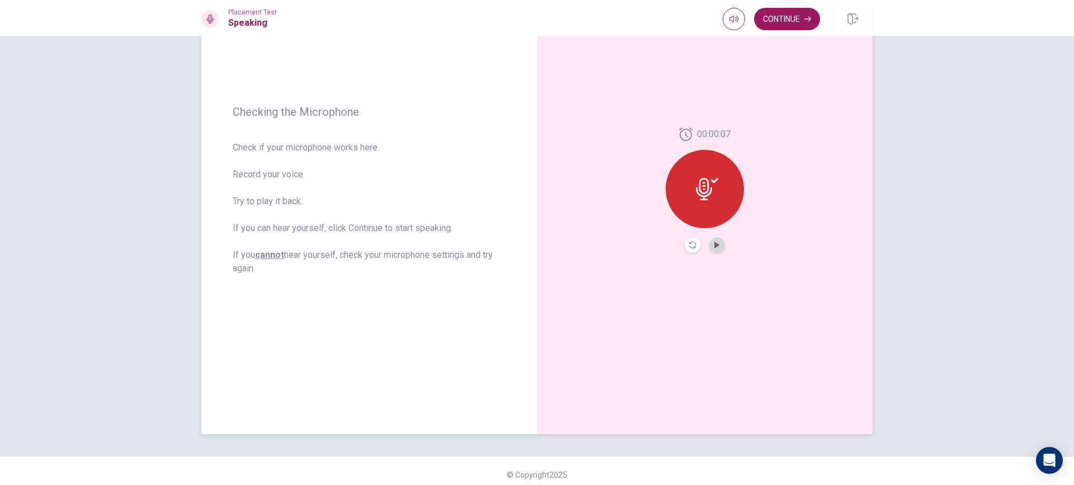
click at [714, 240] on button "Play Audio" at bounding box center [717, 245] width 16 height 16
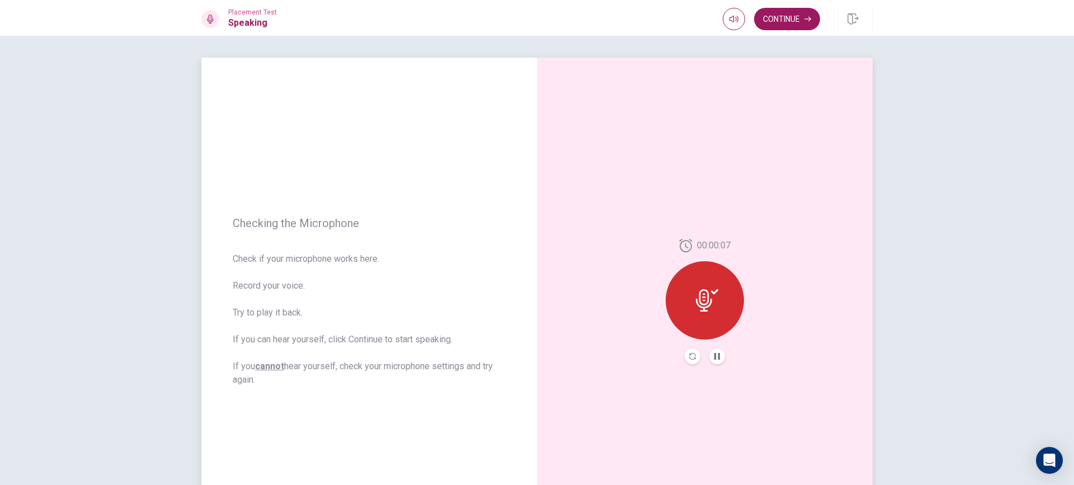
scroll to position [0, 0]
click at [791, 22] on button "Continue" at bounding box center [787, 19] width 66 height 22
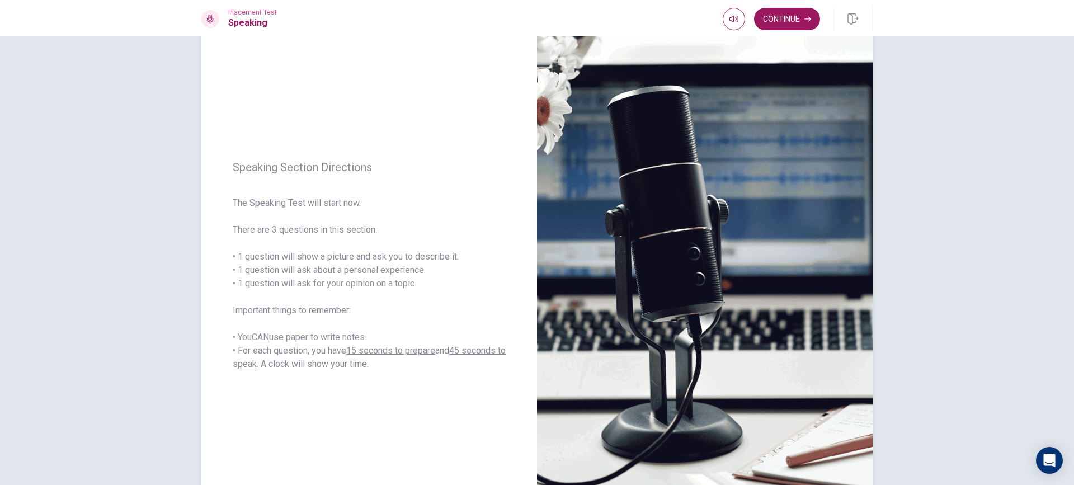
scroll to position [56, 0]
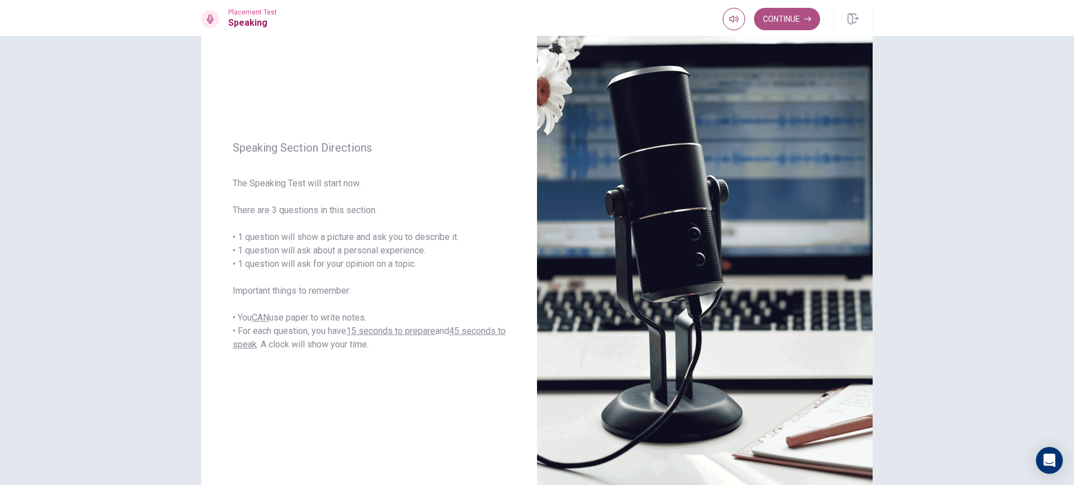
click at [793, 13] on button "Continue" at bounding box center [787, 19] width 66 height 22
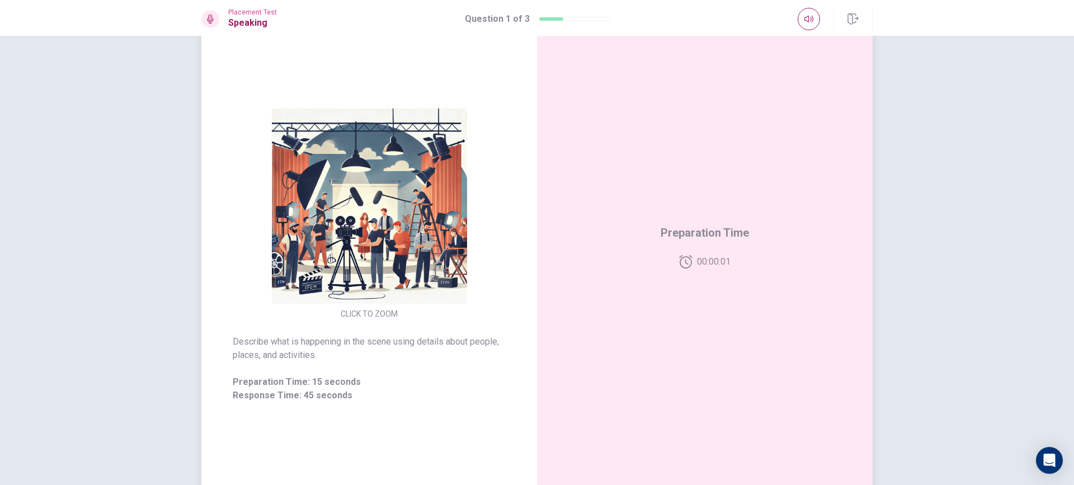
click at [357, 267] on img at bounding box center [369, 205] width 215 height 195
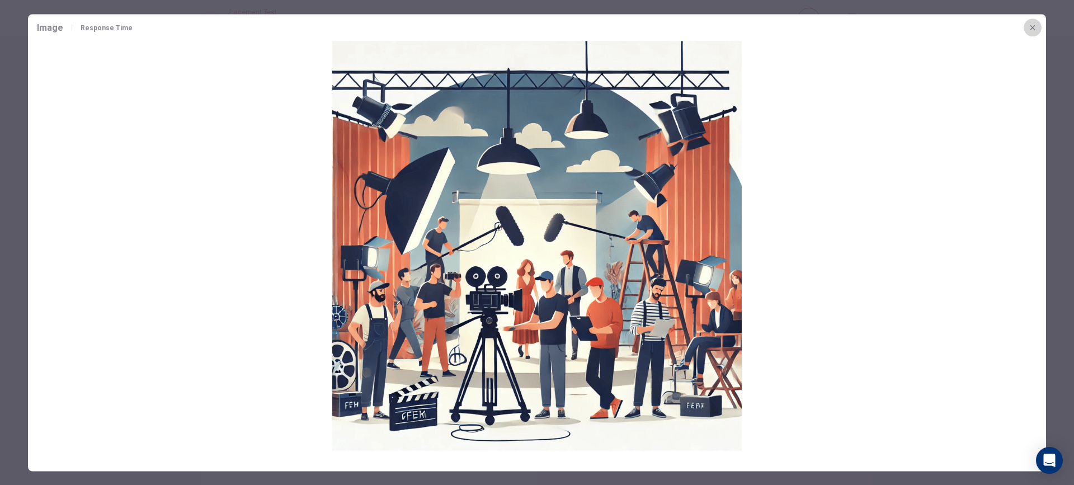
click at [1029, 27] on icon "button" at bounding box center [1032, 27] width 9 height 9
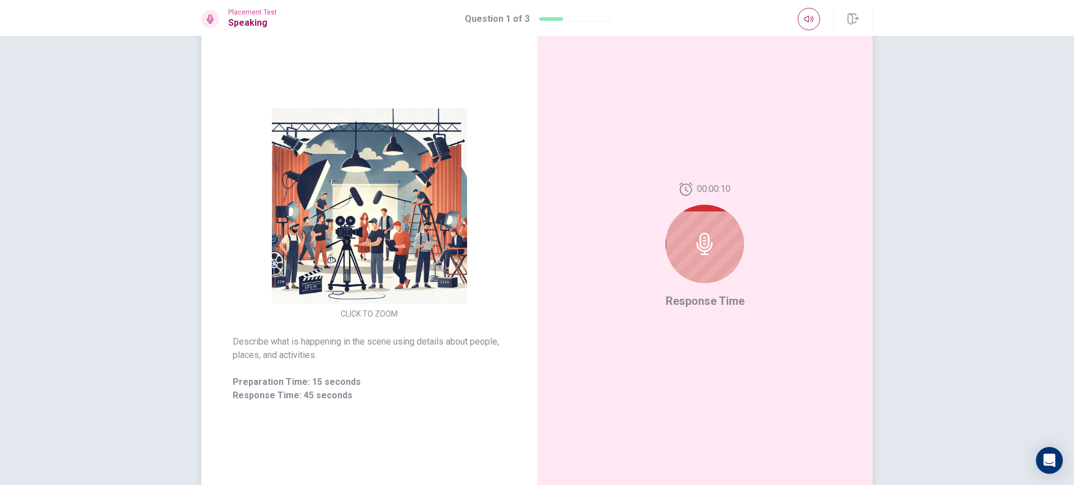
click at [689, 256] on div at bounding box center [704, 244] width 78 height 78
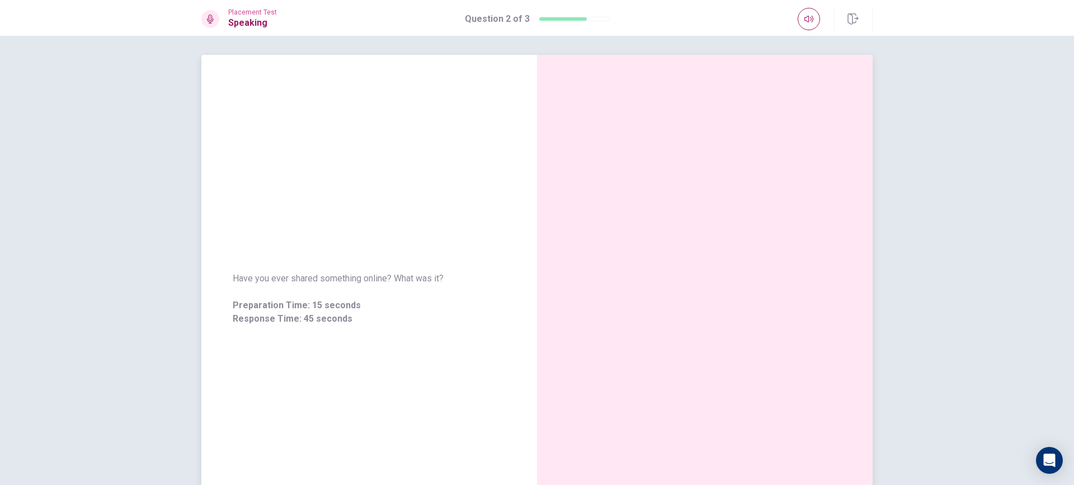
scroll to position [59, 0]
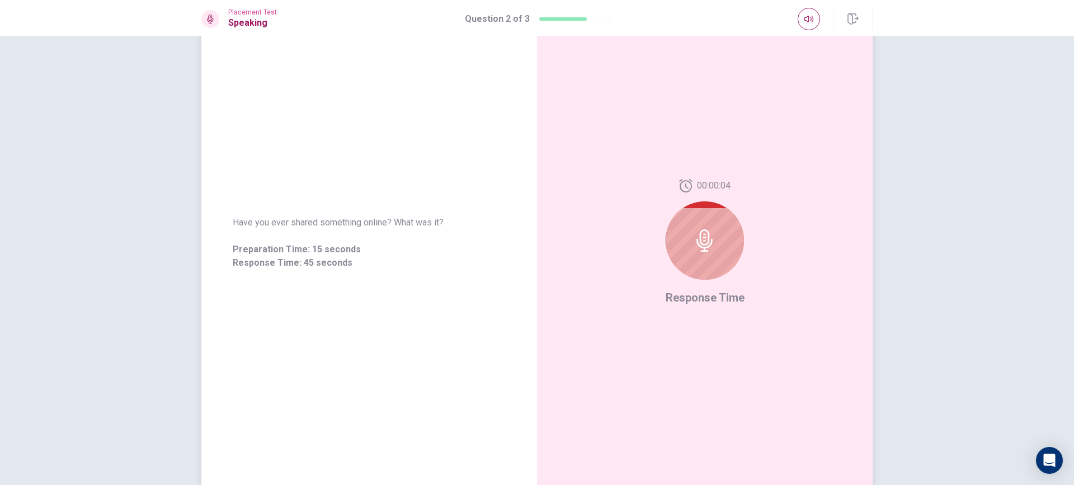
click at [701, 247] on icon at bounding box center [704, 240] width 22 height 22
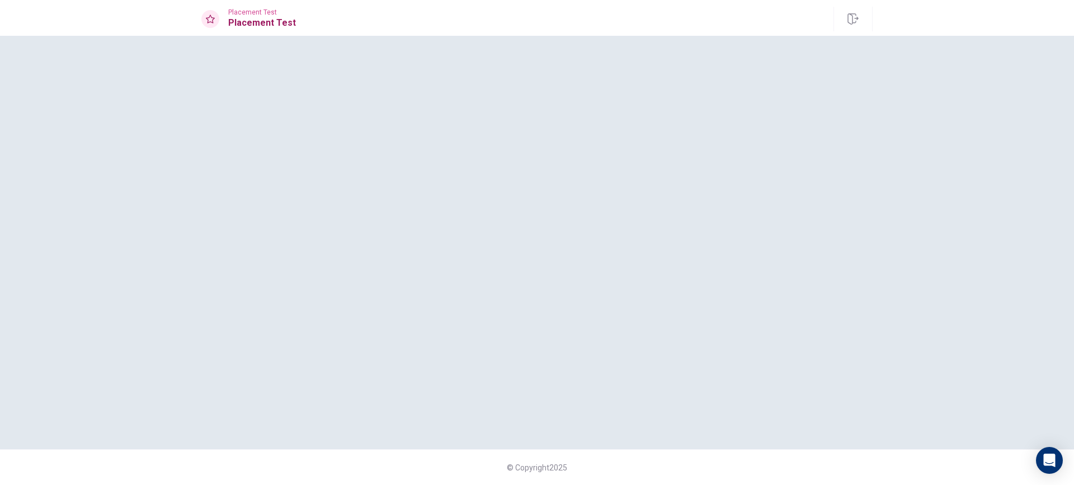
scroll to position [0, 0]
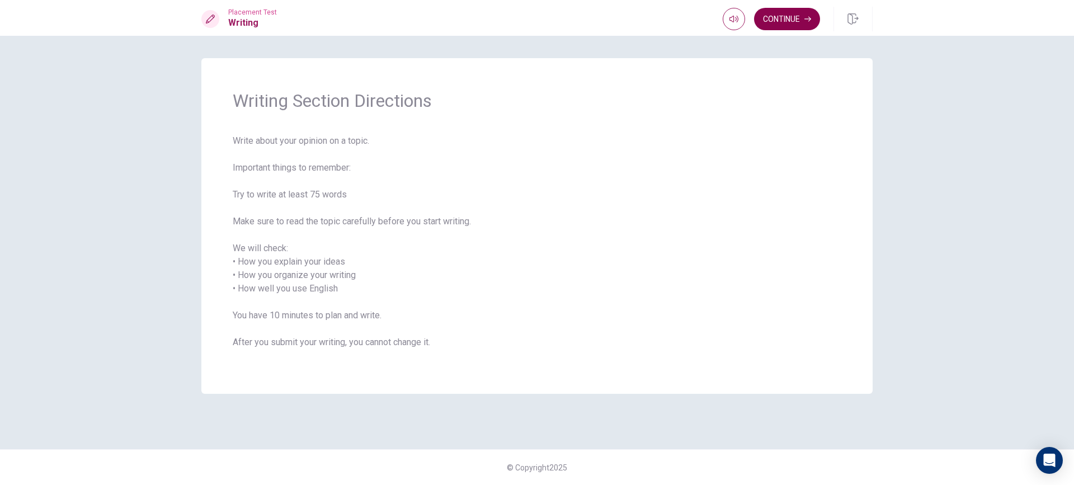
click at [773, 24] on button "Continue" at bounding box center [787, 19] width 66 height 22
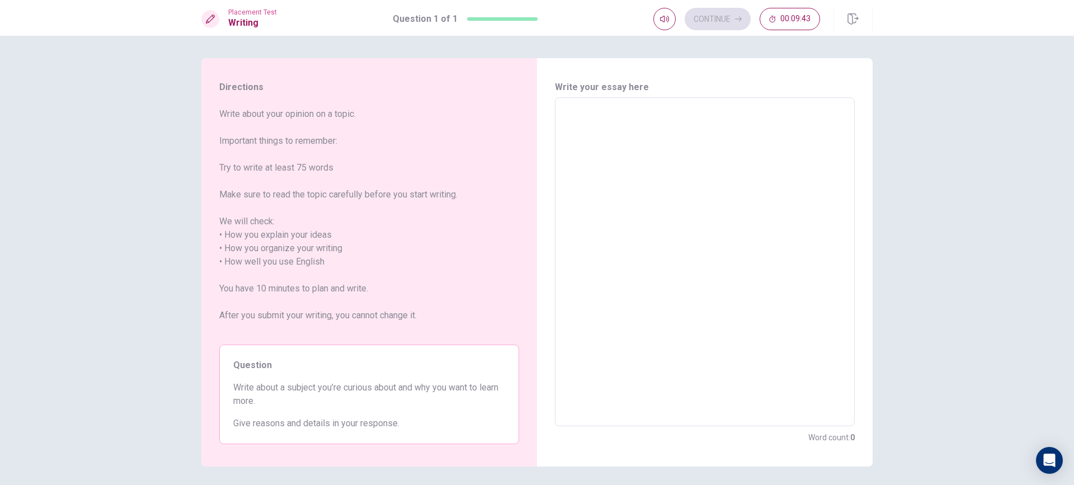
click at [614, 159] on textarea at bounding box center [704, 262] width 284 height 310
type textarea "e"
type textarea "x"
type textarea "ev"
type textarea "x"
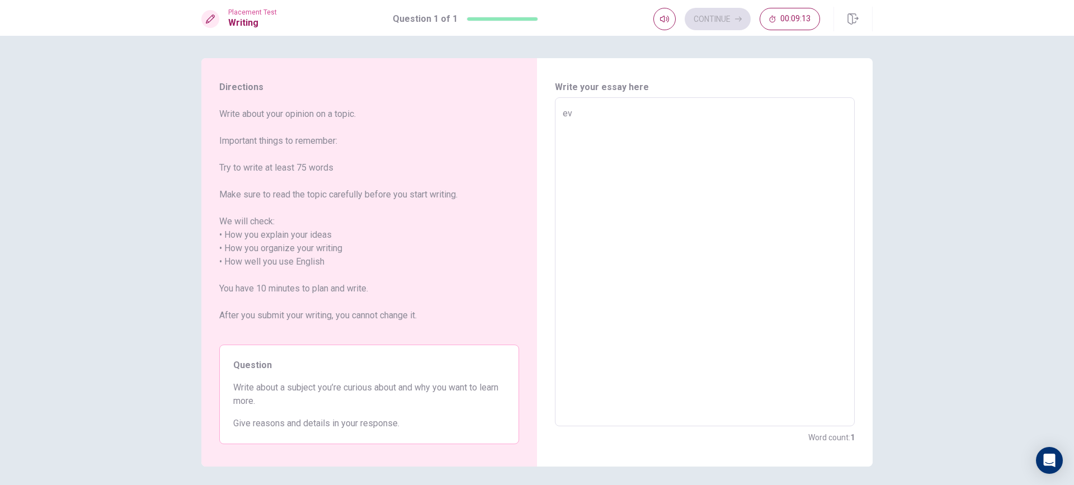
type textarea "eve"
type textarea "x"
type textarea "ever"
type textarea "x"
type textarea "eve"
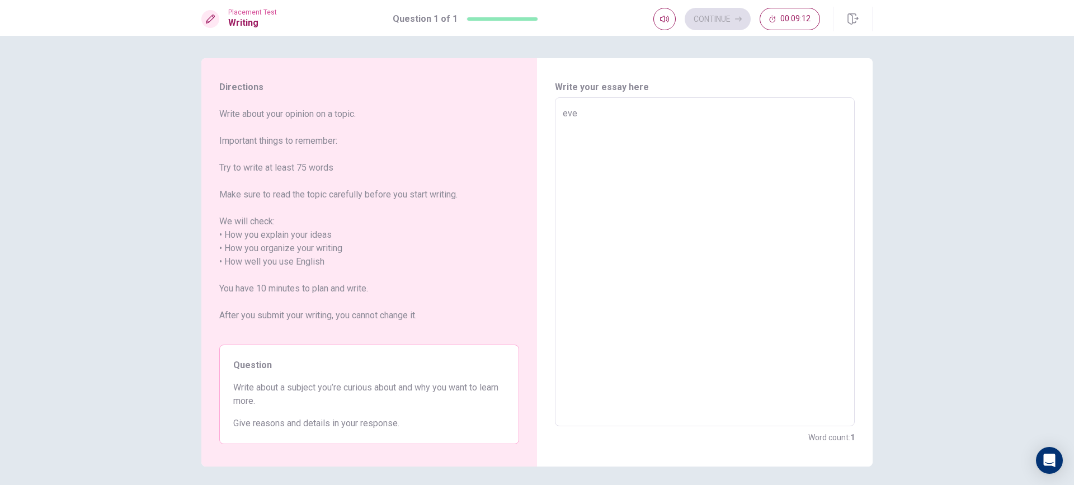
type textarea "x"
type textarea "ev"
type textarea "x"
type textarea "e"
type textarea "x"
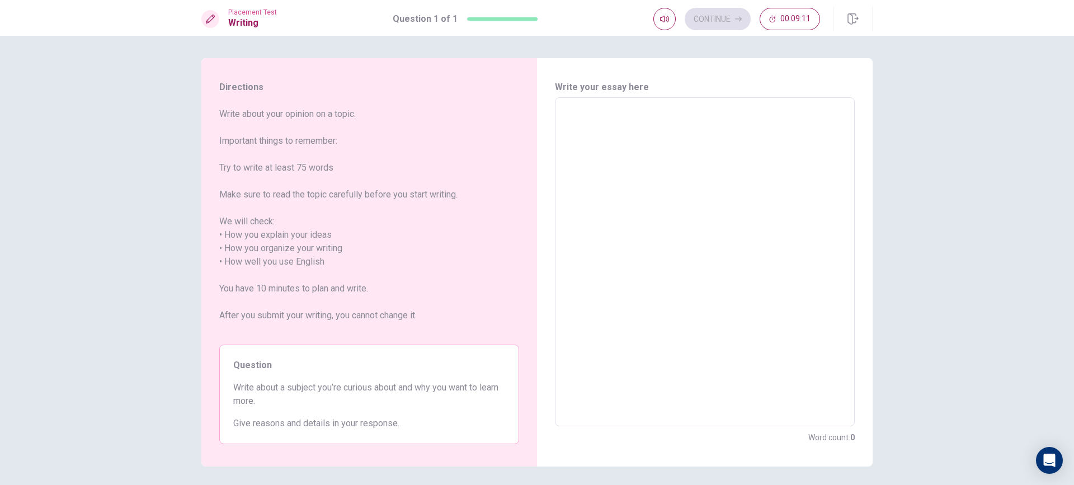
type textarea "E"
type textarea "x"
type textarea "Ev"
type textarea "x"
type textarea "Eve"
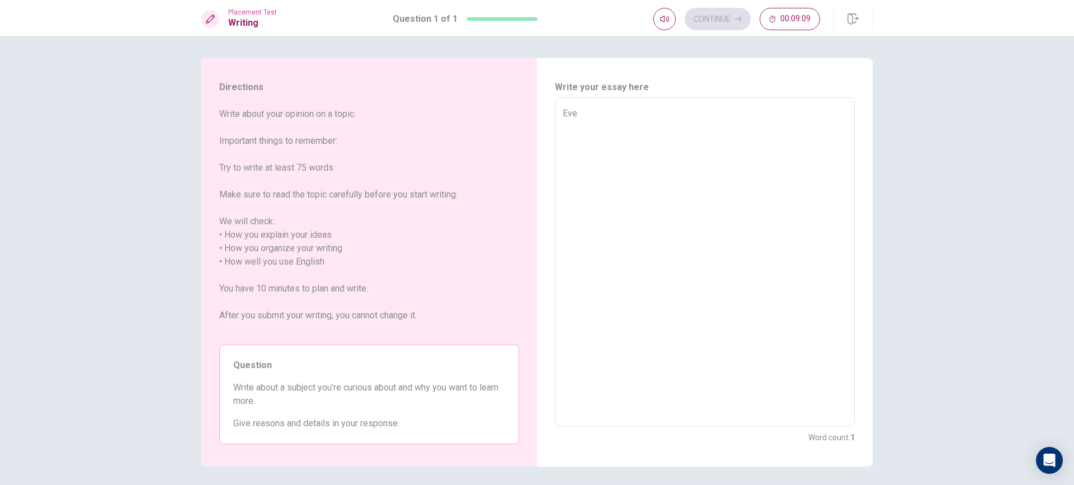
type textarea "x"
type textarea "Ever"
type textarea "x"
type textarea "Every"
type textarea "x"
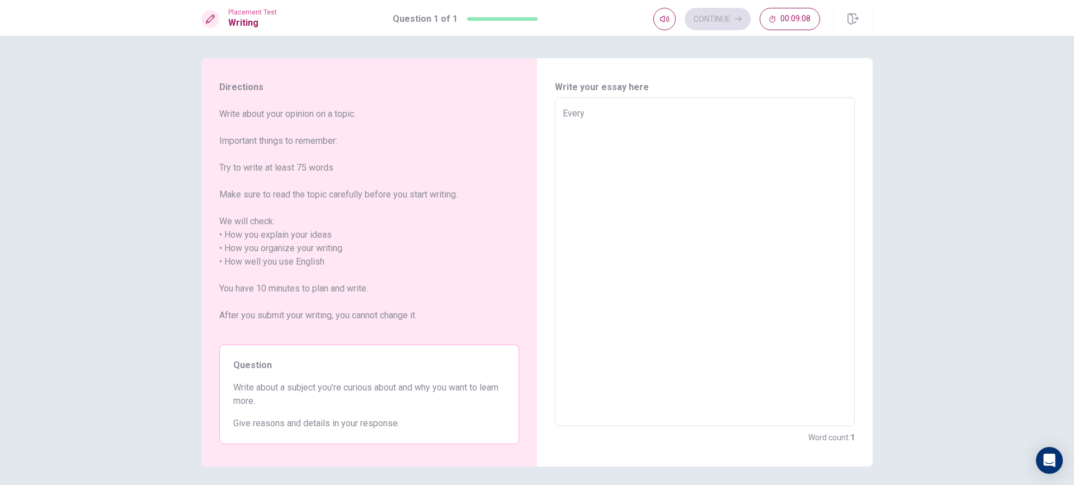
type textarea "Everyo"
type textarea "x"
type textarea "Everyon"
type textarea "x"
type textarea "Everyone"
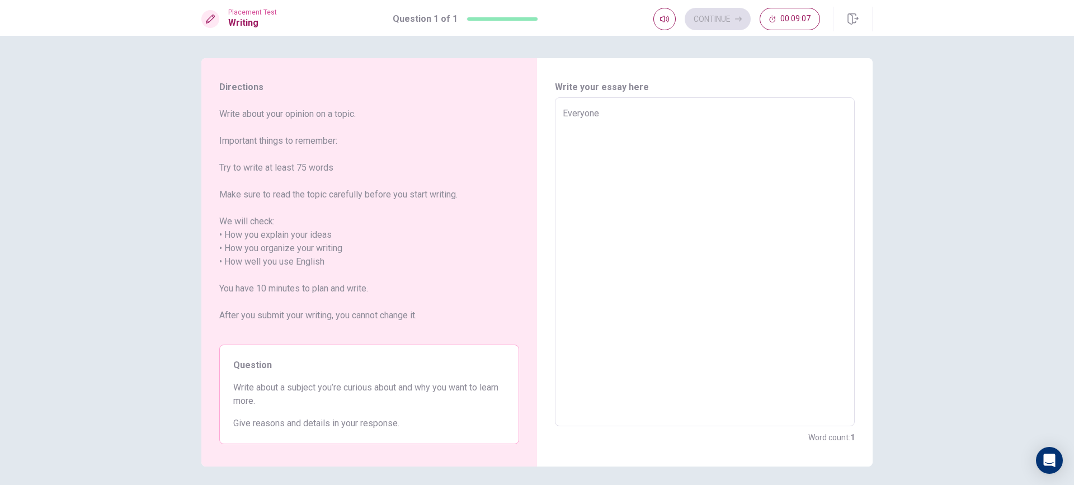
type textarea "x"
type textarea "Everyone"
type textarea "x"
type textarea "Everyone h"
type textarea "x"
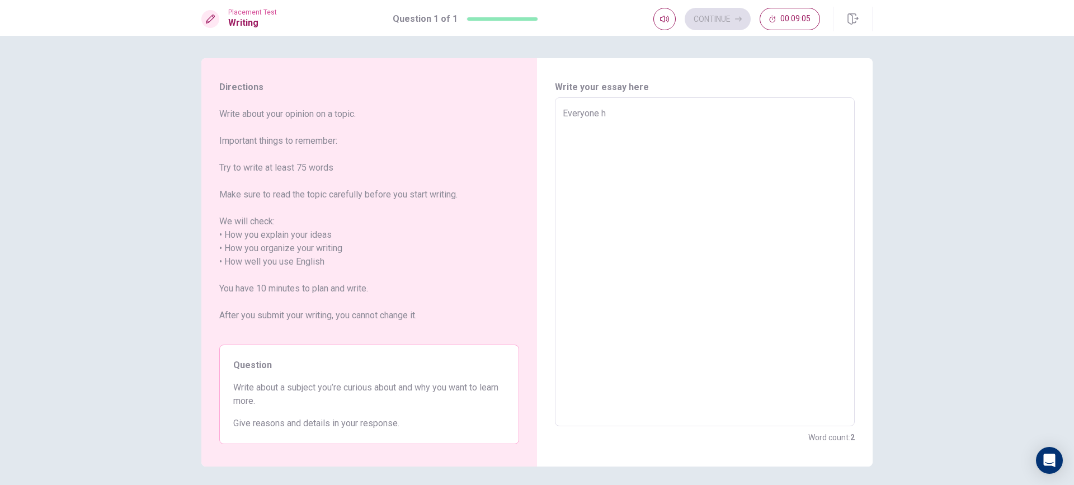
type textarea "Everyone ha"
type textarea "x"
type textarea "Everyone hav"
type textarea "x"
type textarea "Everyone have"
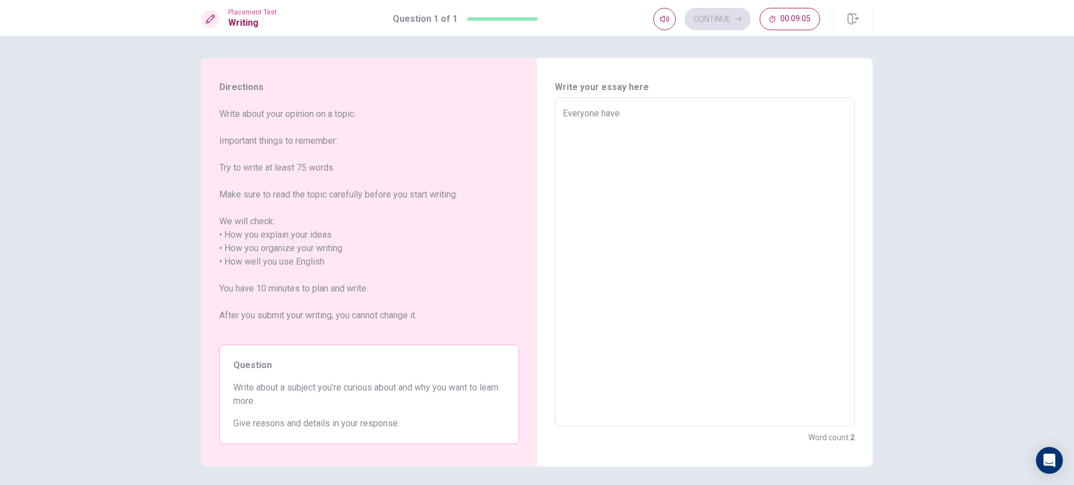
type textarea "x"
type textarea "Everyone have"
type textarea "x"
type textarea "Everyone have d"
type textarea "x"
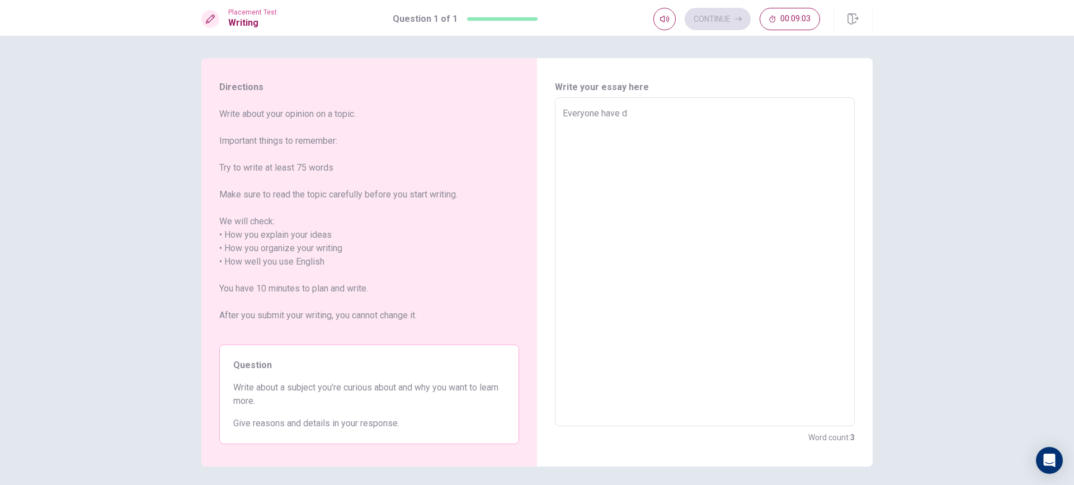
type textarea "Everyone have"
type textarea "x"
type textarea "Everyone have t"
type textarea "x"
type textarea "Everyone have th"
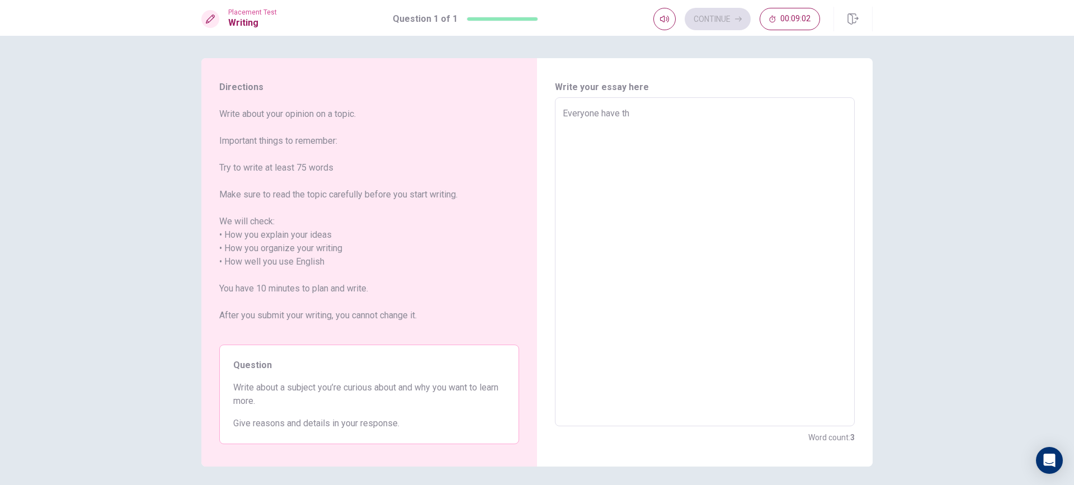
type textarea "x"
type textarea "Everyone have the"
type textarea "x"
type textarea "Everyone have they"
type textarea "x"
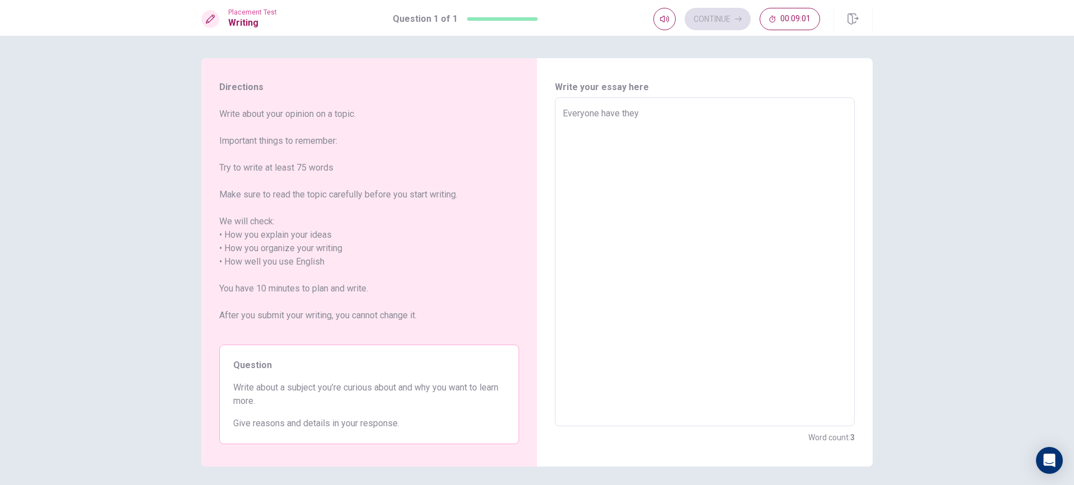
type textarea "Everyone have they"
type textarea "x"
type textarea "Everyone have they f"
type textarea "x"
type textarea "Everyone have they fa"
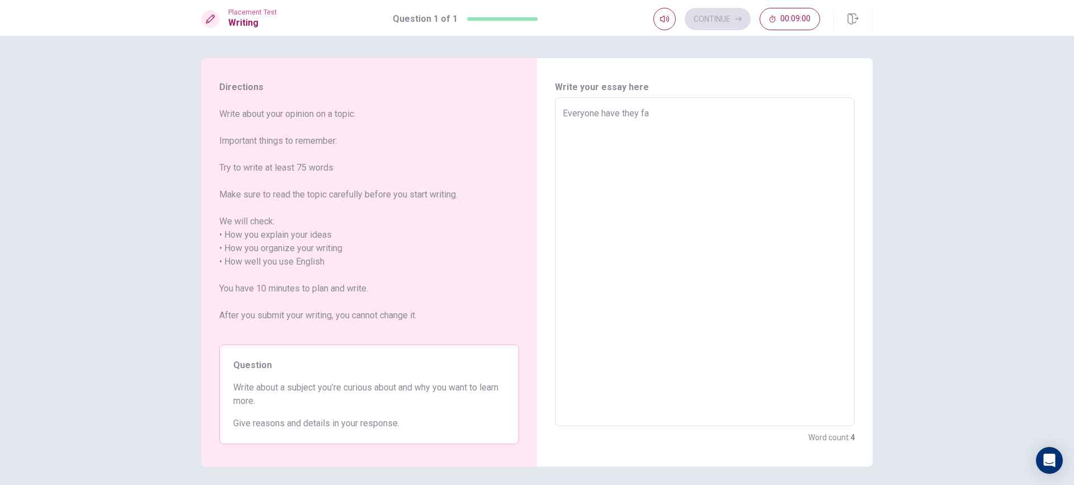
type textarea "x"
type textarea "Everyone have they fav"
type textarea "x"
type textarea "Everyone have they favo"
type textarea "x"
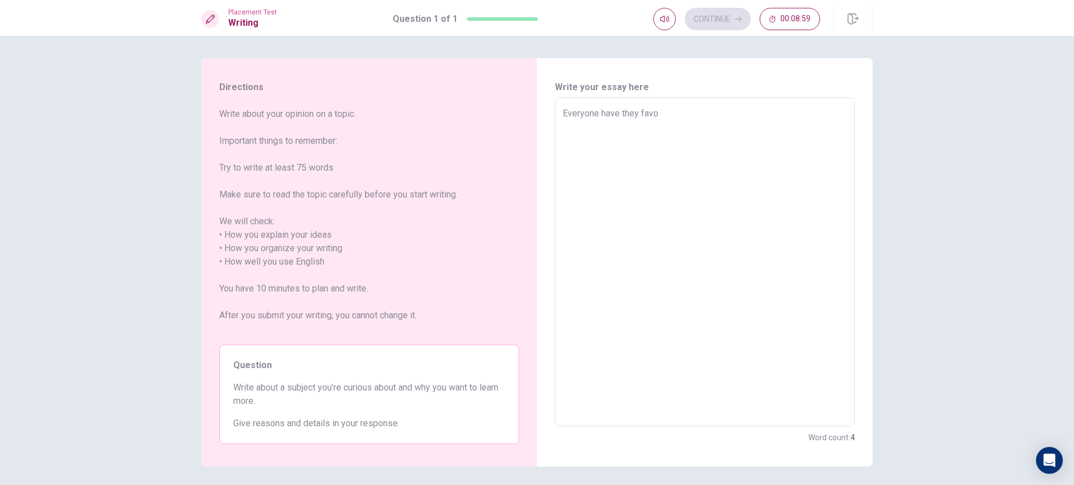
type textarea "Everyone have they favou"
type textarea "x"
type textarea "Everyone have they favour"
type textarea "x"
type textarea "Everyone have they favouri"
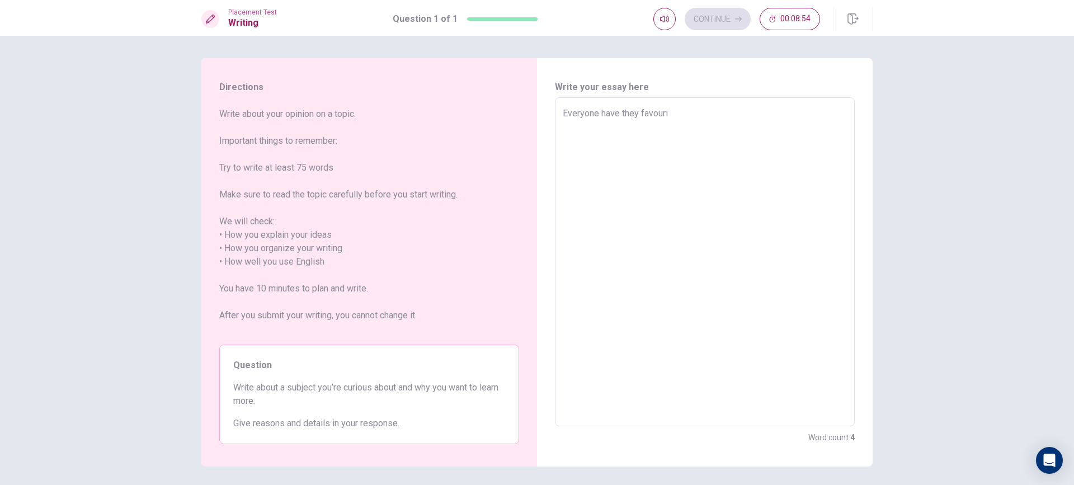
type textarea "x"
type textarea "Everyone have they favouriy"
type textarea "x"
type textarea "Everyone have they favouri"
type textarea "x"
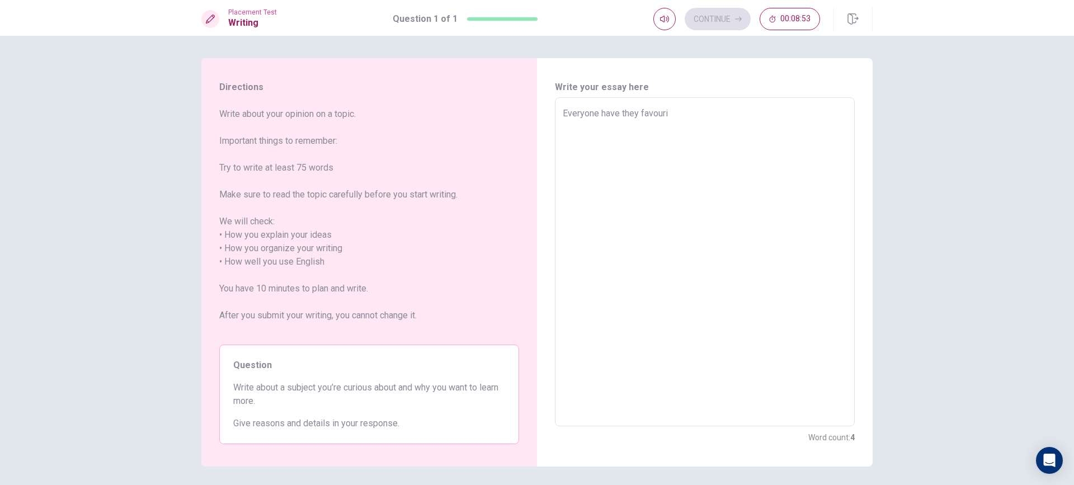
type textarea "Everyone have they favour"
type textarea "x"
type textarea "Everyone have they favoury"
type textarea "x"
type textarea "Everyone have they favour"
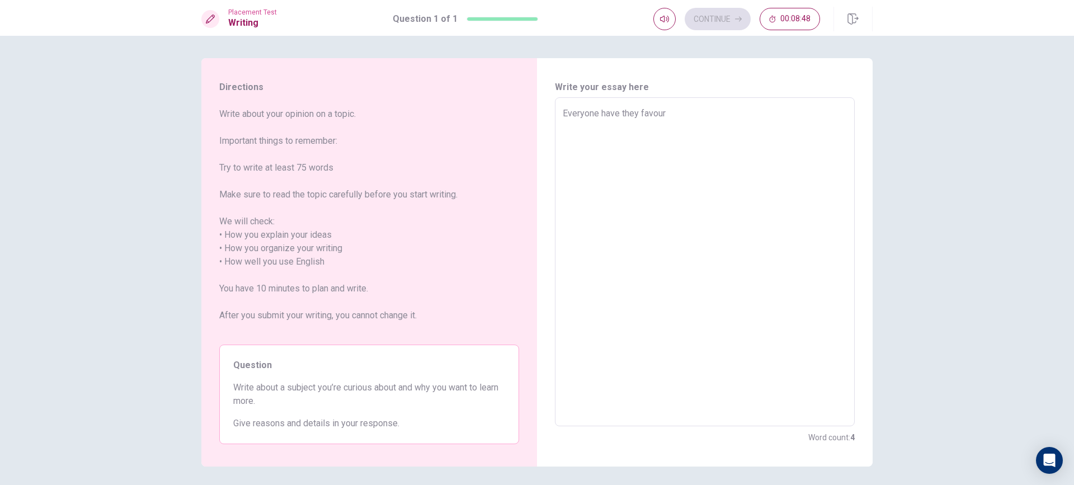
type textarea "x"
type textarea "Everyone have they favouri"
type textarea "x"
type textarea "Everyone have they favouriy"
type textarea "x"
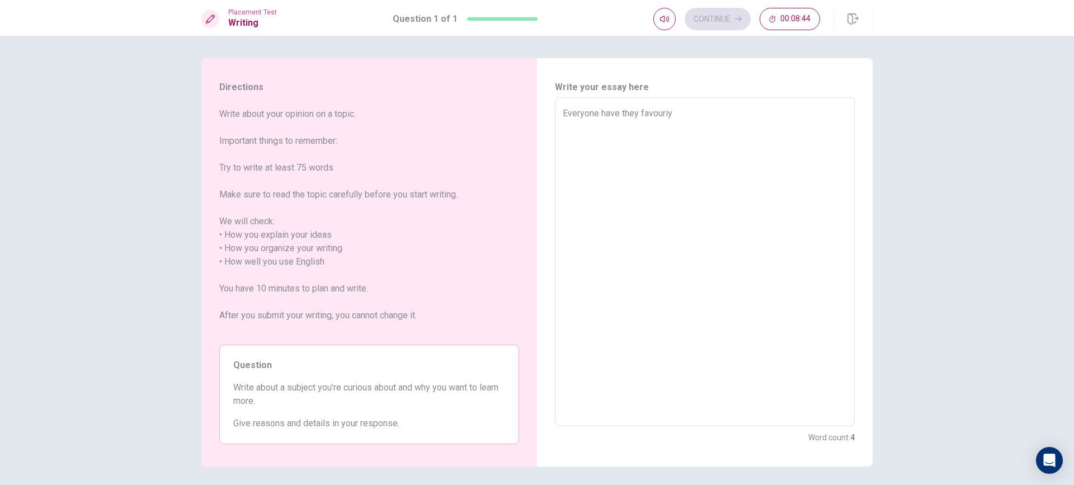
type textarea "Everyone have they favouri"
type textarea "x"
type textarea "Everyone have they favour"
type textarea "x"
type textarea "Everyone have they favou"
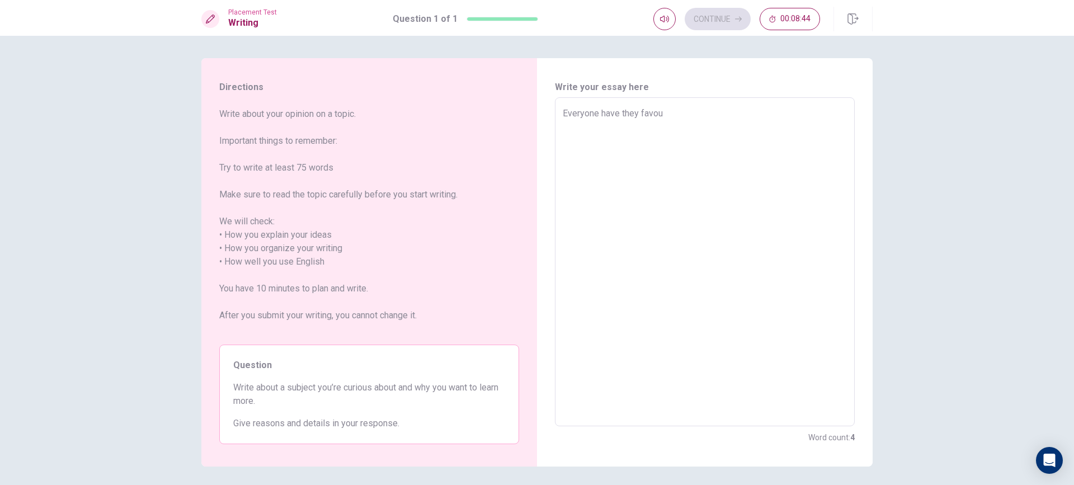
type textarea "x"
type textarea "Everyone have they favo"
type textarea "x"
type textarea "Everyone have they fav"
type textarea "x"
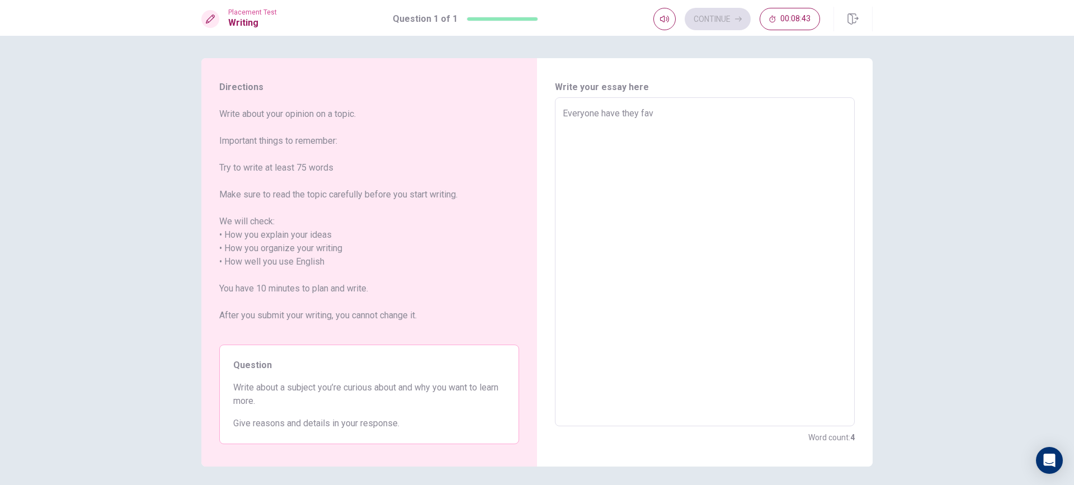
type textarea "Everyone have they fa"
type textarea "x"
type textarea "Everyone have they f"
type textarea "x"
type textarea "Everyone have they"
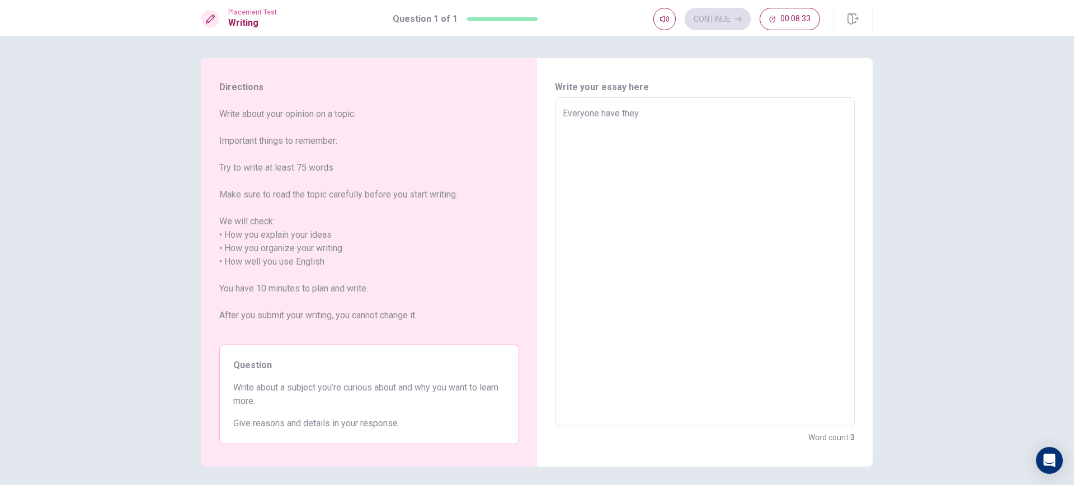
type textarea "x"
type textarea "Everyone have they f"
type textarea "x"
type textarea "Everyone have they fa"
type textarea "x"
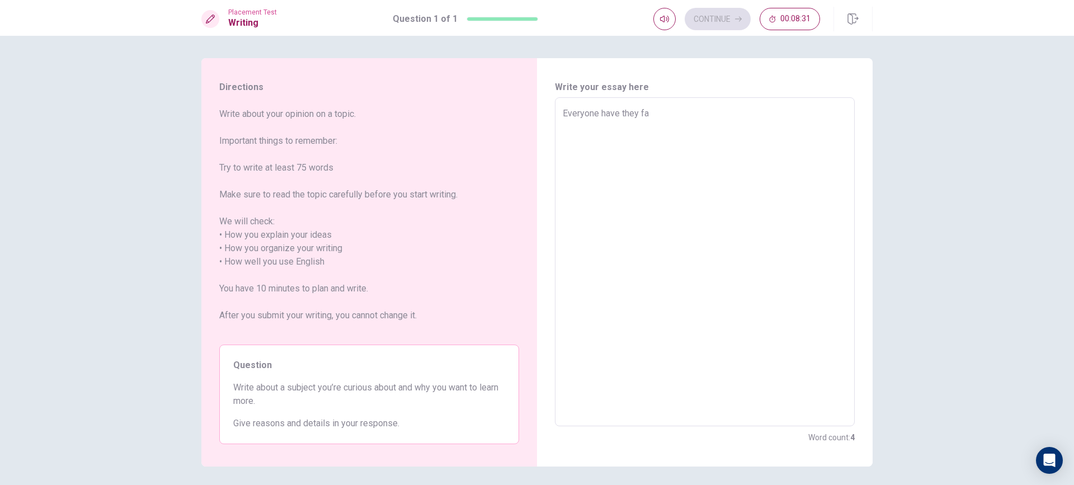
type textarea "Everyone have they fav"
type textarea "x"
type textarea "Everyone have they favo"
type textarea "x"
type textarea "Everyone have they favou"
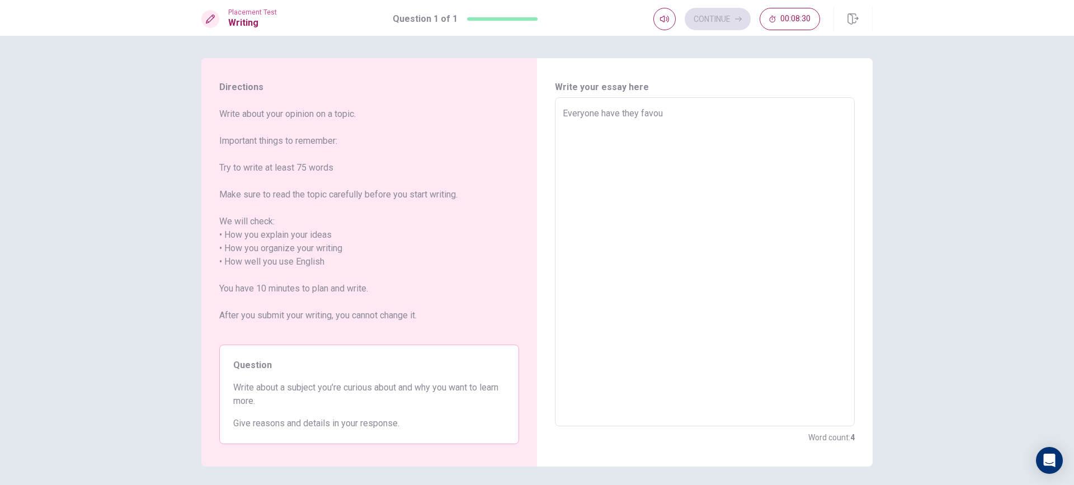
type textarea "x"
type textarea "Everyone have they favour"
type textarea "x"
type textarea "Everyone have they favouri"
type textarea "x"
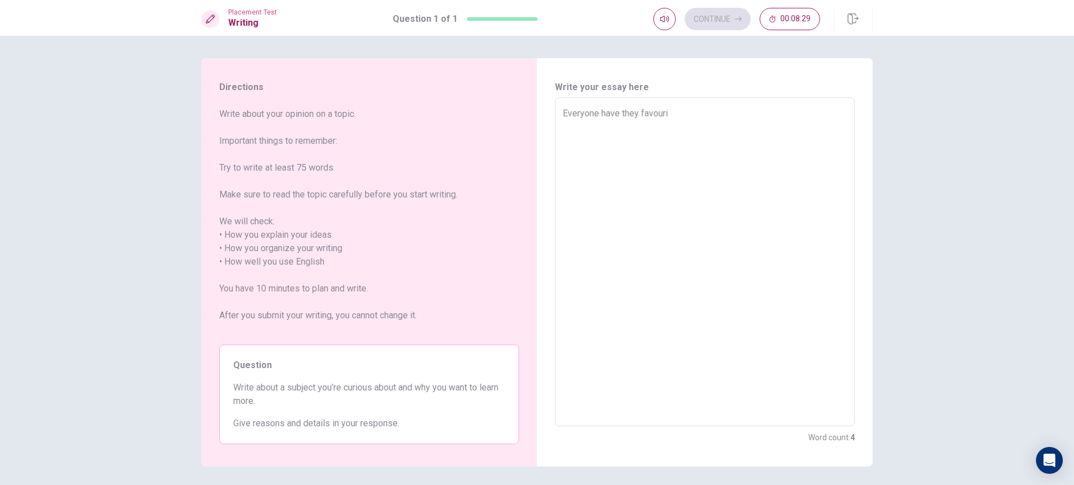
type textarea "Everyone have they favourit"
type textarea "x"
type textarea "Everyone have they favourite"
type textarea "x"
type textarea "Everyone have they favourite"
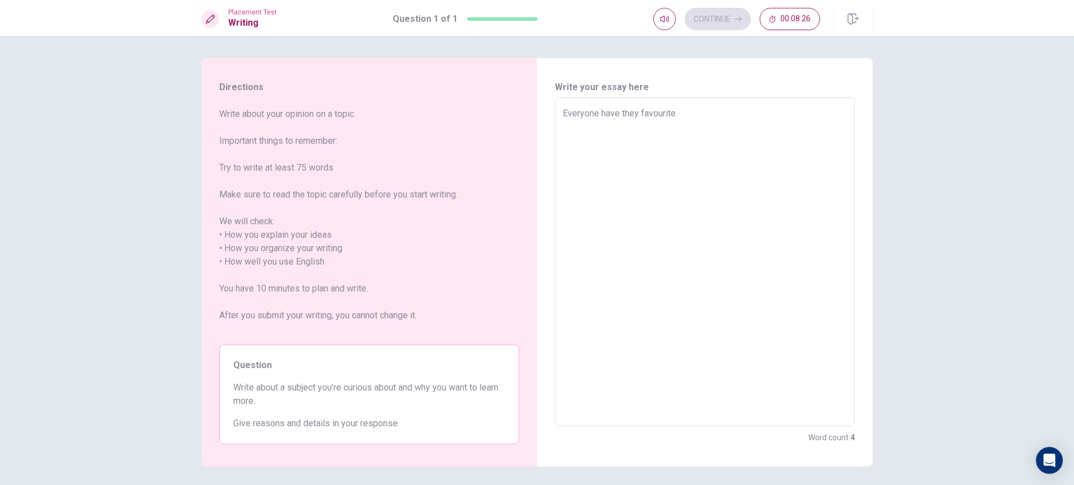
type textarea "x"
type textarea "Everyone have they favourite s"
type textarea "x"
type textarea "Everyone have they favourite su"
type textarea "x"
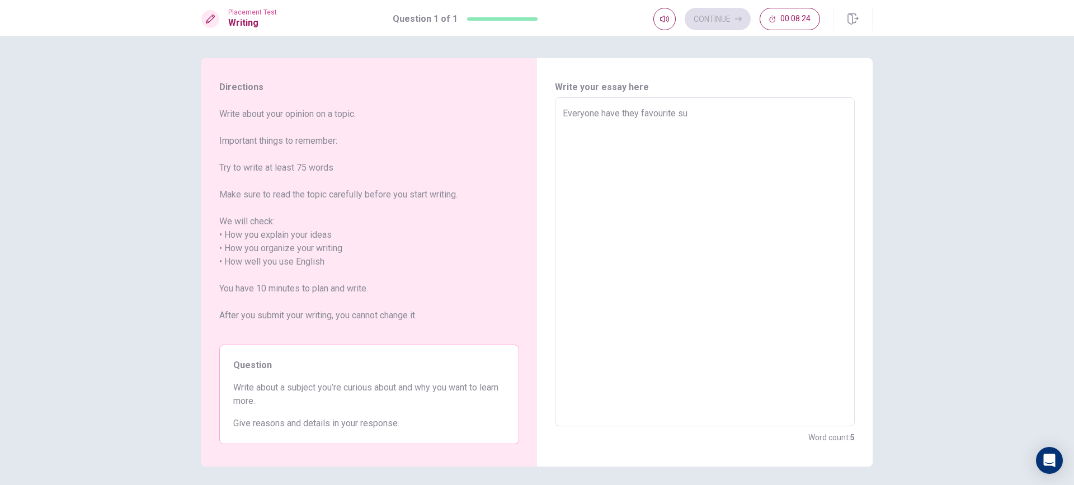
type textarea "Everyone have they favourite sub"
type textarea "x"
type textarea "Everyone have they favourite subj"
type textarea "x"
type textarea "Everyone have they favourite subje"
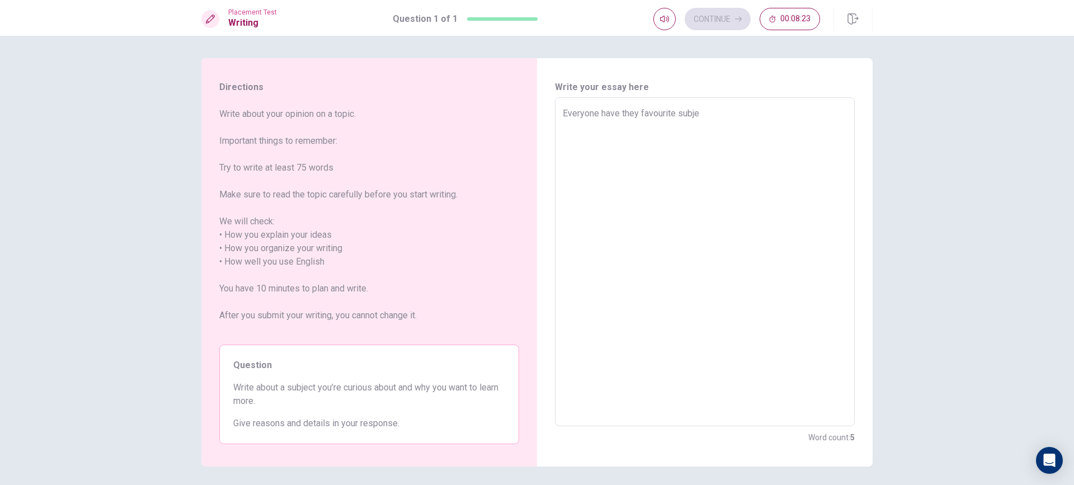
type textarea "x"
type textarea "Everyone have they favourite subjec"
type textarea "x"
type textarea "Everyone have they favourite subject"
type textarea "x"
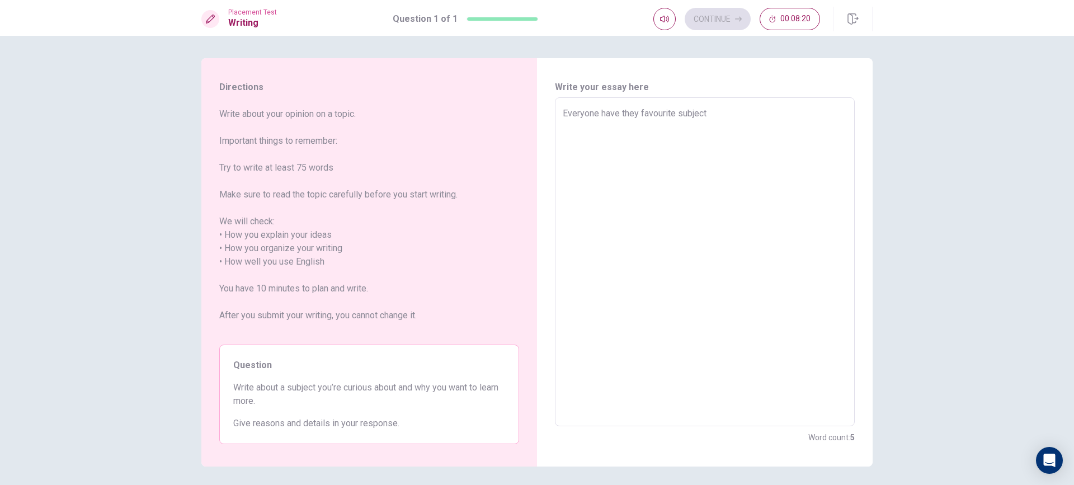
type textarea "Everyone have they favourite subject,"
type textarea "x"
type textarea "Everyone have they favourite subject,"
type textarea "x"
type textarea "Everyone have they favourite subject, s"
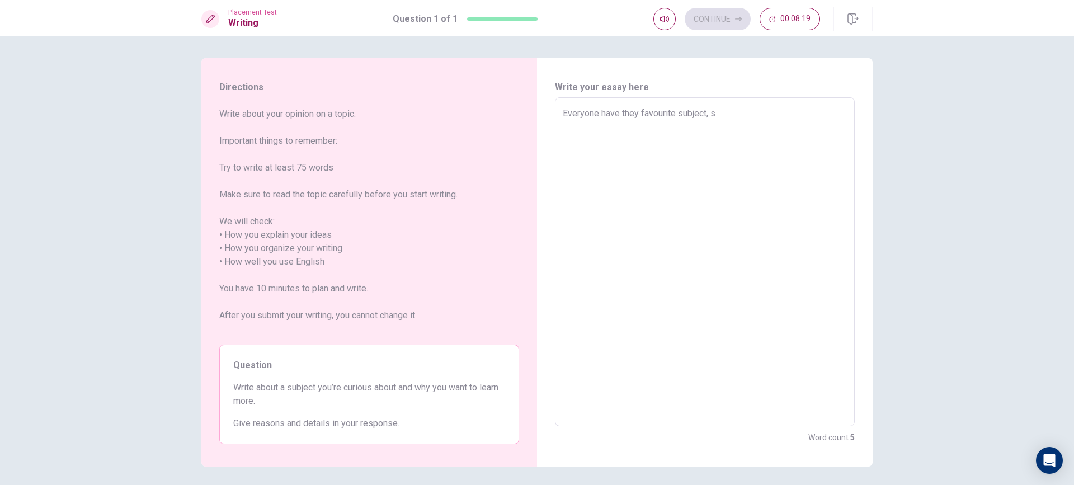
type textarea "x"
type textarea "Everyone have they favourite subject, su"
type textarea "x"
type textarea "Everyone have they favourite subject, suc"
type textarea "x"
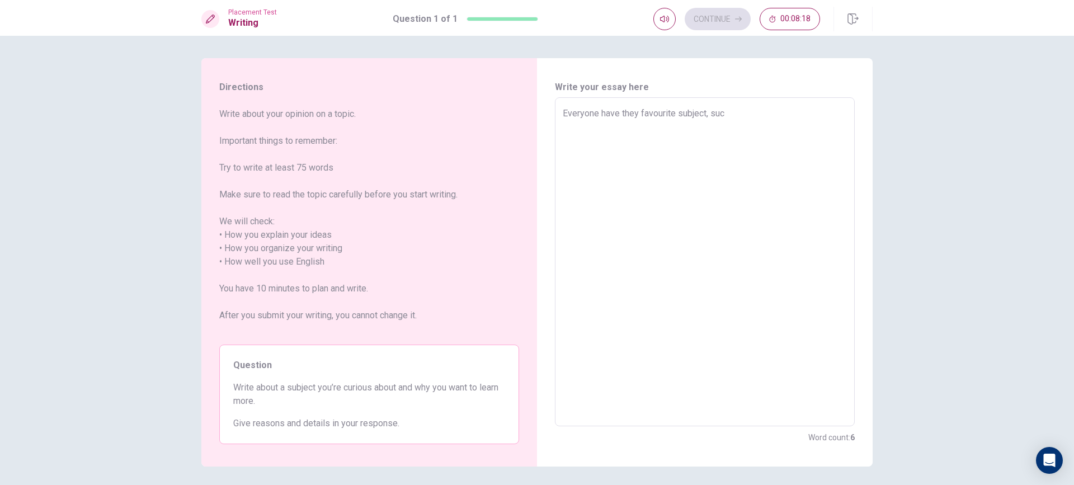
type textarea "Everyone have they favourite subject, such"
type textarea "x"
type textarea "Everyone have they favourite subject, such"
type textarea "x"
type textarea "Everyone have they favourite subject, such a"
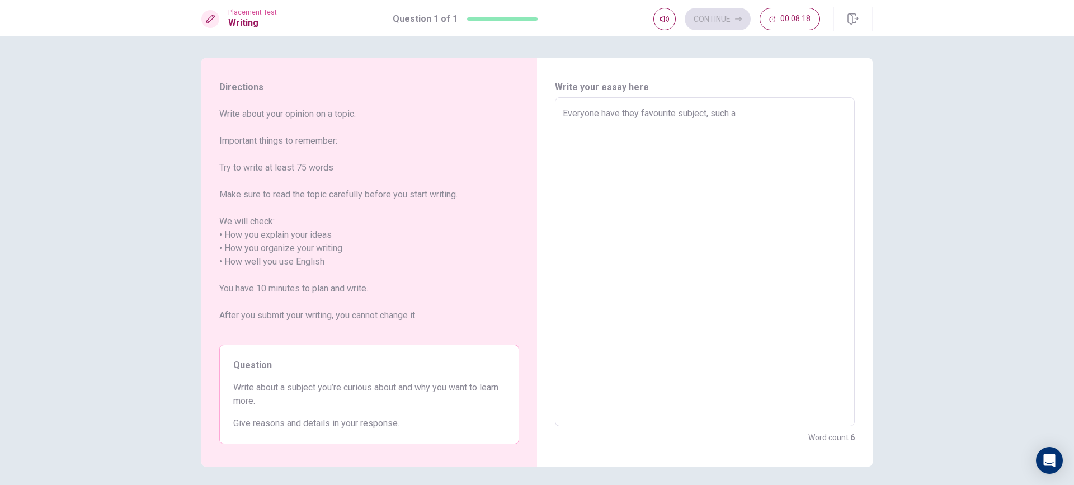
type textarea "x"
type textarea "Everyone have they favourite subject, such as"
type textarea "x"
type textarea "Everyone have they favourite subject, such as"
type textarea "x"
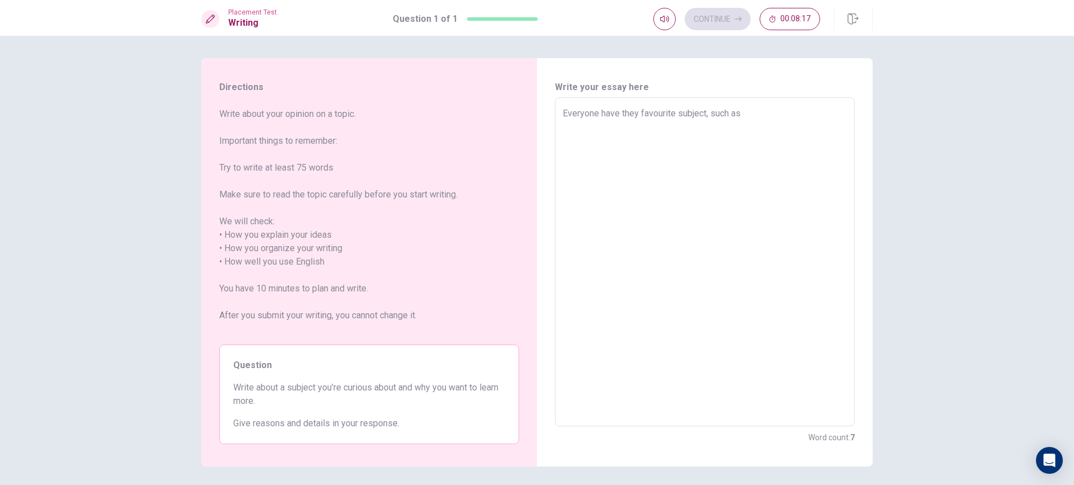
type textarea "Everyone have they favourite subject, such as m"
type textarea "x"
type textarea "Everyone have they favourite subject, such as ma"
type textarea "x"
type textarea "Everyone have they favourite subject, such as mat"
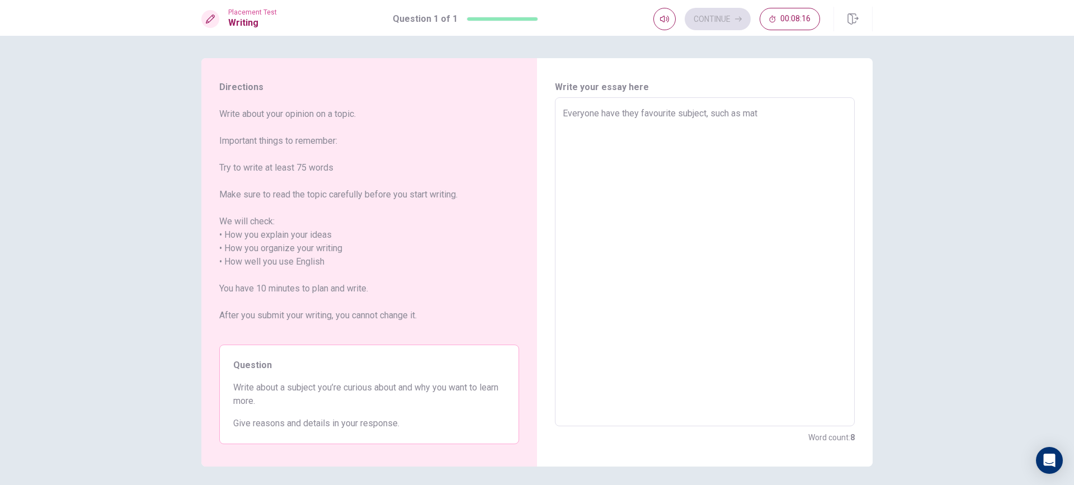
type textarea "x"
type textarea "Everyone have they favourite subject, such as math"
type textarea "x"
type textarea "Everyone have they favourite subject, such as math"
type textarea "x"
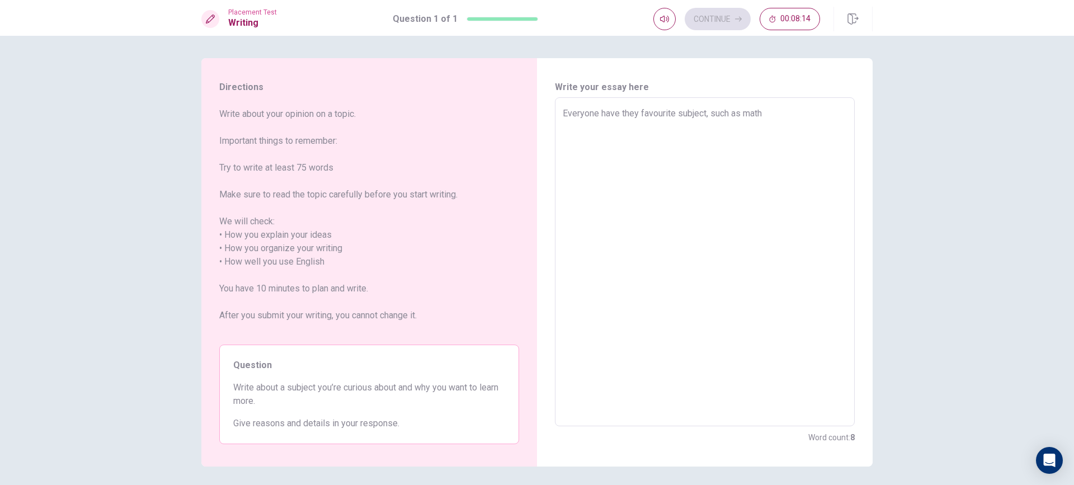
type textarea "Everyone have they favourite subject, such as math"
type textarea "x"
type textarea "Everyone have they favourite subject, such as math\"
type textarea "x"
type textarea "Everyone have they favourite subject, such as math"
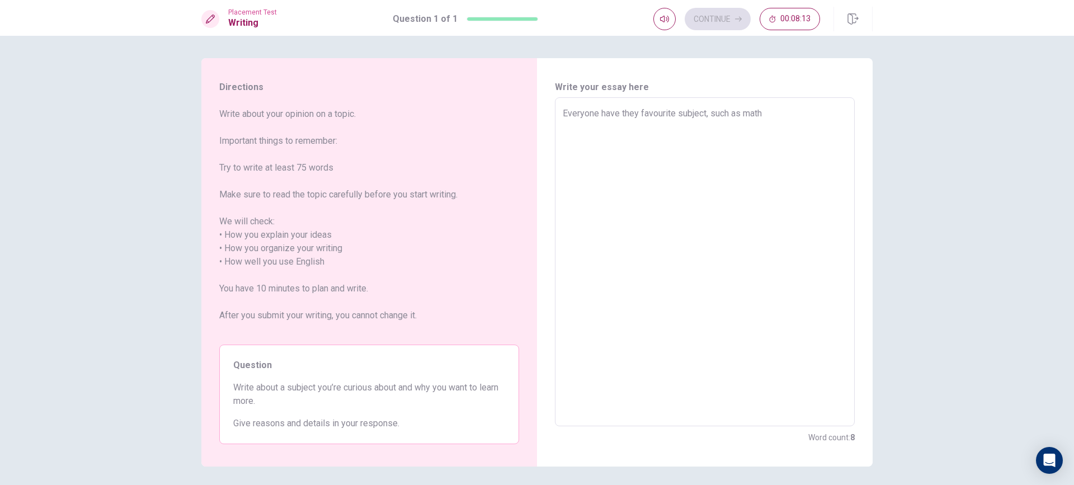
type textarea "x"
type textarea "Everyone have they favourite subject, such as math`"
type textarea "x"
type textarea "Everyone have they favourite subject, such as math"
type textarea "x"
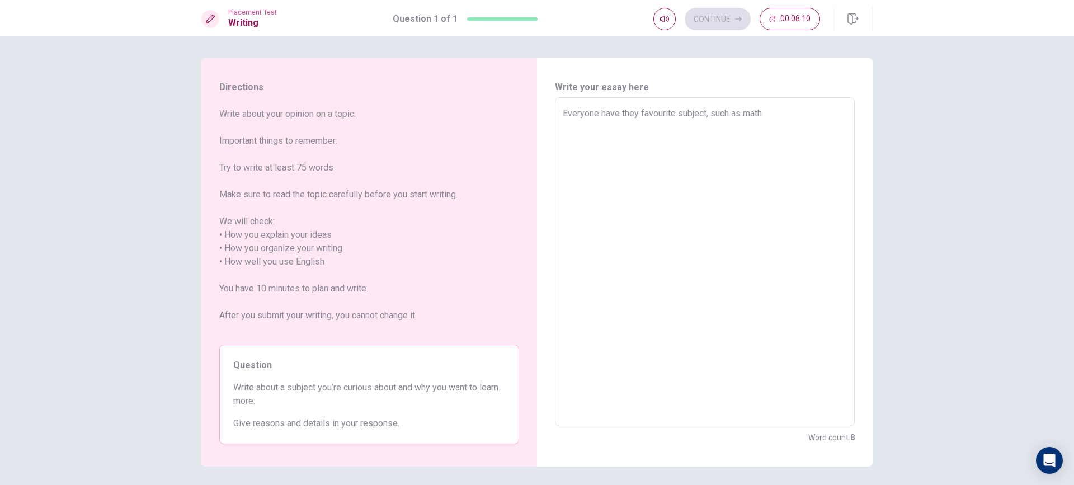
type textarea "Everyone have they favourite subject, such as math,"
type textarea "x"
type textarea "Everyone have they favourite subject, such as math,"
type textarea "x"
type textarea "Everyone have they favourite subject, such as math, p"
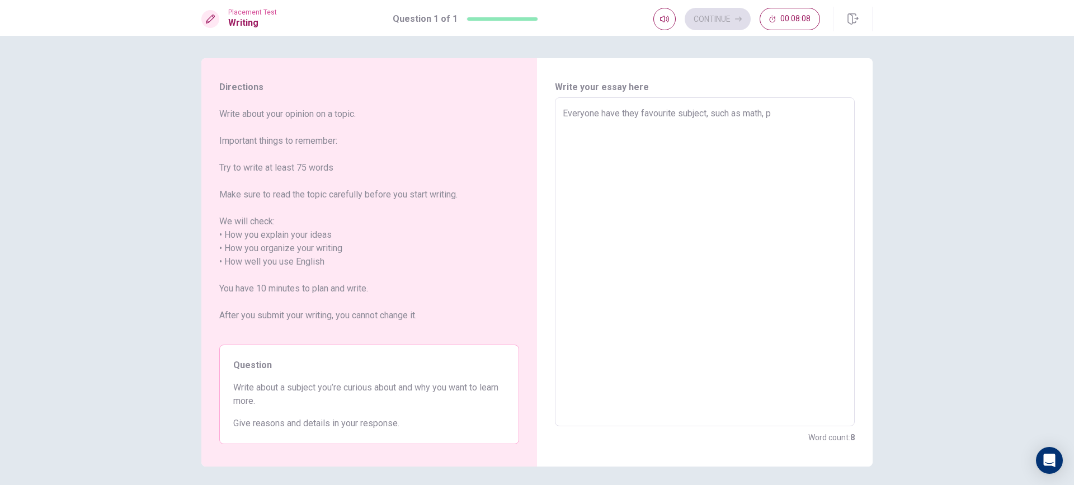
type textarea "x"
type textarea "Everyone have they favourite subject, such as math, ph"
type textarea "x"
type textarea "Everyone have they favourite subject, such as math, phy"
type textarea "x"
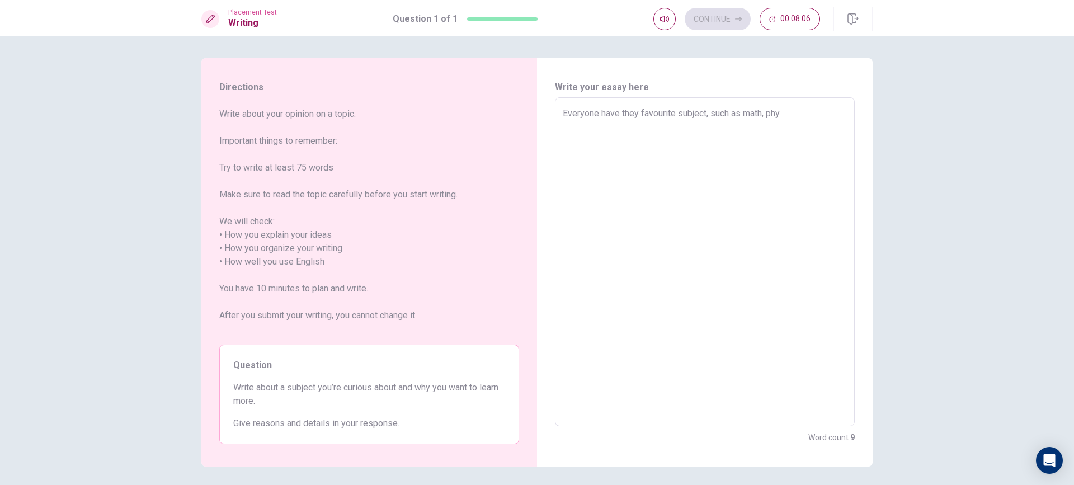
type textarea "Everyone have they favourite subject, such as math, phys"
type textarea "x"
type textarea "Everyone have they favourite subject, such as math, physi"
type textarea "x"
type textarea "Everyone have they favourite subject, such as math, physic"
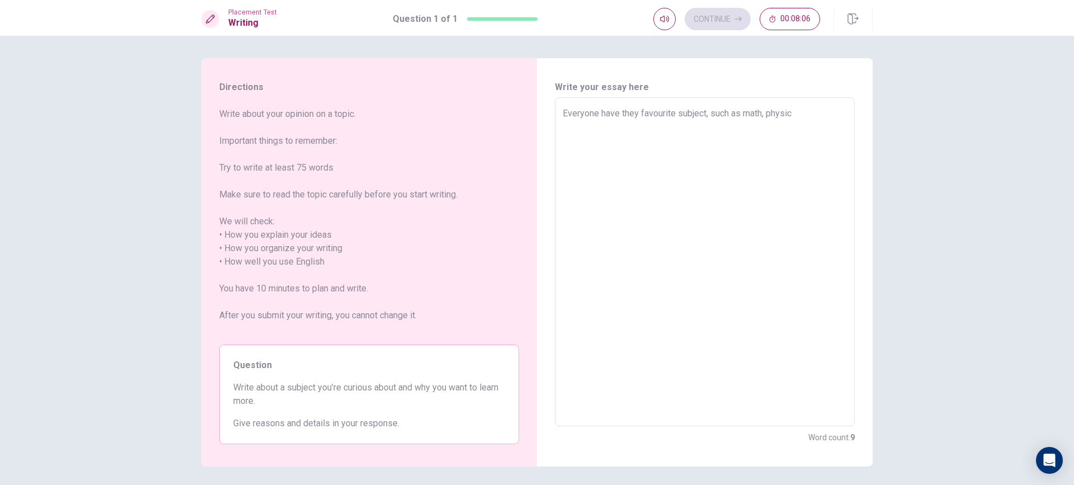
type textarea "x"
type textarea "Everyone have they favourite subject, such as math, physica"
type textarea "x"
type textarea "Everyone have they favourite subject, such as math, physic"
type textarea "x"
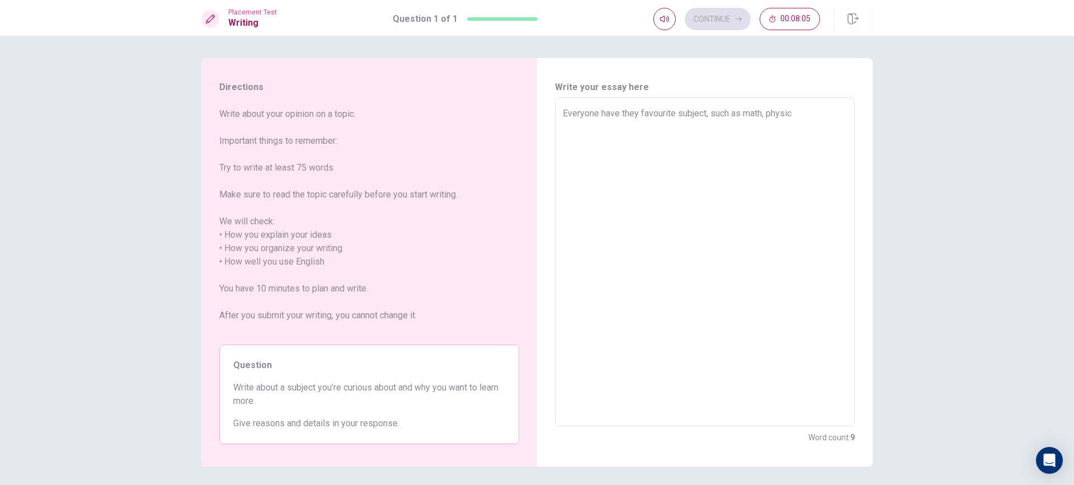
type textarea "Everyone have they favourite subject, such as math, physicl"
type textarea "x"
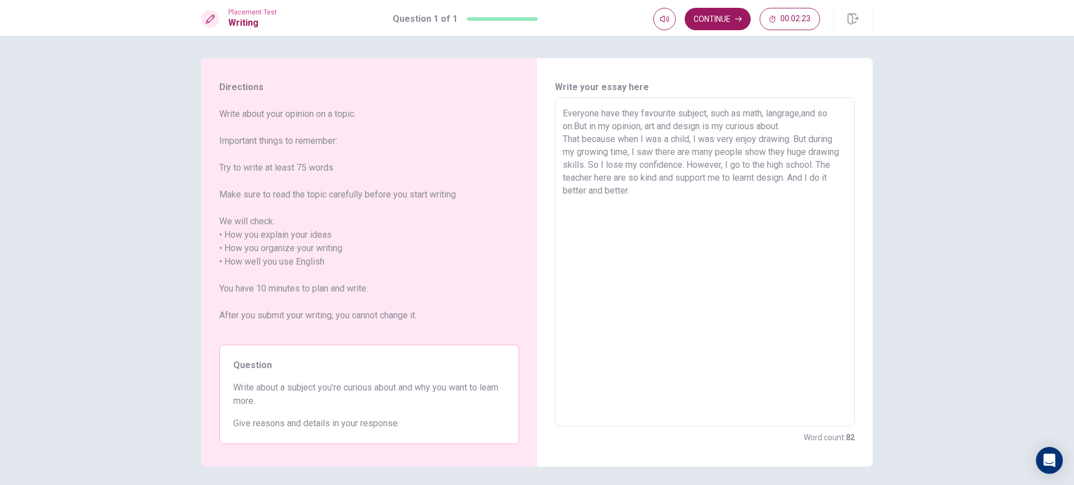
drag, startPoint x: 620, startPoint y: 139, endPoint x: 560, endPoint y: 135, distance: 60.0
click at [562, 135] on textarea "Everyone have they favourite subject, such as math, langrage,and so on.But in m…" at bounding box center [704, 262] width 284 height 310
click at [590, 199] on textarea "Everyone have they favourite subject, such as math, langrage,and so on.But in m…" at bounding box center [704, 262] width 284 height 310
click at [702, 178] on textarea "Everyone have they favourite subject, such as math, langrage,and so on.But in m…" at bounding box center [704, 262] width 284 height 310
click at [742, 211] on textarea "Everyone have they favourite subject, such as math, langrage,and so on.But in m…" at bounding box center [704, 262] width 284 height 310
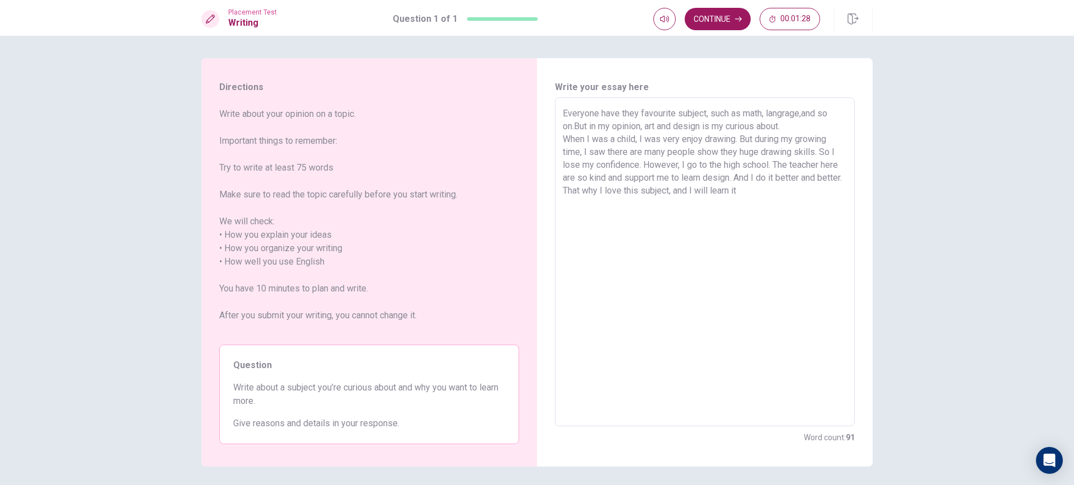
click at [709, 200] on textarea "Everyone have they favourite subject, such as math, langrage,and so on.But in m…" at bounding box center [704, 262] width 284 height 310
click at [803, 207] on textarea "Everyone have they favourite subject, such as math, langrage,and so on.But in m…" at bounding box center [704, 262] width 284 height 310
click at [714, 16] on button "Continue" at bounding box center [717, 19] width 66 height 22
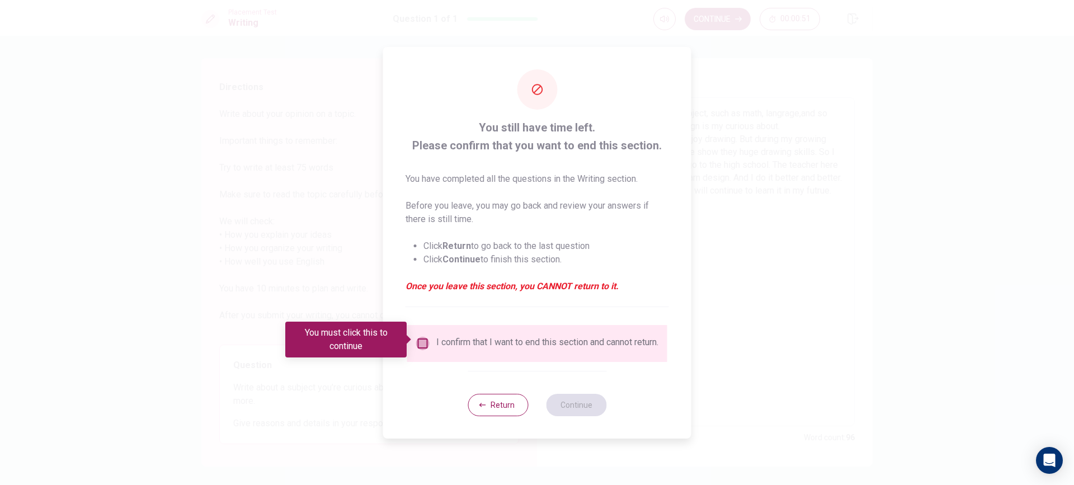
click at [416, 341] on input "You must click this to continue" at bounding box center [422, 343] width 13 height 13
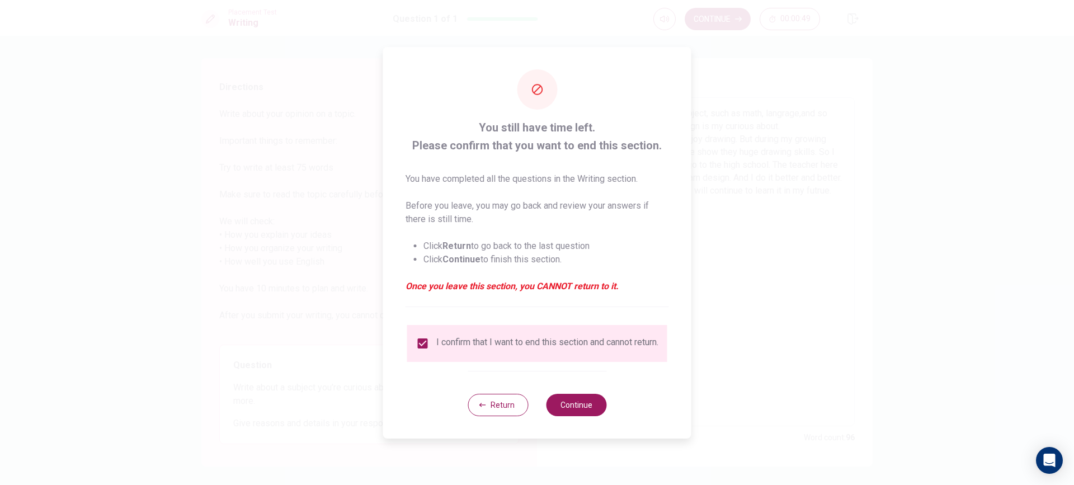
drag, startPoint x: 568, startPoint y: 404, endPoint x: 558, endPoint y: 391, distance: 16.4
click at [566, 402] on button "Continue" at bounding box center [576, 405] width 60 height 22
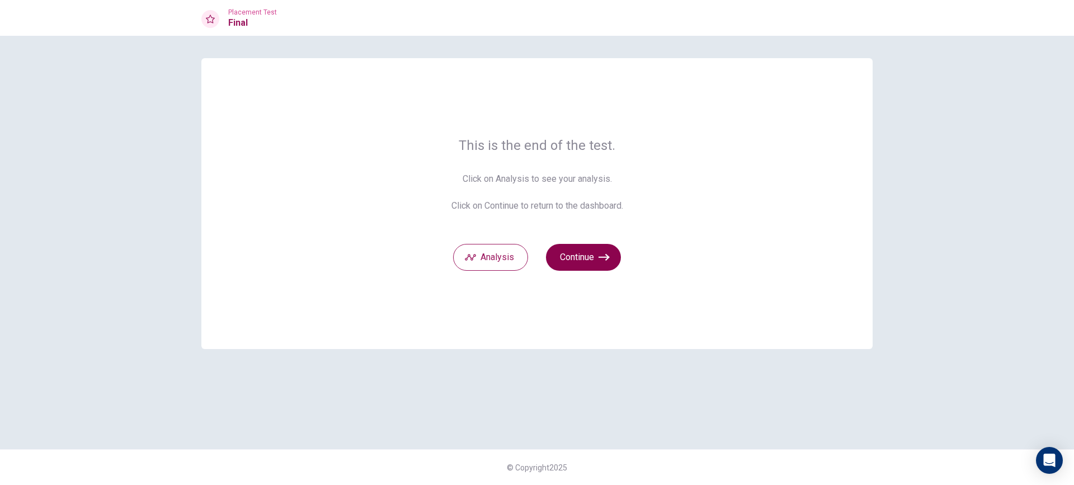
click at [602, 249] on button "Continue" at bounding box center [583, 257] width 75 height 27
